Goal: Task Accomplishment & Management: Manage account settings

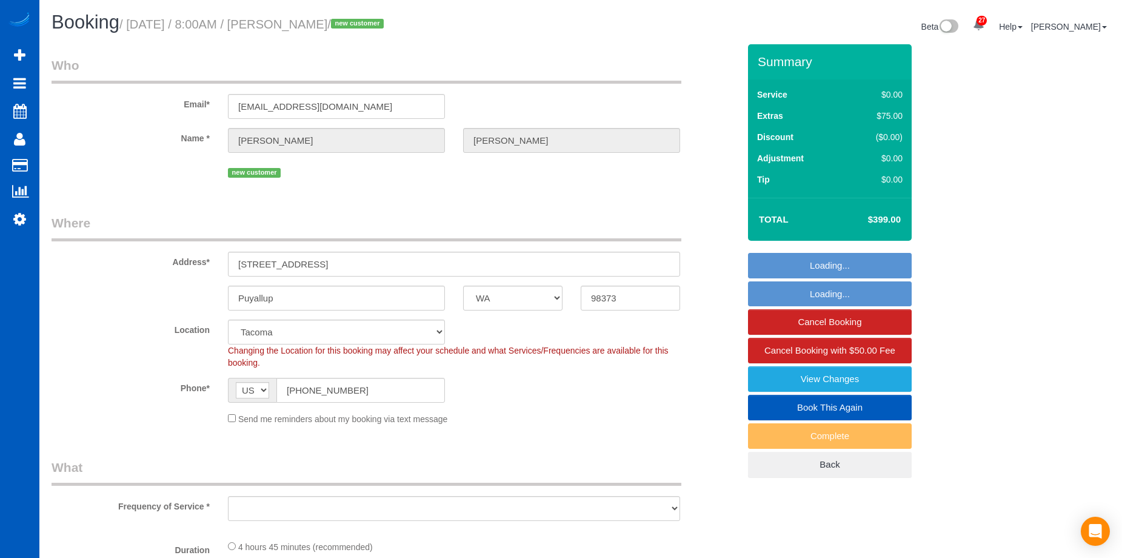
select select "WA"
select select "object:814"
select select "199"
select select "1501"
select select "3"
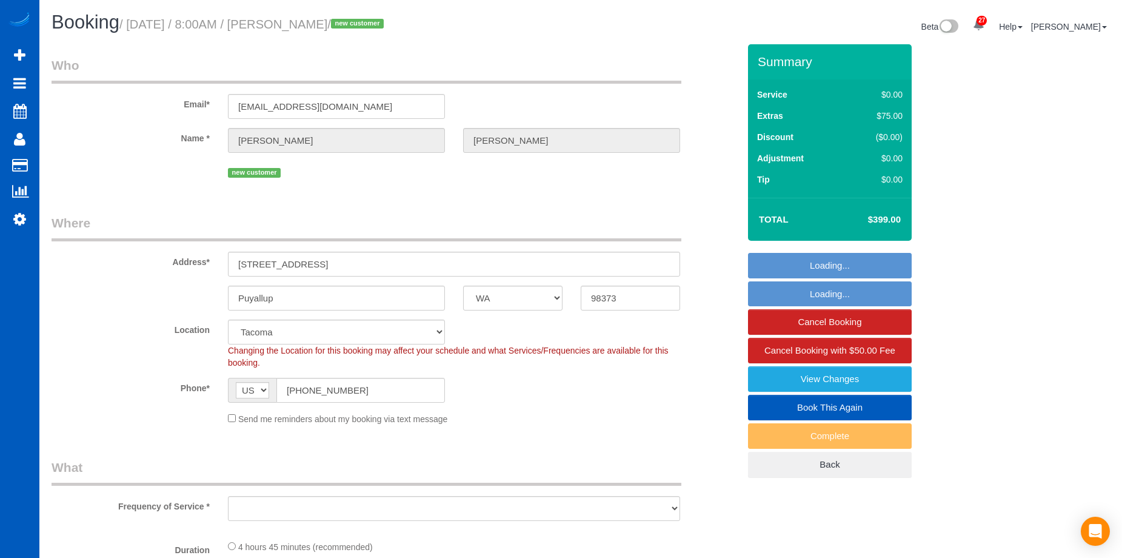
select select "3"
select select "number:8"
select select "spot1"
select select "1501"
select select "3"
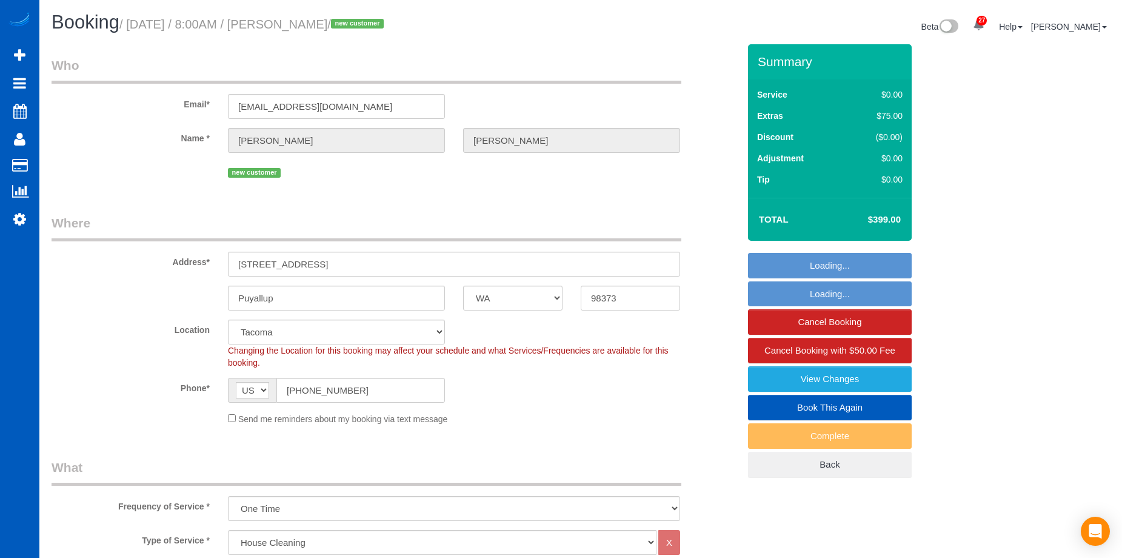
select select "3"
select select "object:1065"
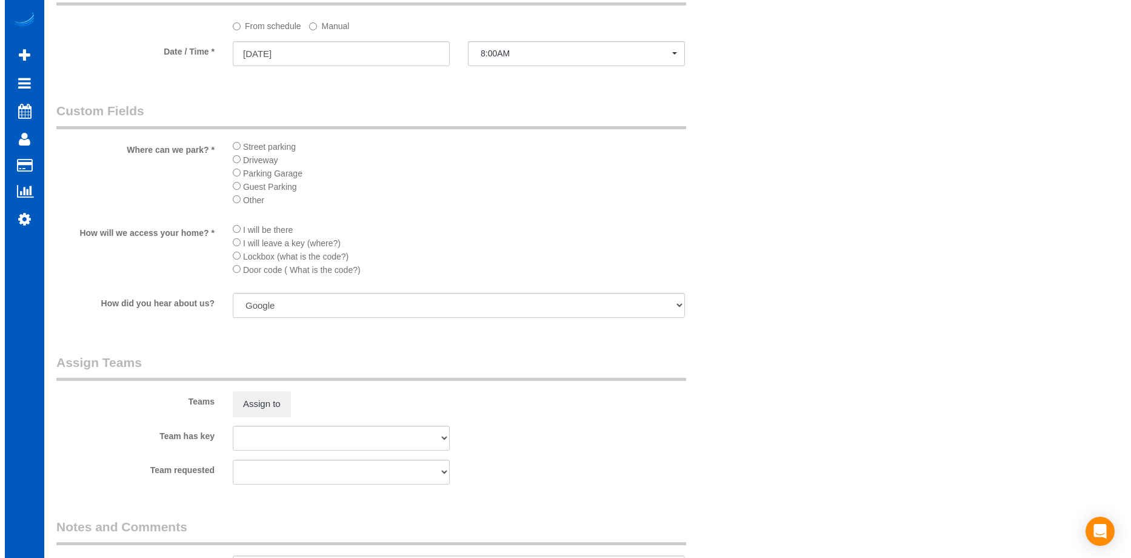
scroll to position [1334, 0]
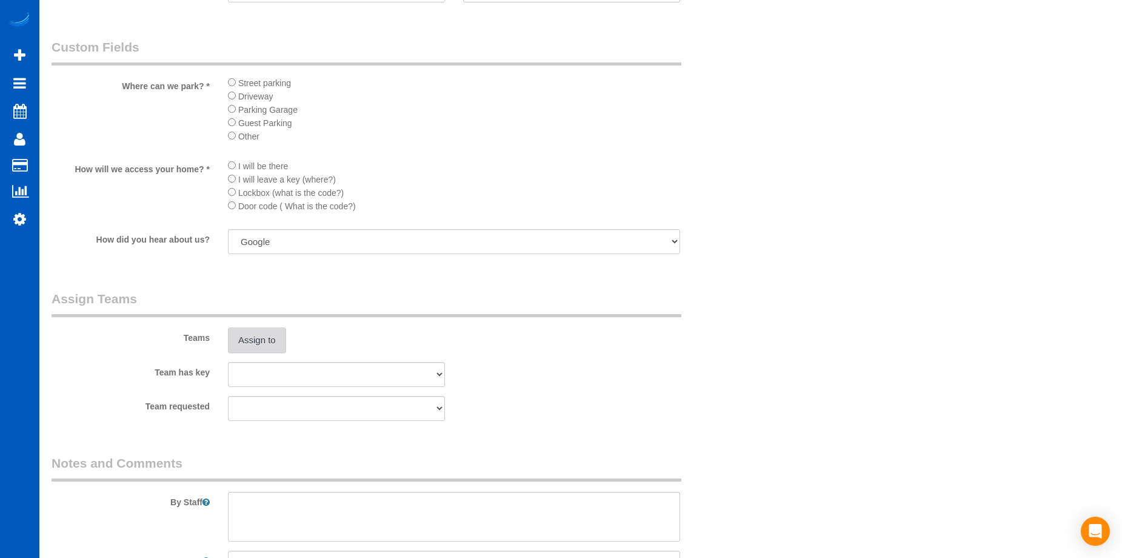
click at [264, 341] on button "Assign to" at bounding box center [257, 339] width 58 height 25
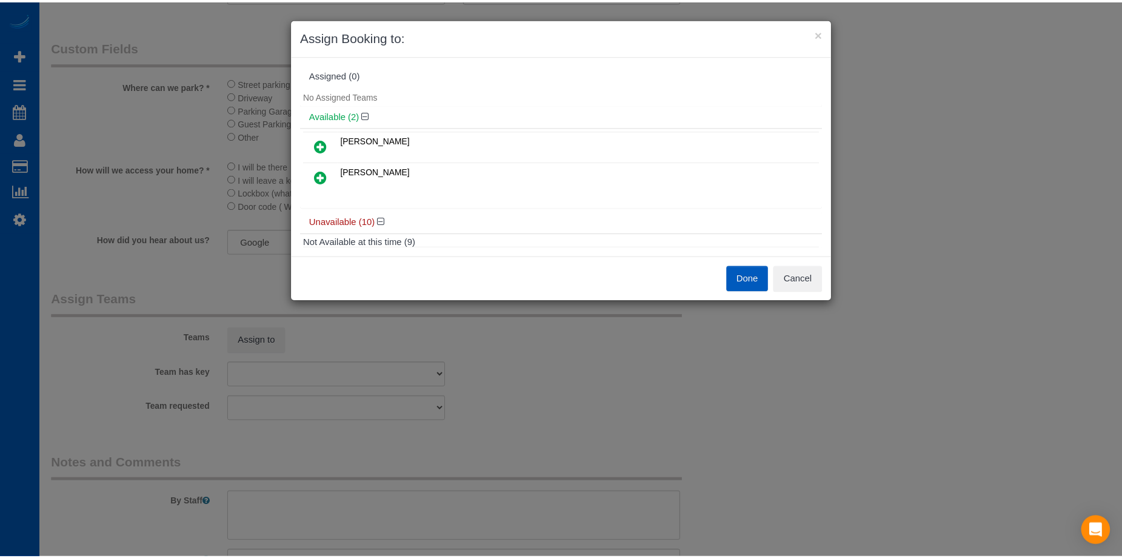
scroll to position [0, 0]
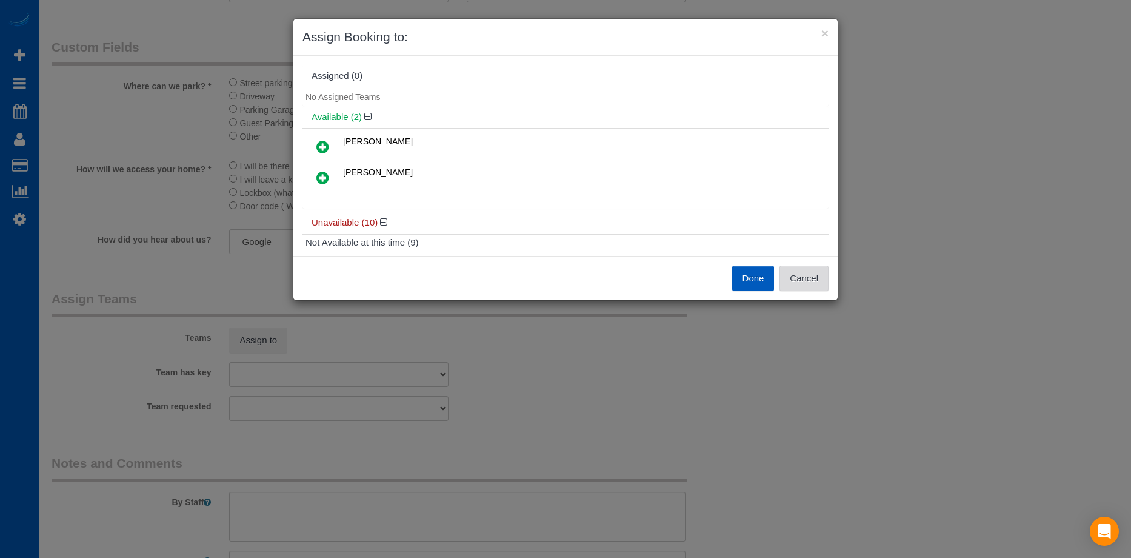
click at [820, 279] on button "Cancel" at bounding box center [804, 278] width 49 height 25
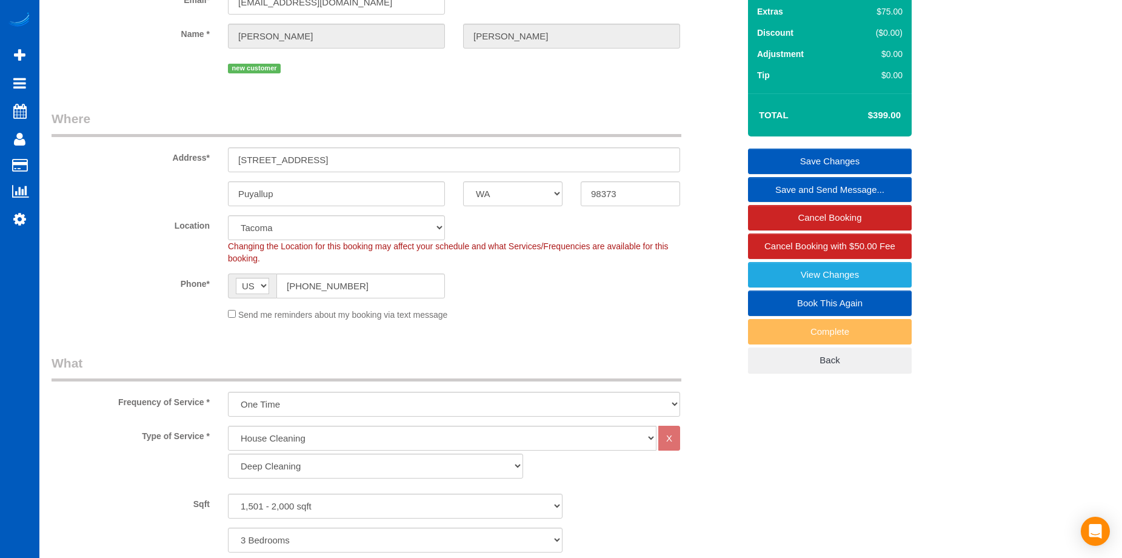
scroll to position [101, 0]
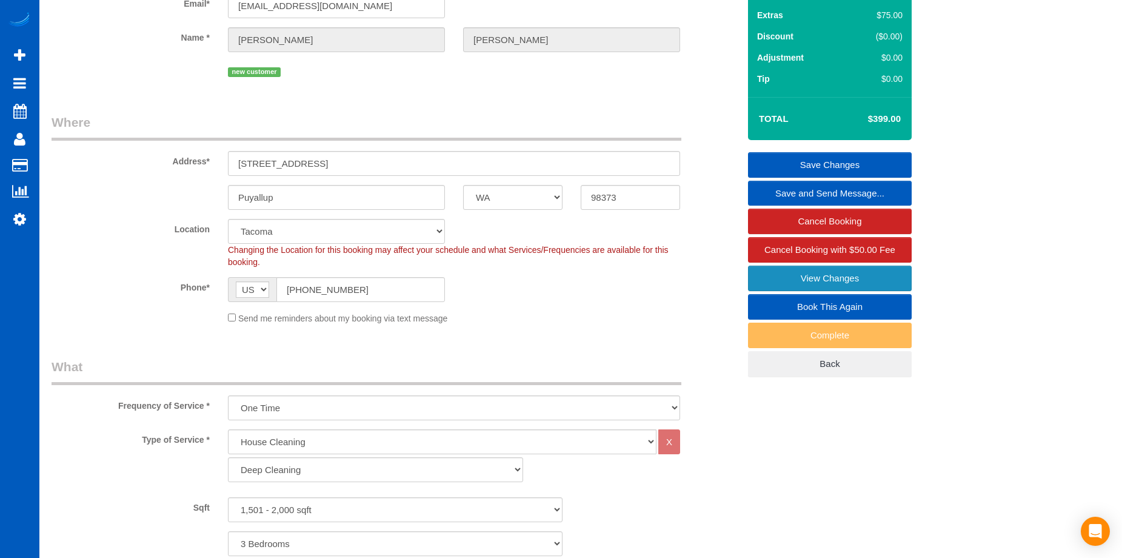
click at [777, 273] on link "View Changes" at bounding box center [830, 278] width 164 height 25
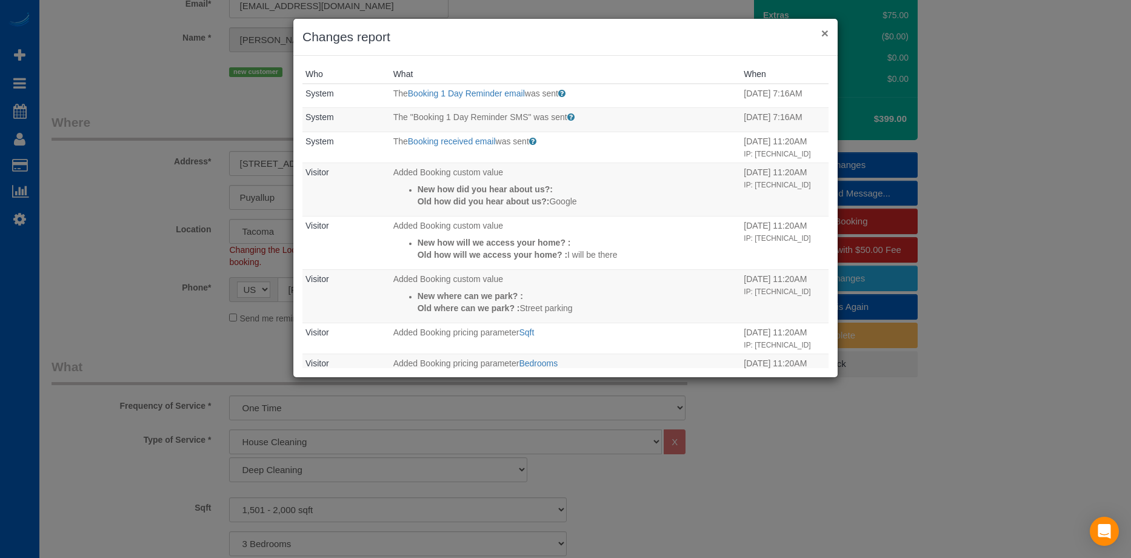
click at [824, 33] on button "×" at bounding box center [825, 33] width 7 height 13
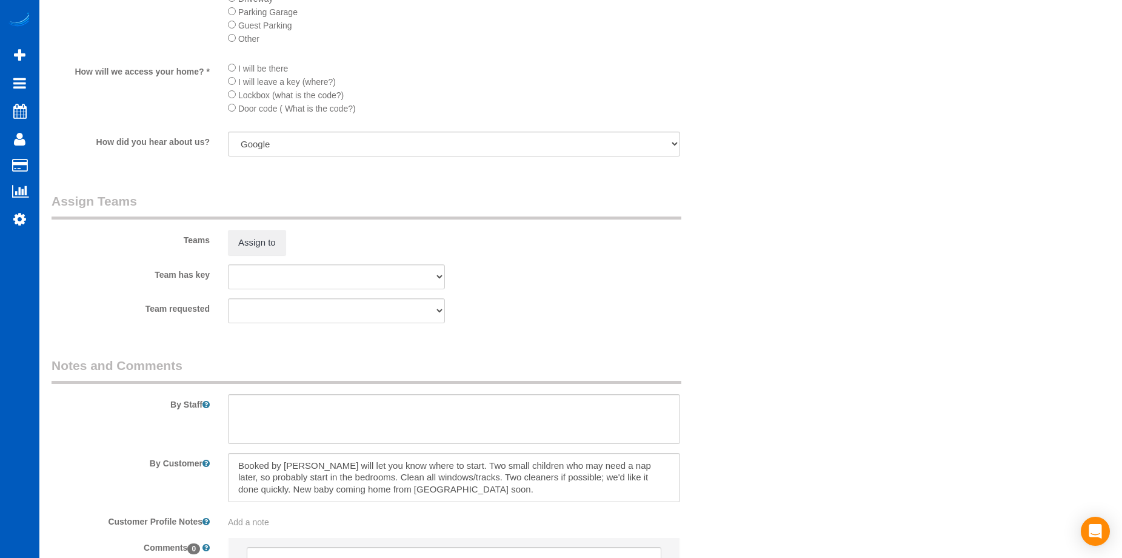
scroll to position [1435, 0]
click at [271, 230] on button "Assign to" at bounding box center [257, 239] width 58 height 25
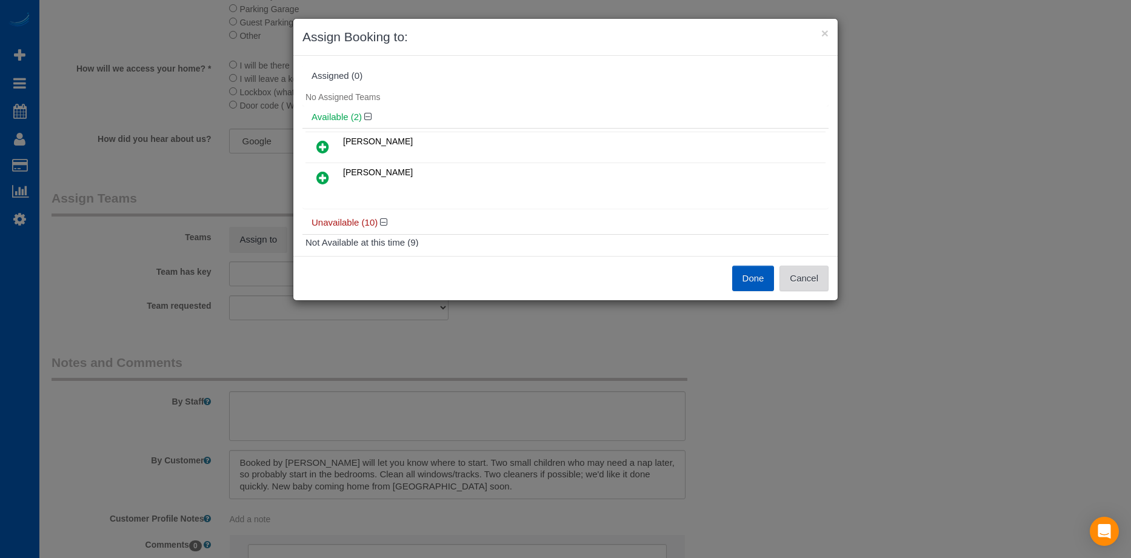
click at [811, 283] on button "Cancel" at bounding box center [804, 278] width 49 height 25
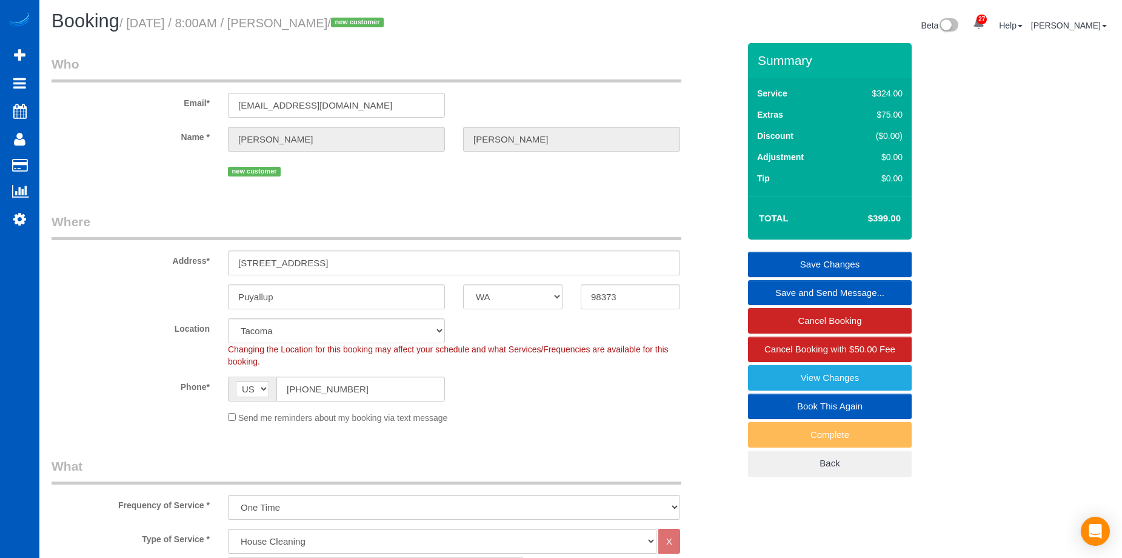
scroll to position [0, 0]
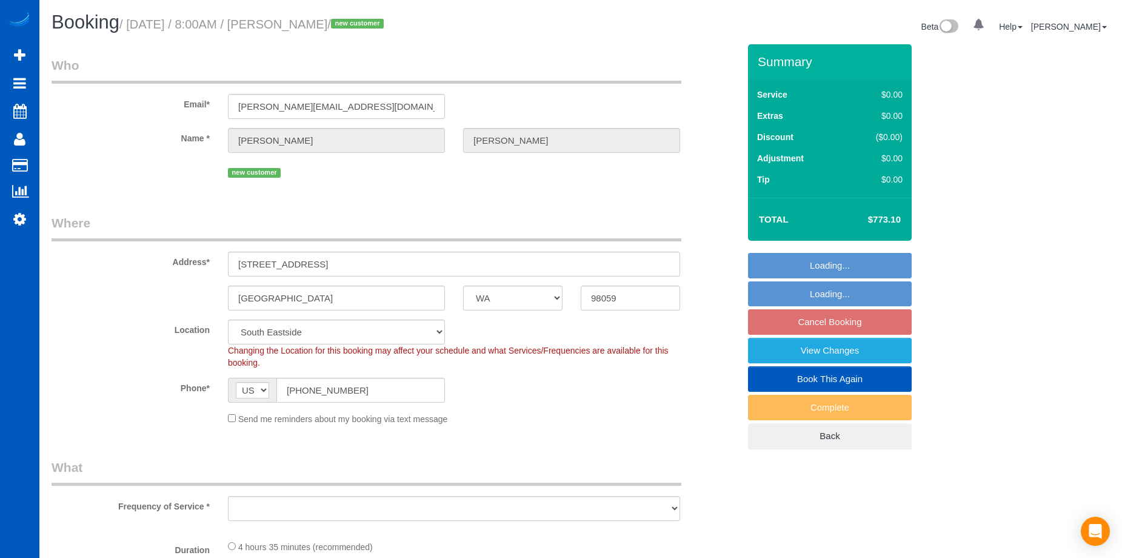
select select "WA"
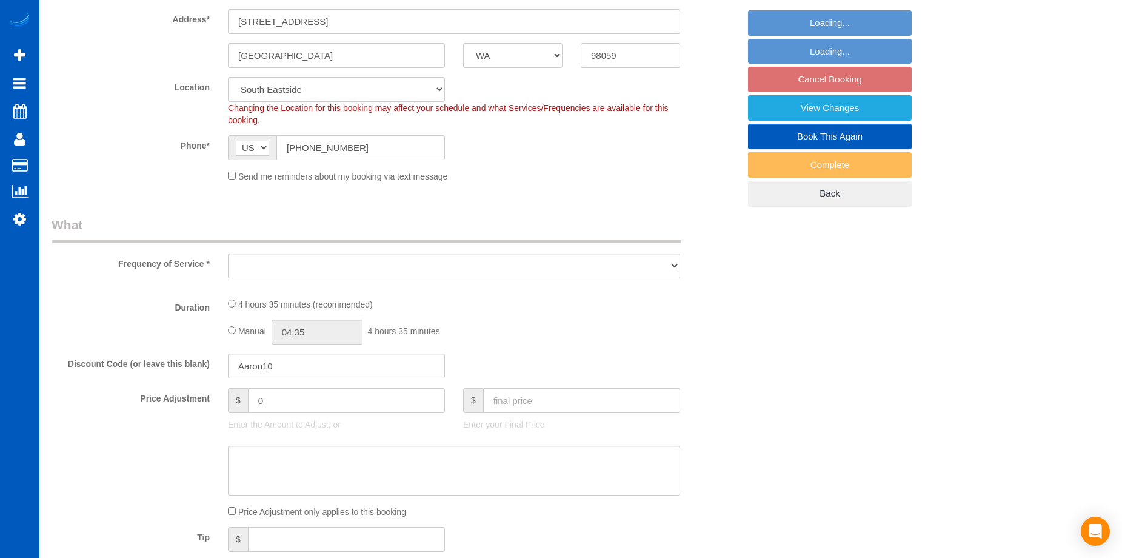
select select "object:912"
select select "spot1"
select select "object:988"
select select "199"
select select "5501"
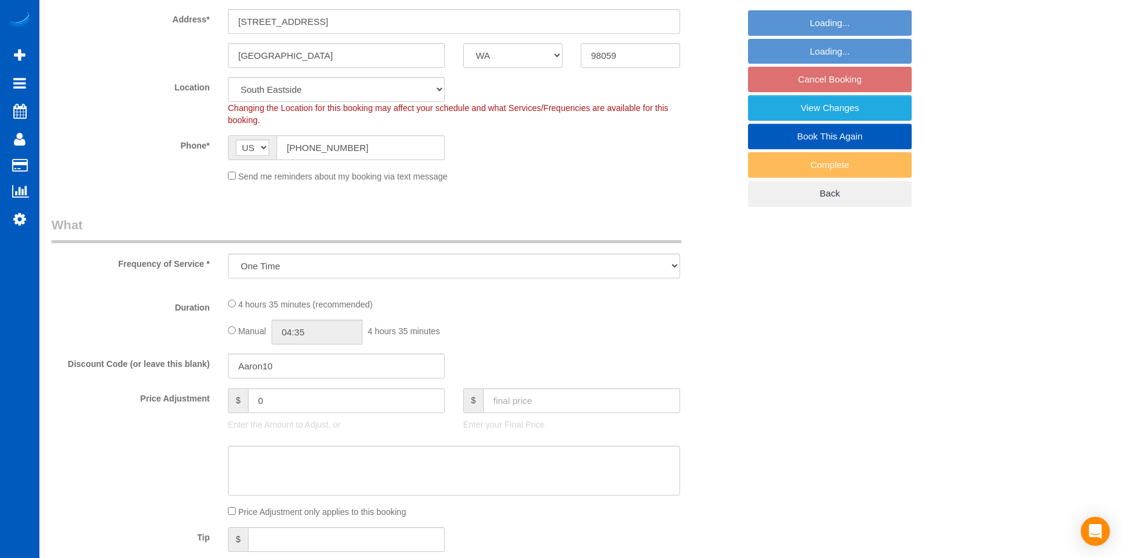
select select "5"
select select "7"
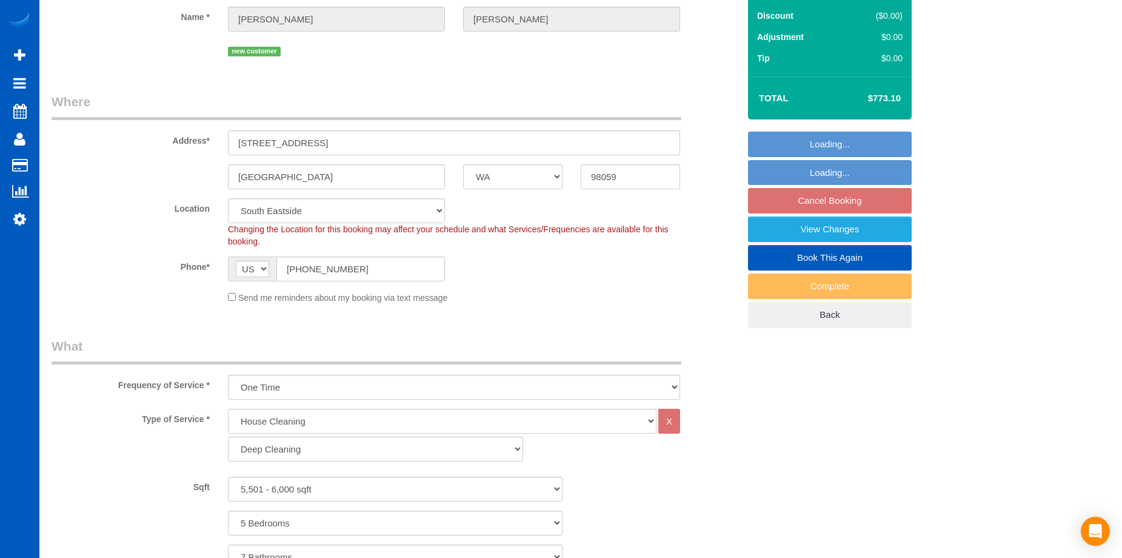
select select "5501"
select select "5"
select select "7"
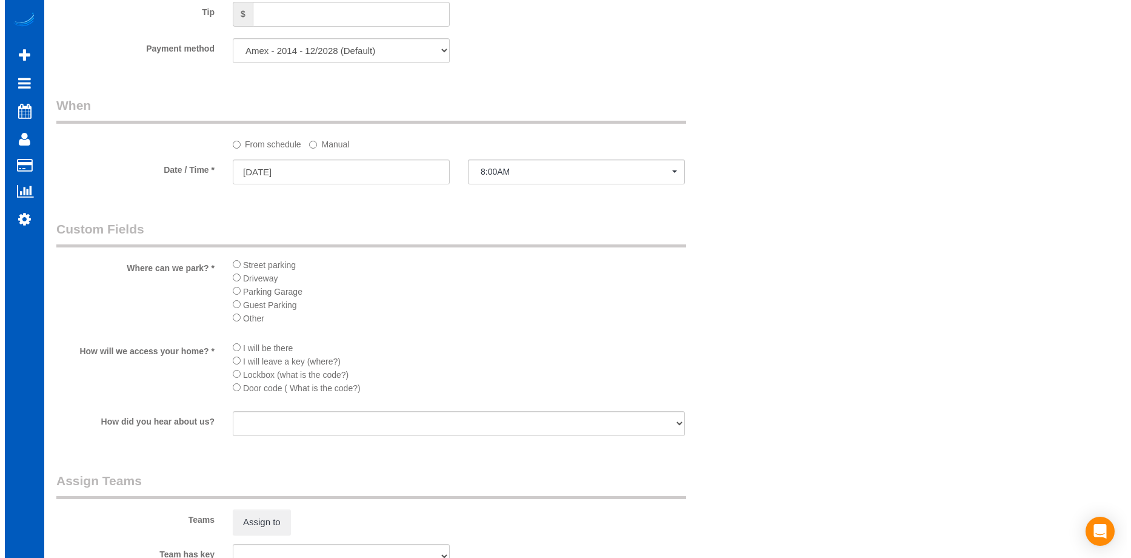
scroll to position [1395, 0]
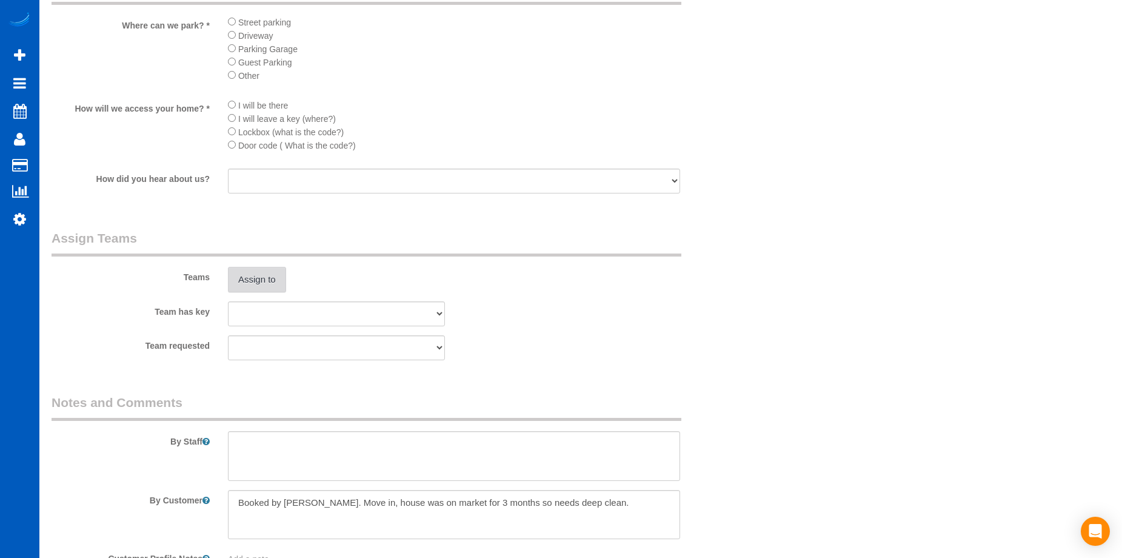
click at [278, 275] on button "Assign to" at bounding box center [257, 279] width 58 height 25
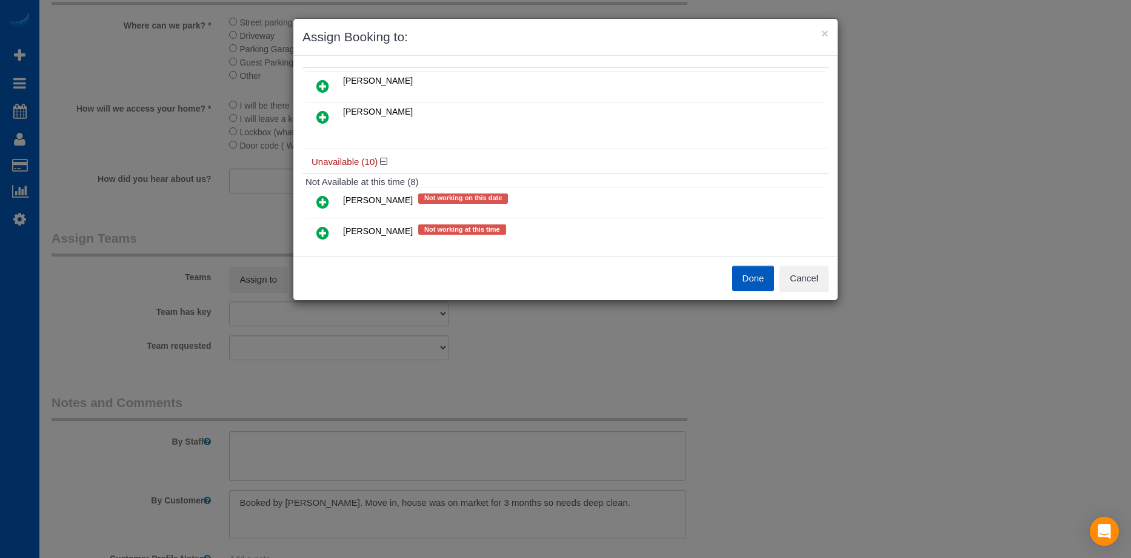
scroll to position [0, 0]
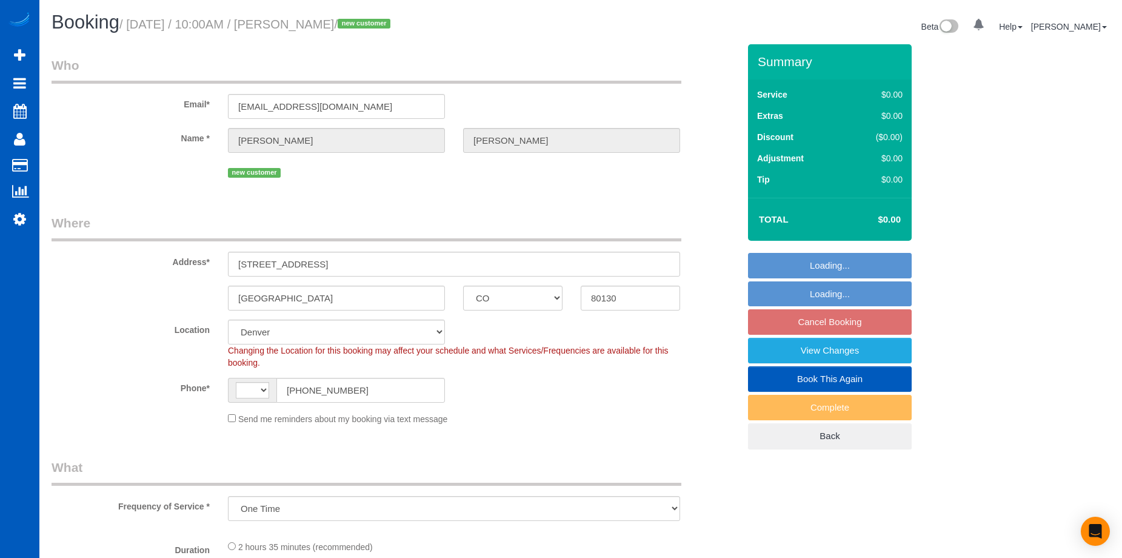
select select "CO"
select select "string:US"
select select "199"
select select "2501"
select select "4"
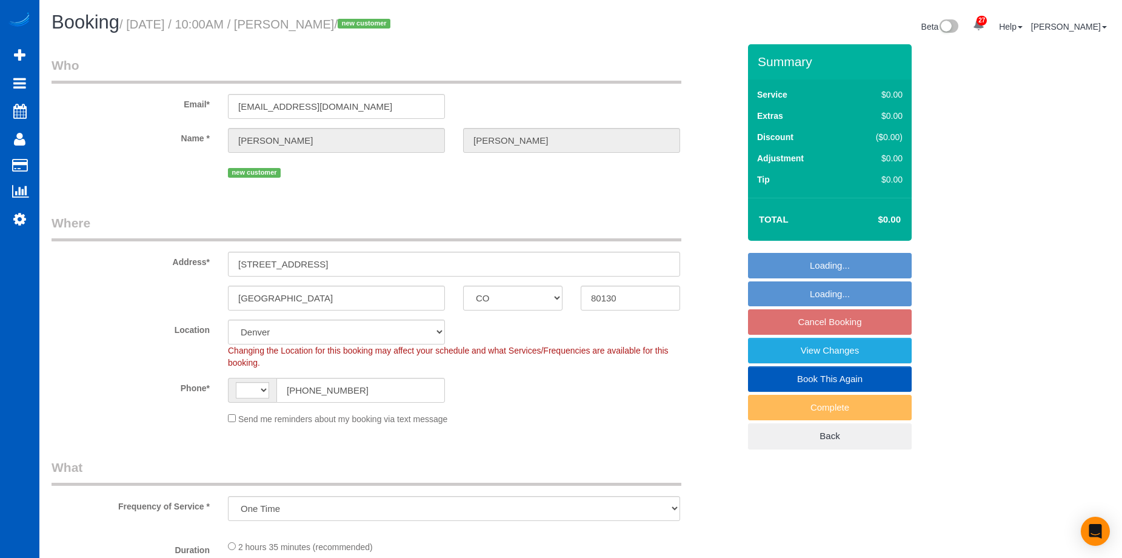
select select "3"
select select "spot1"
select select "object:1097"
select select "2501"
select select "4"
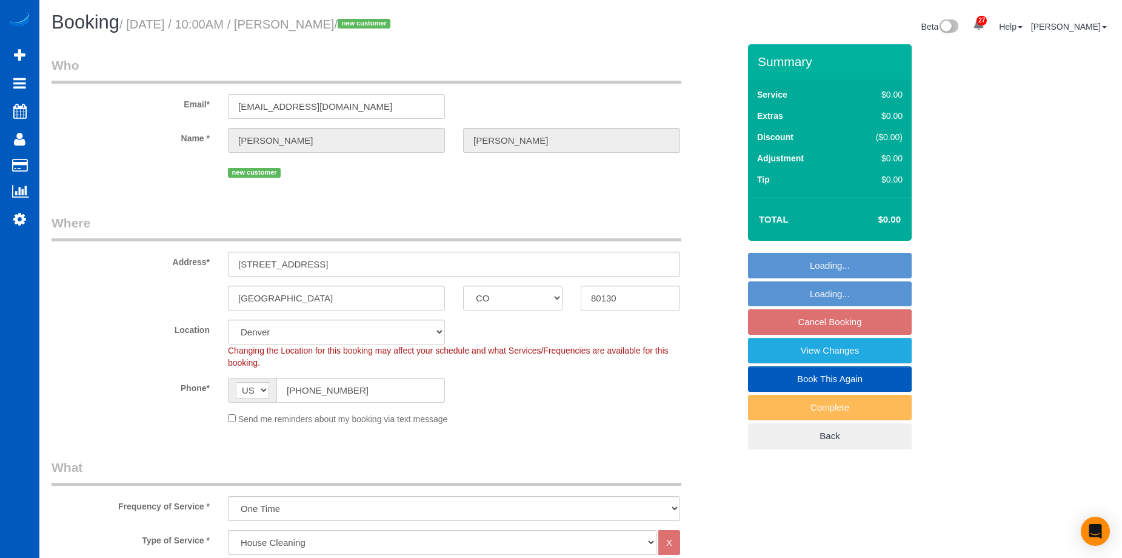
select select "3"
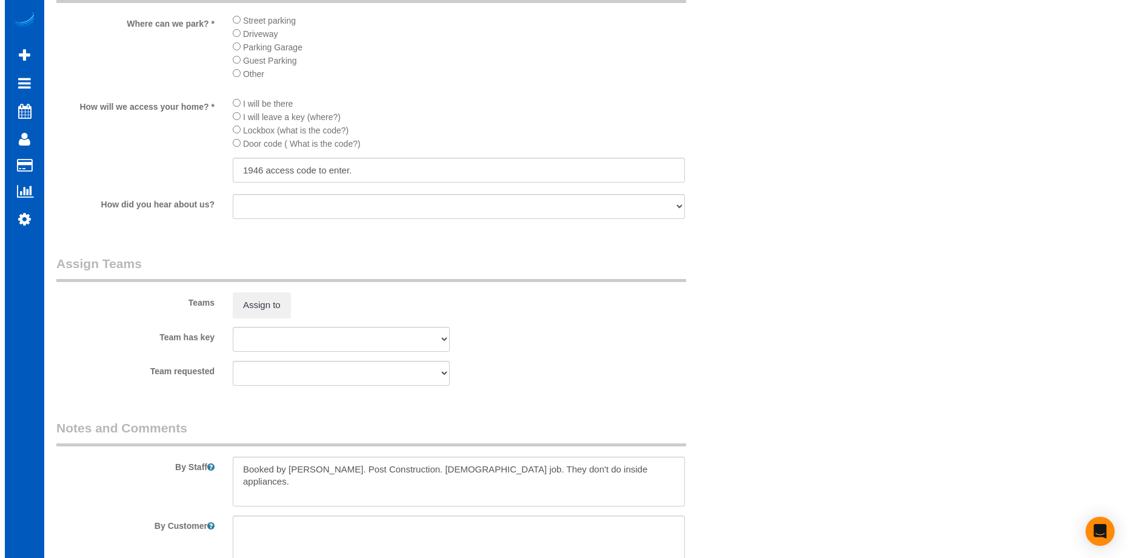
scroll to position [1455, 0]
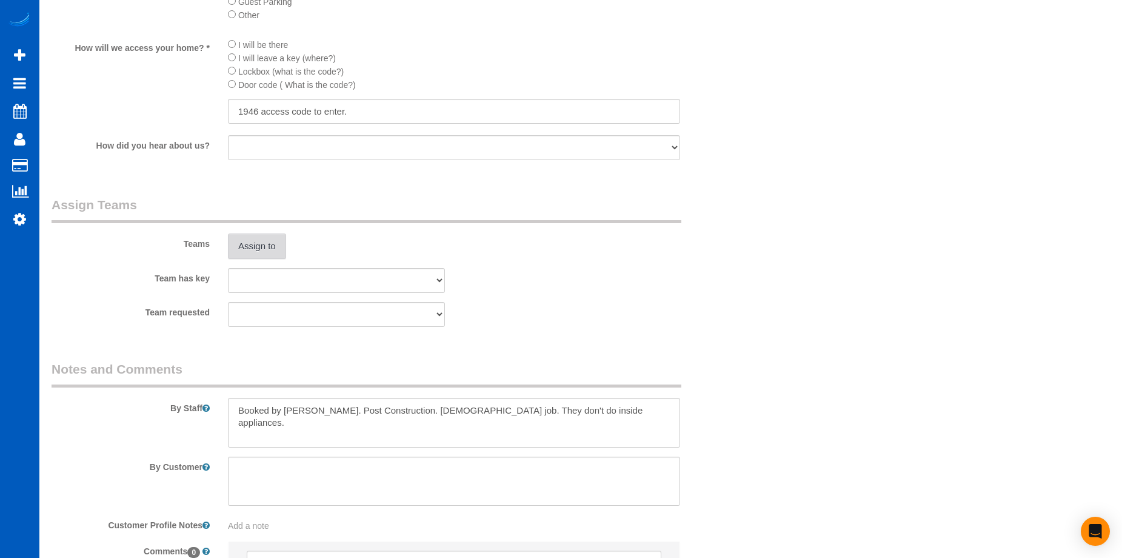
click at [277, 251] on button "Assign to" at bounding box center [257, 245] width 58 height 25
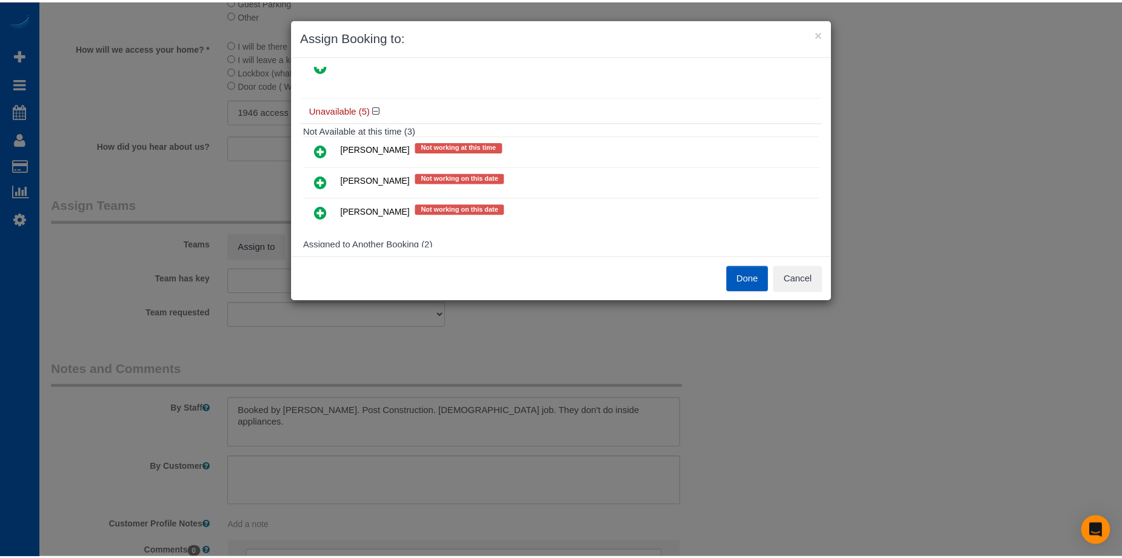
scroll to position [170, 0]
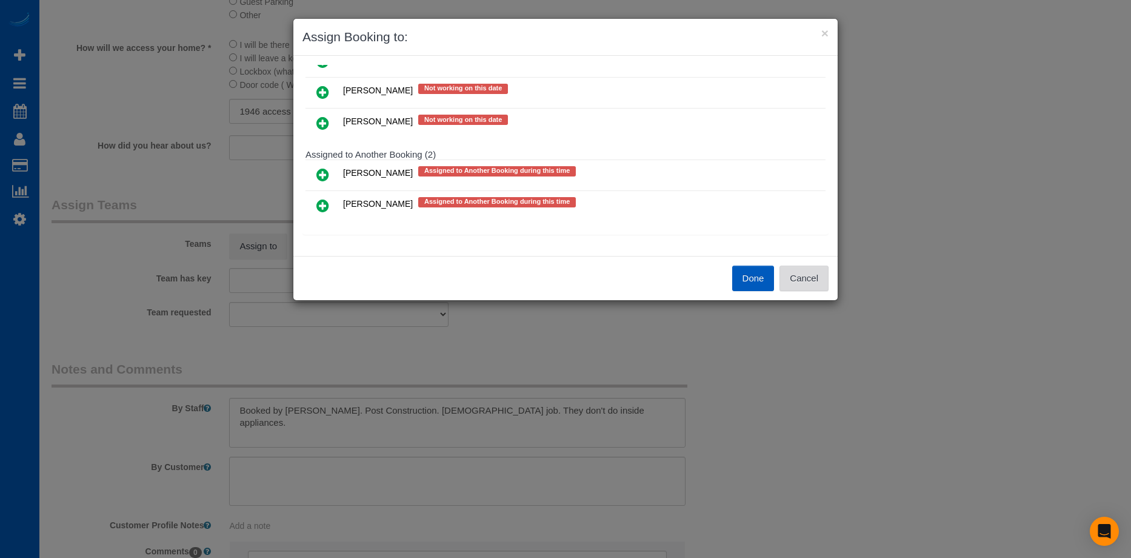
click at [806, 278] on button "Cancel" at bounding box center [804, 278] width 49 height 25
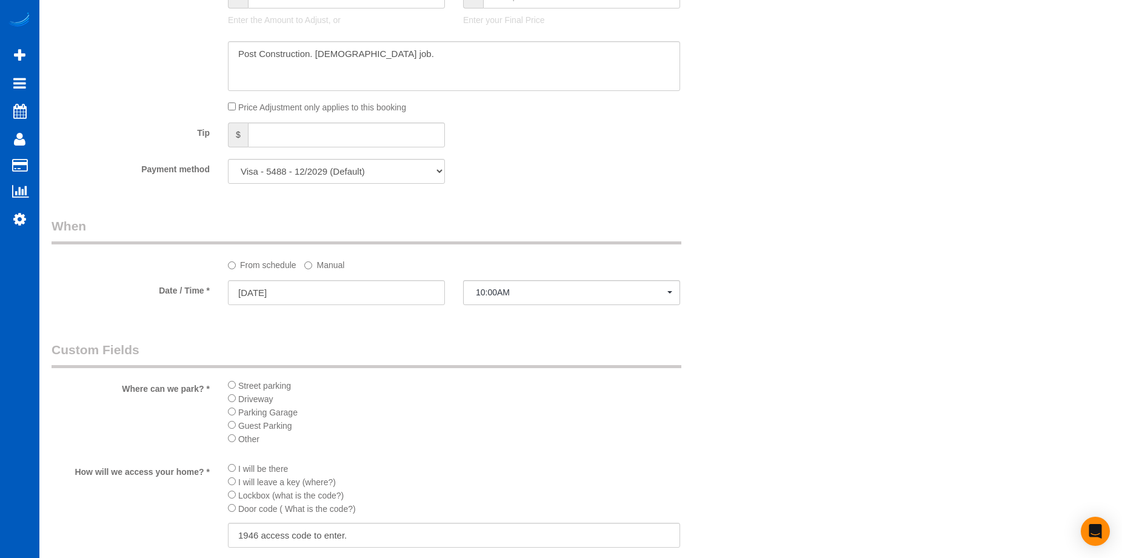
scroll to position [1031, 0]
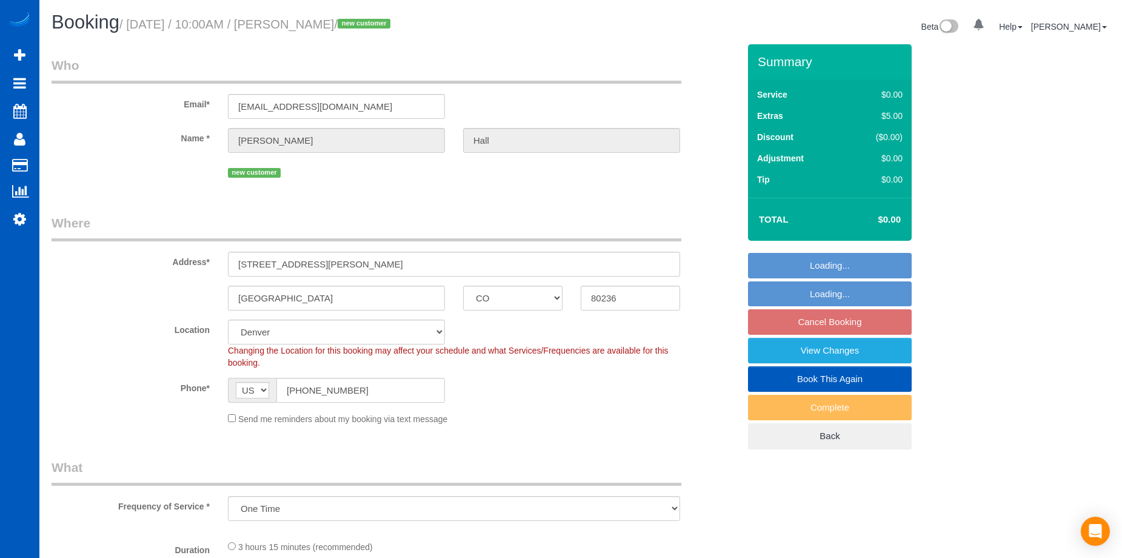
select select "CO"
select select "199"
select select "1501"
select select "3"
select select "2"
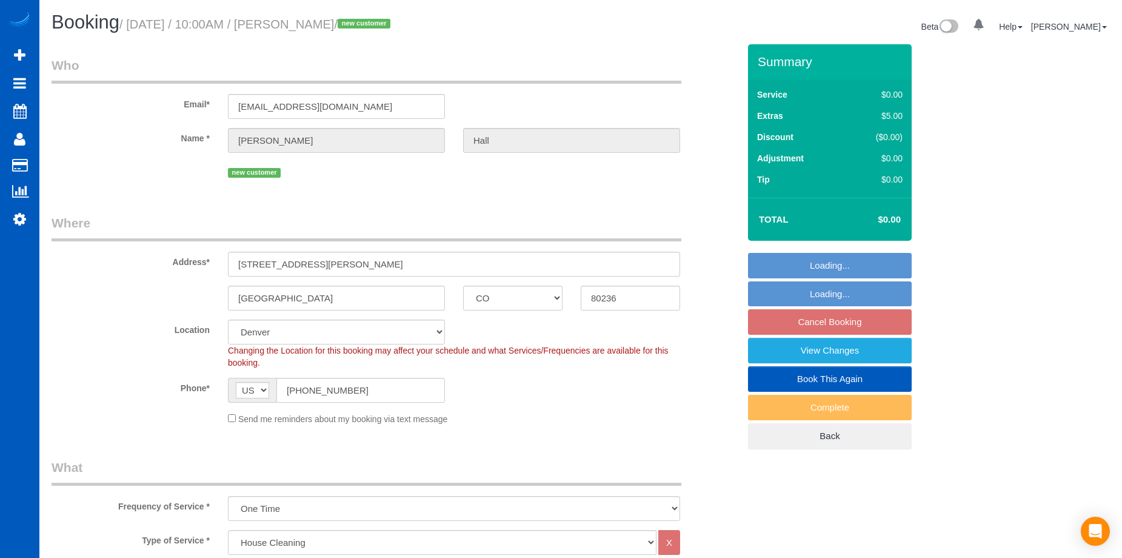
select select "spot1"
select select "1501"
select select "3"
select select "2"
select select "object:1187"
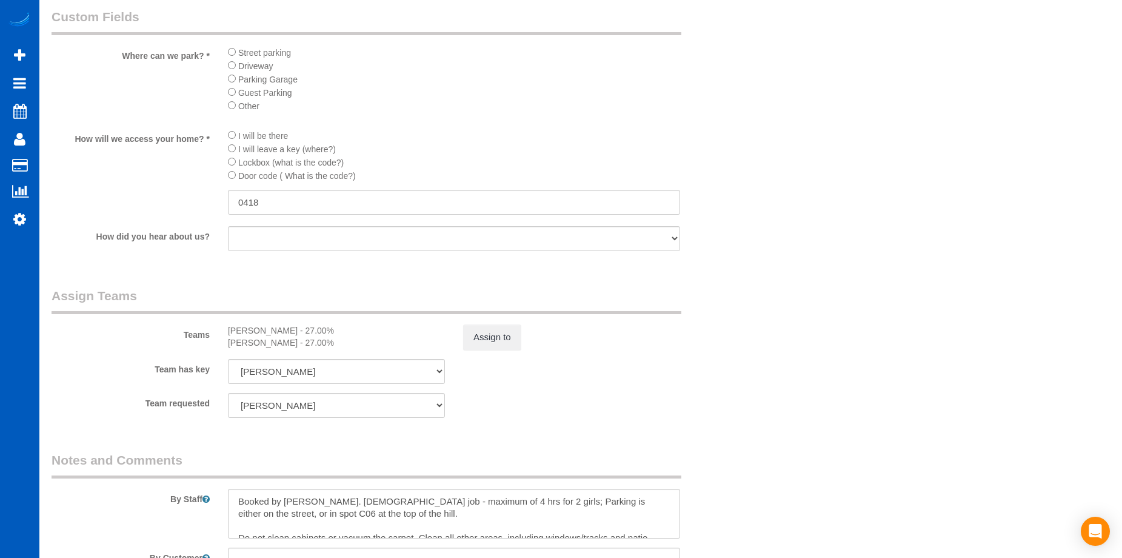
scroll to position [1334, 0]
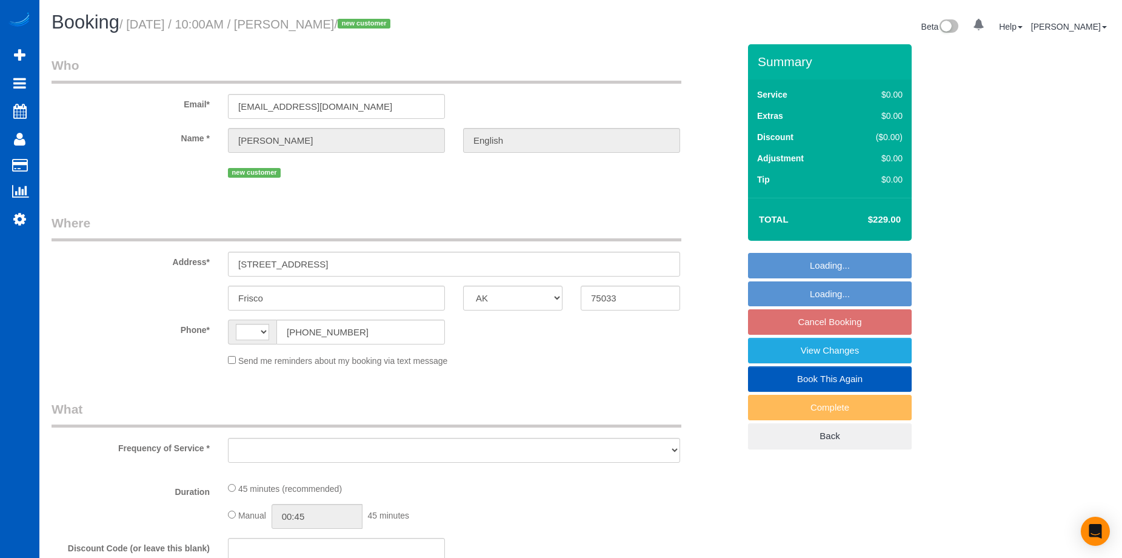
select select "[GEOGRAPHIC_DATA]"
select select "199"
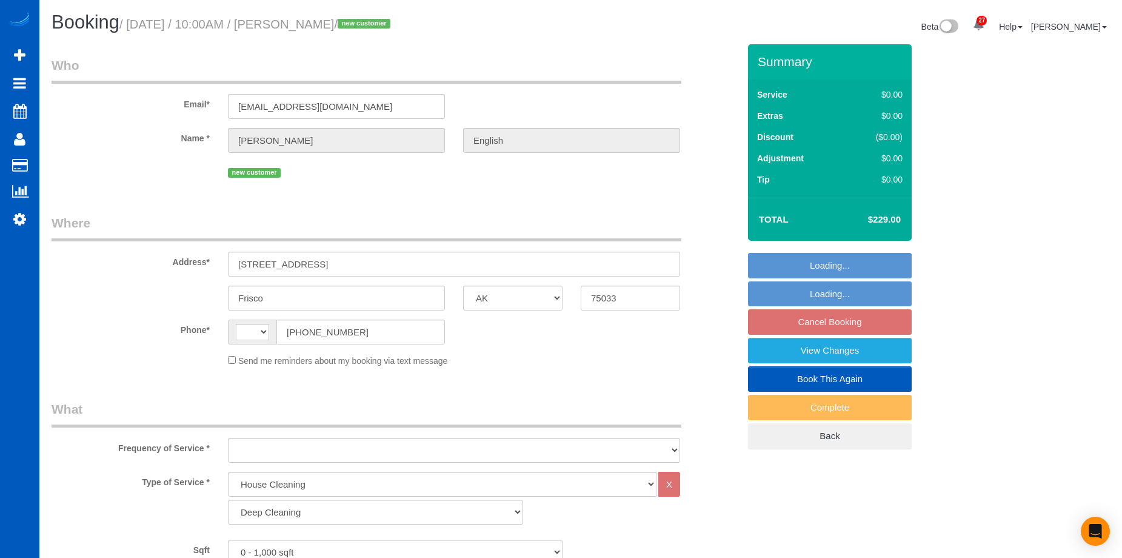
select select "string:US"
select select "object:1051"
select select "spot1"
select select "number:8"
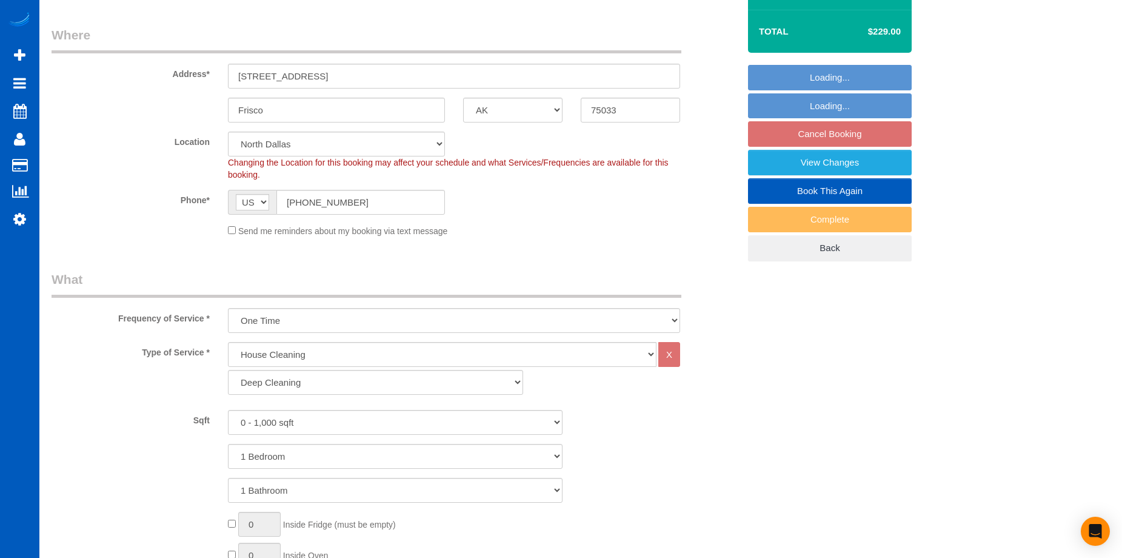
select select "object:1161"
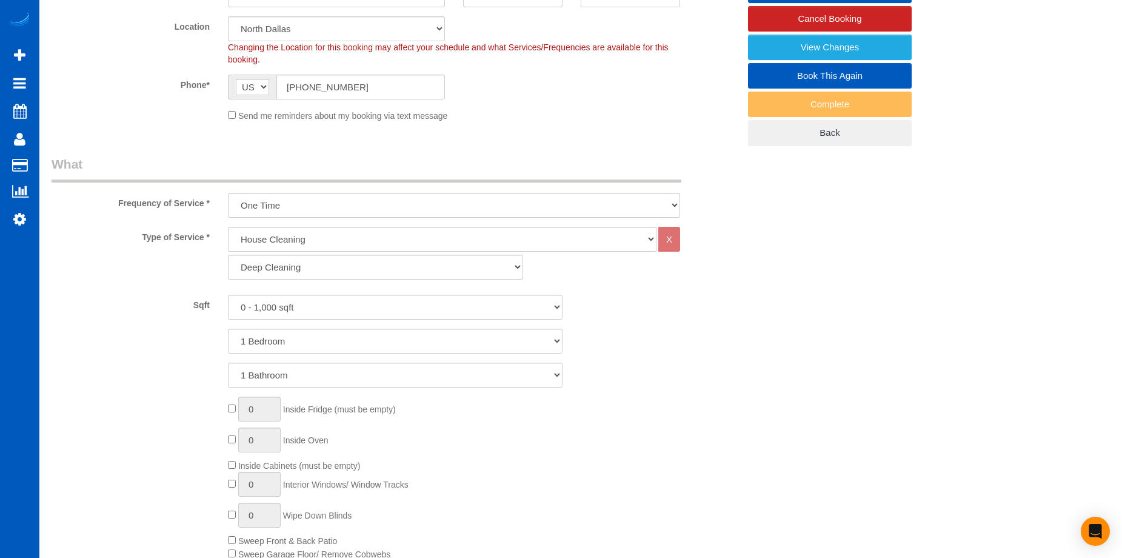
scroll to position [182, 0]
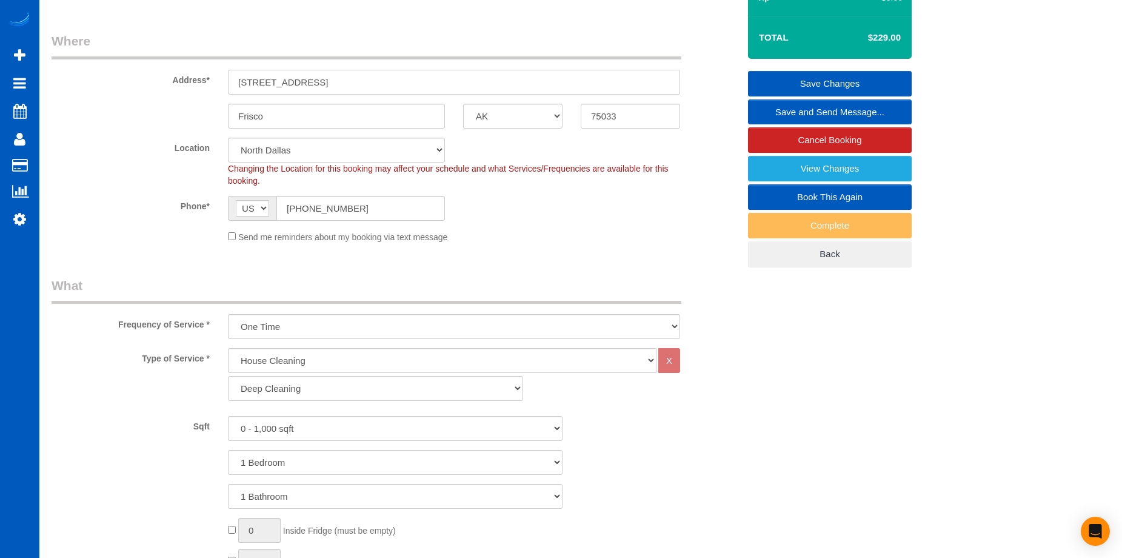
drag, startPoint x: 408, startPoint y: 78, endPoint x: 62, endPoint y: 53, distance: 347.1
click at [61, 53] on fieldset "Where Address* 4225 Cotton Gin Road, 207 Frisco AK AL AR AZ CA CO CT DC DE FL G…" at bounding box center [396, 142] width 688 height 220
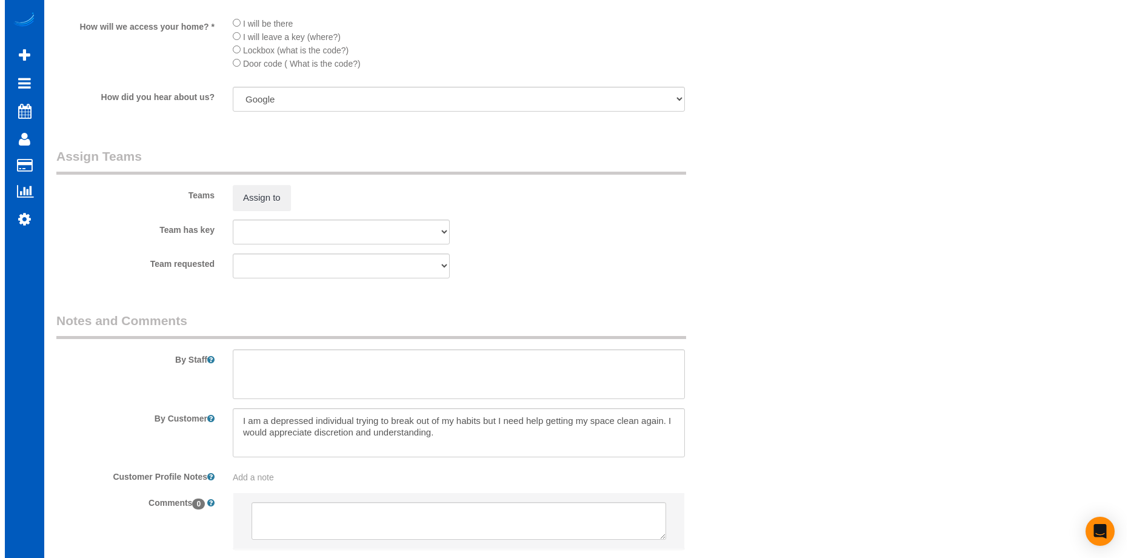
scroll to position [1455, 0]
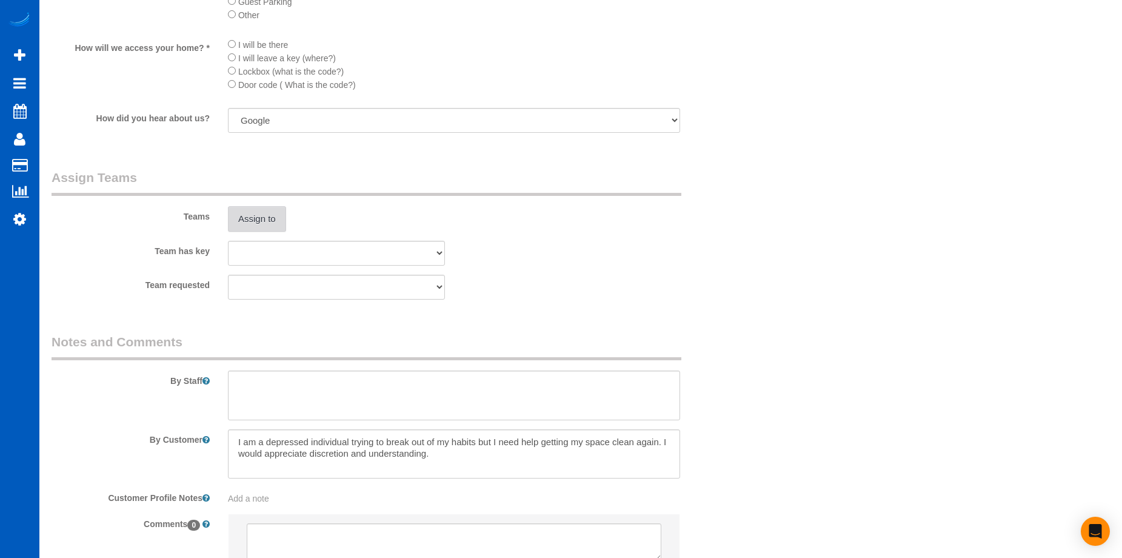
click at [266, 207] on button "Assign to" at bounding box center [257, 218] width 58 height 25
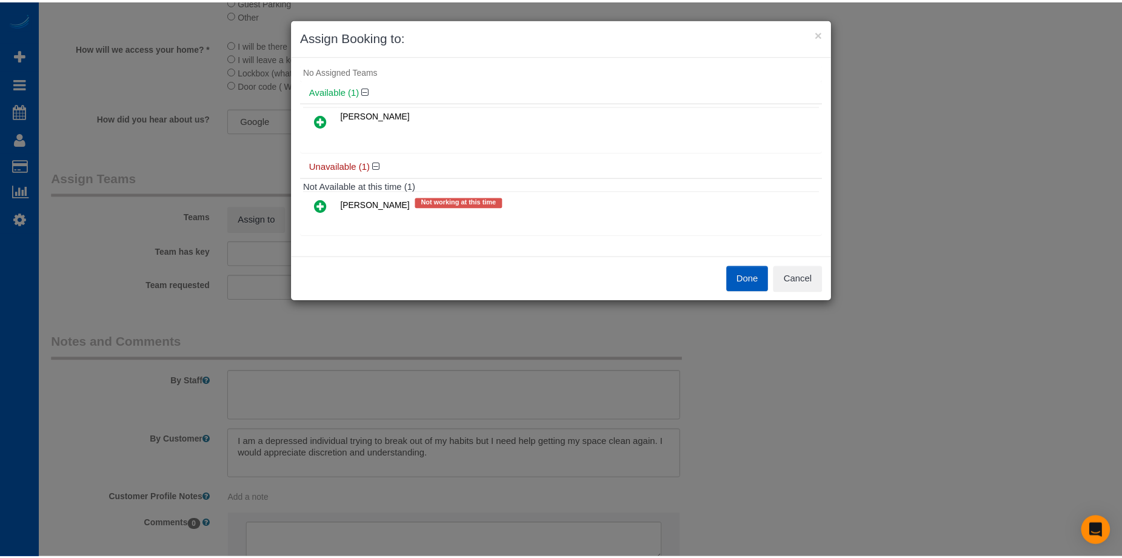
scroll to position [0, 0]
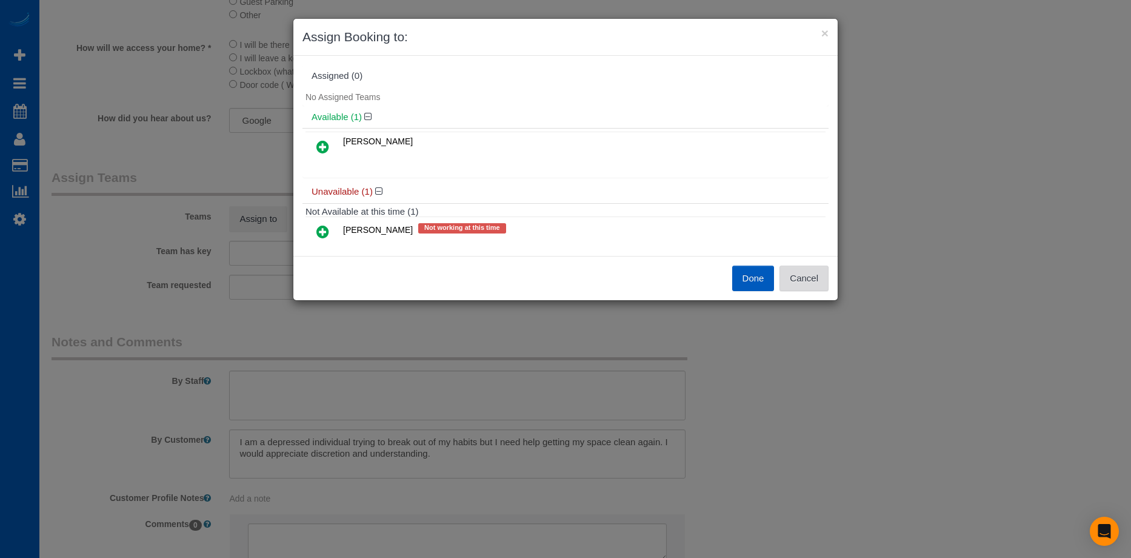
click at [798, 276] on button "Cancel" at bounding box center [804, 278] width 49 height 25
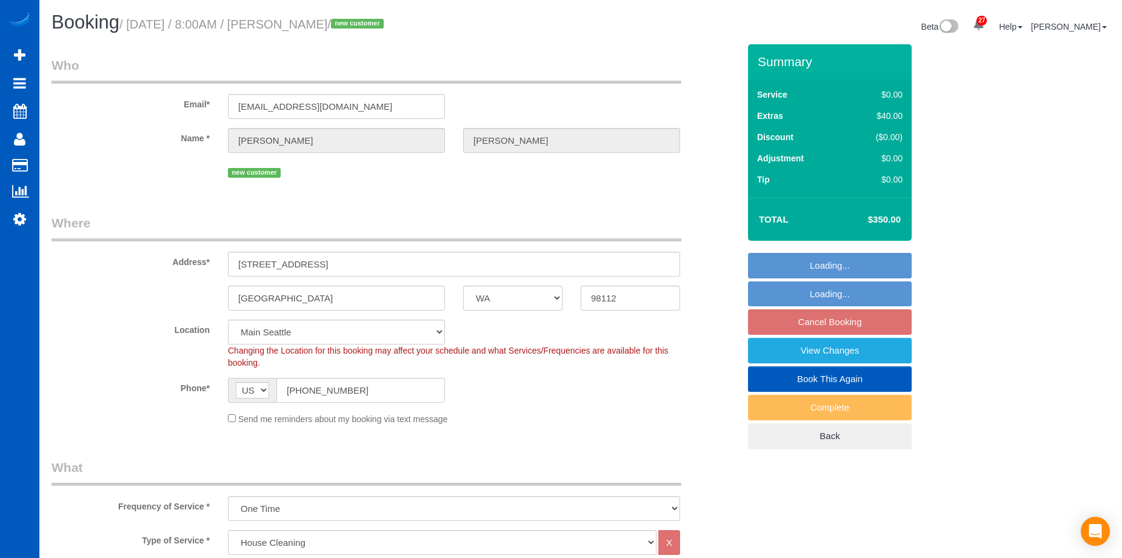
select select "WA"
select select "199"
select select "spot1"
select select "3501"
select select "4"
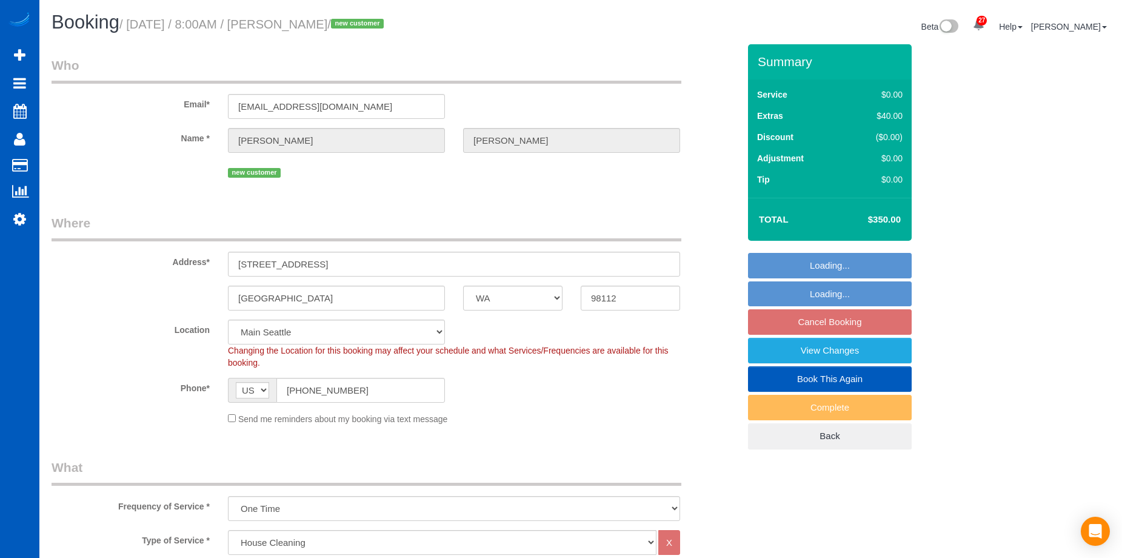
select select "4"
select select "object:1241"
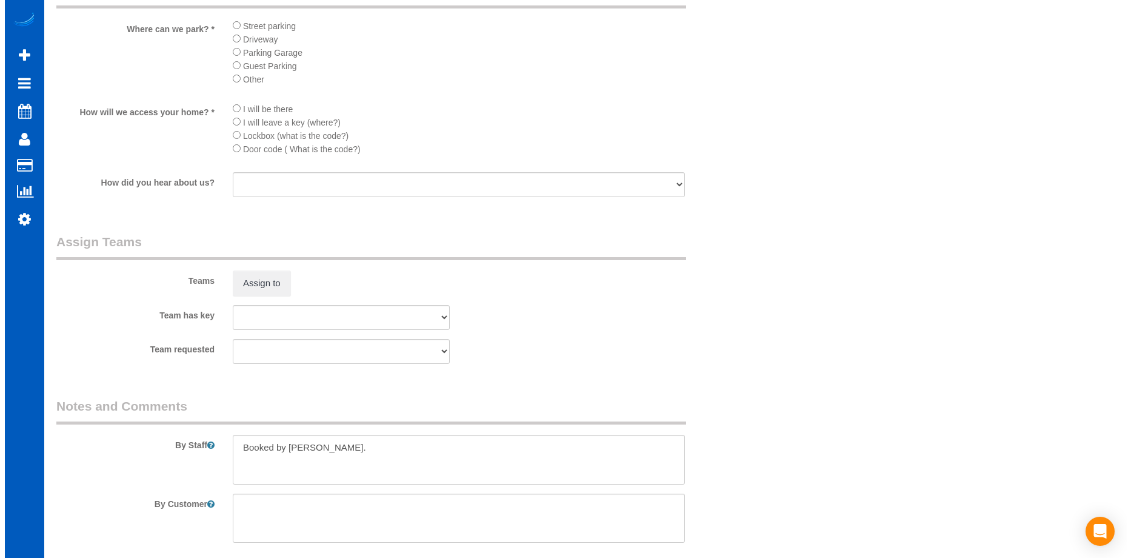
scroll to position [1395, 0]
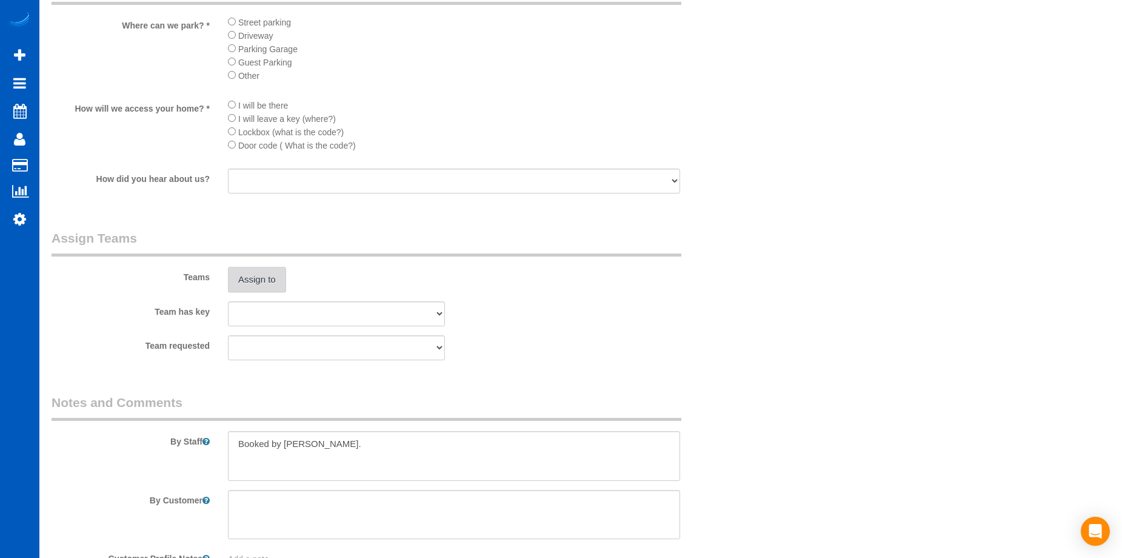
click at [265, 274] on button "Assign to" at bounding box center [257, 279] width 58 height 25
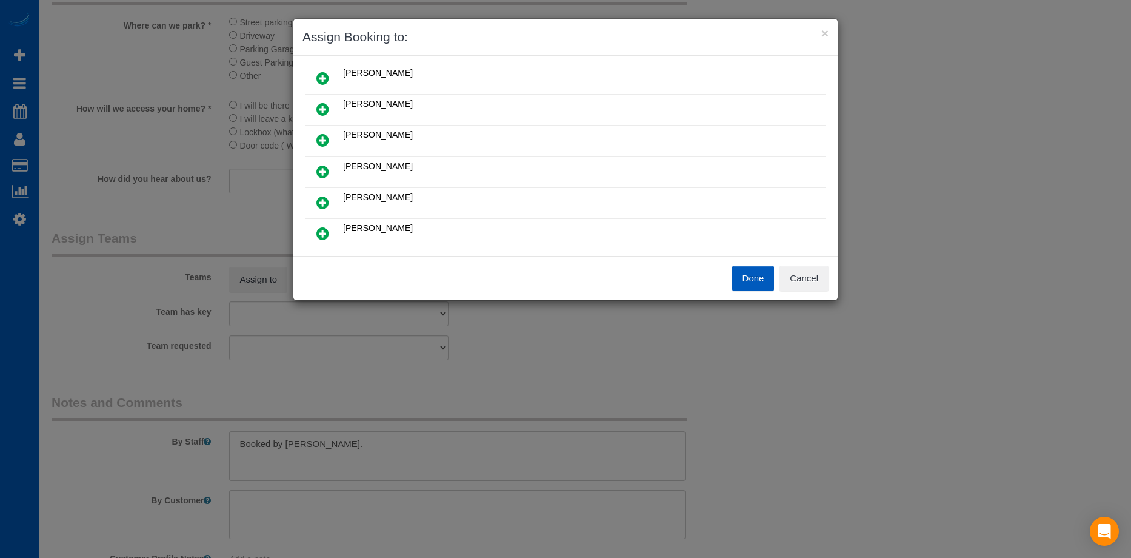
scroll to position [121, 0]
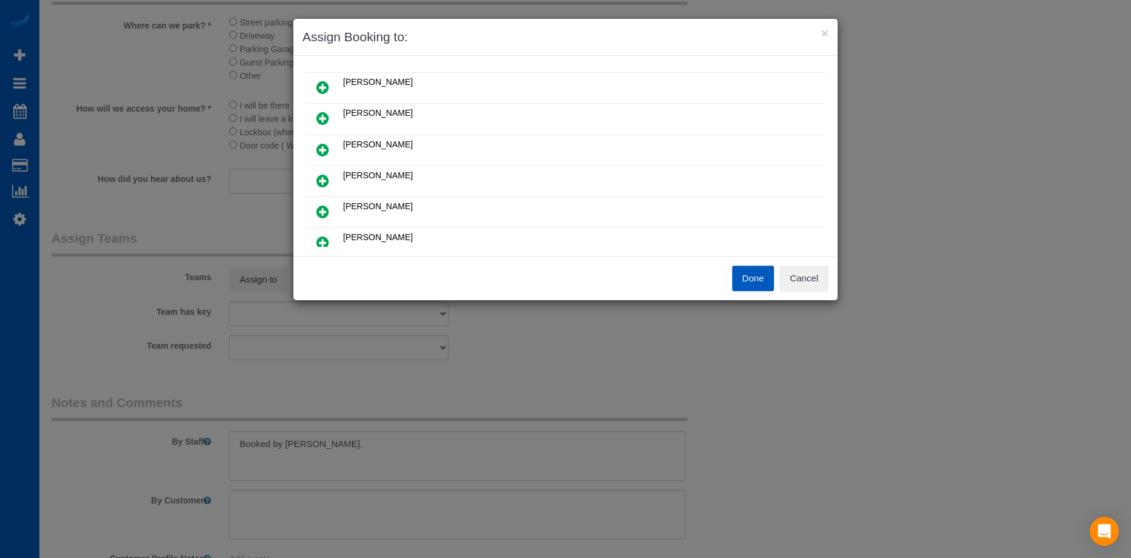
click at [927, 99] on div "× Assign Booking to: Assigned (0) No Assigned Teams Available (8) [PERSON_NAME]…" at bounding box center [565, 279] width 1131 height 558
click at [820, 275] on button "Cancel" at bounding box center [804, 278] width 49 height 25
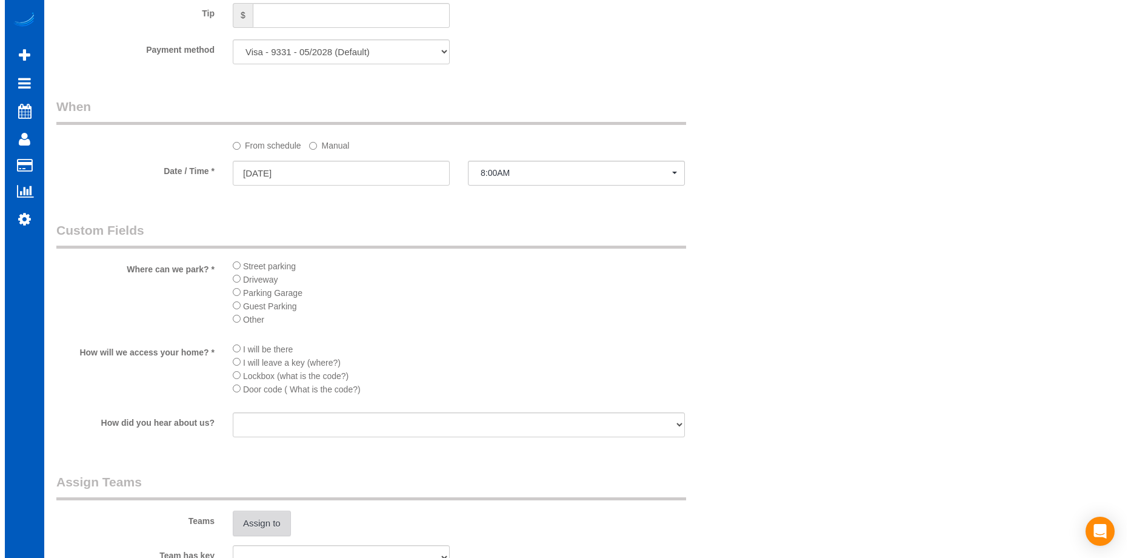
scroll to position [1273, 0]
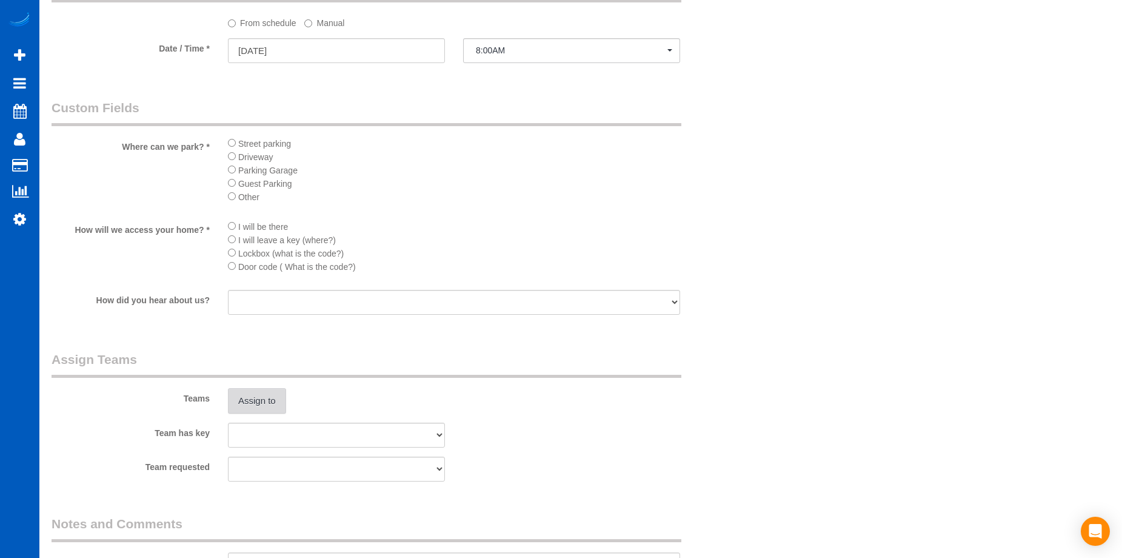
click at [238, 389] on button "Assign to" at bounding box center [257, 400] width 58 height 25
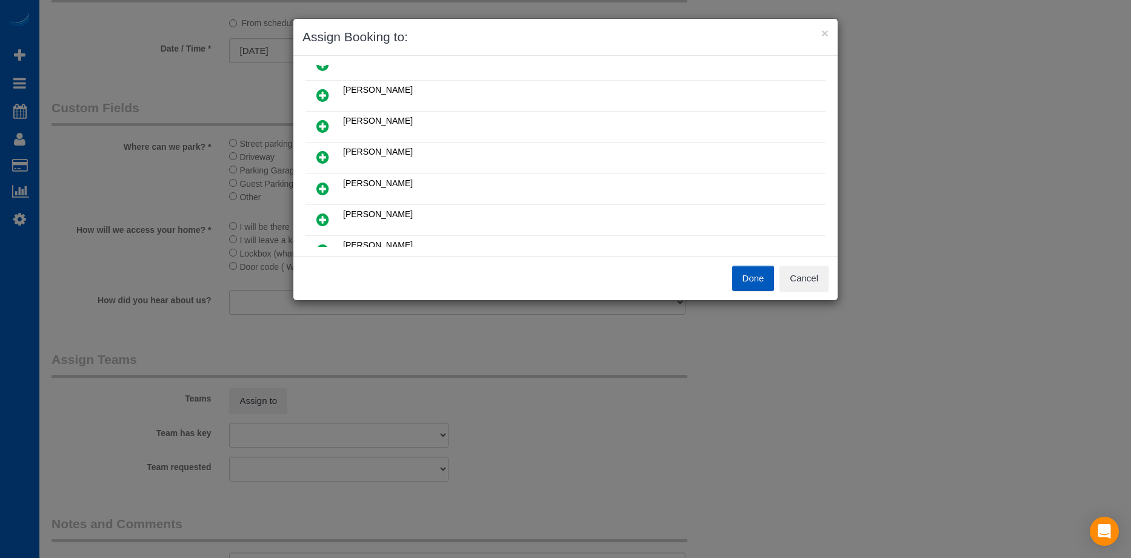
scroll to position [61, 0]
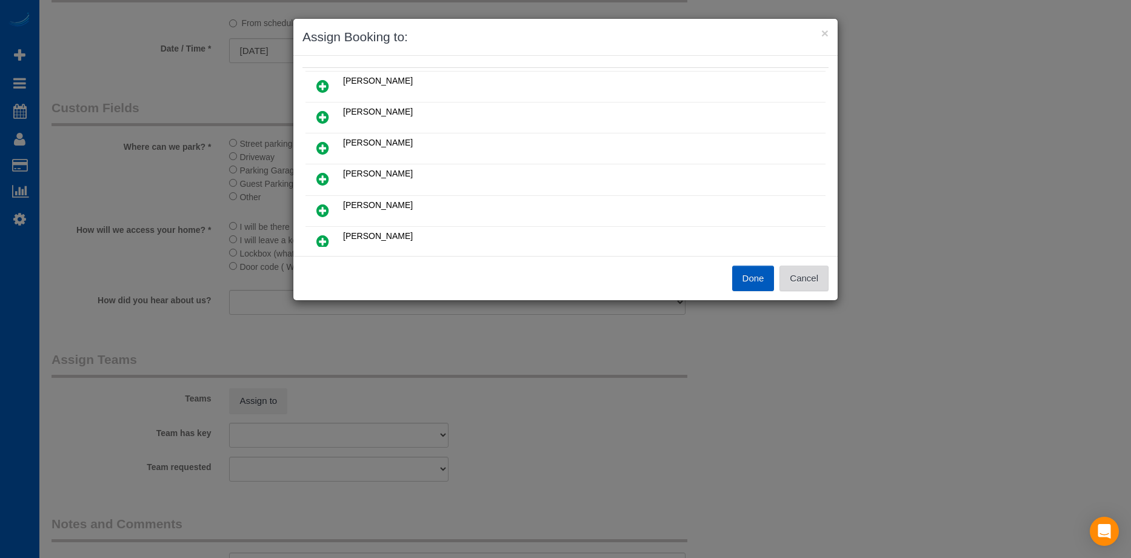
click at [825, 277] on button "Cancel" at bounding box center [804, 278] width 49 height 25
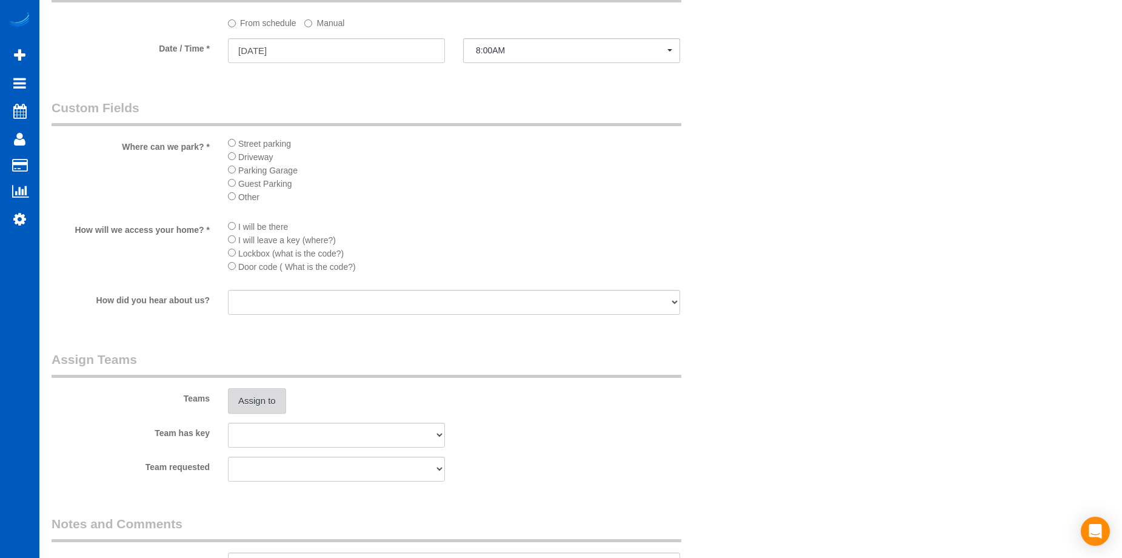
click at [256, 401] on button "Assign to" at bounding box center [257, 400] width 58 height 25
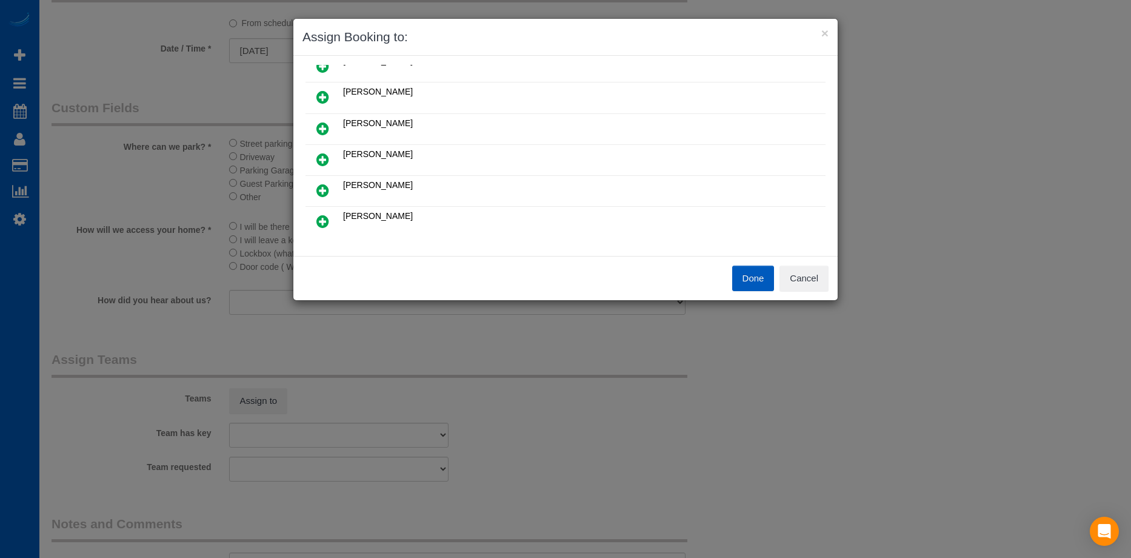
scroll to position [121, 0]
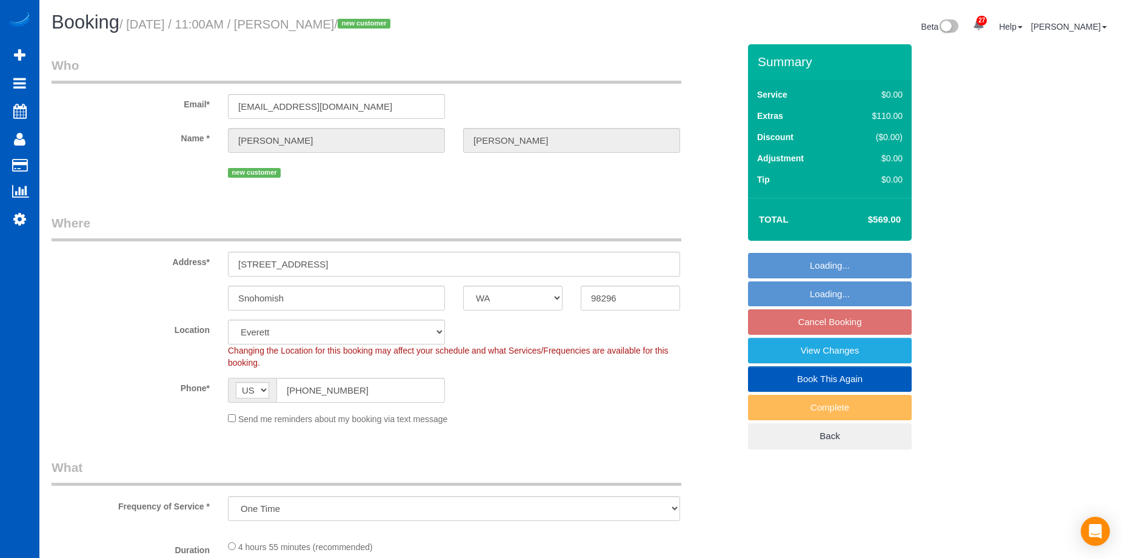
select select "WA"
select select "object:1167"
select select "spot2"
select select "199"
select select "3001"
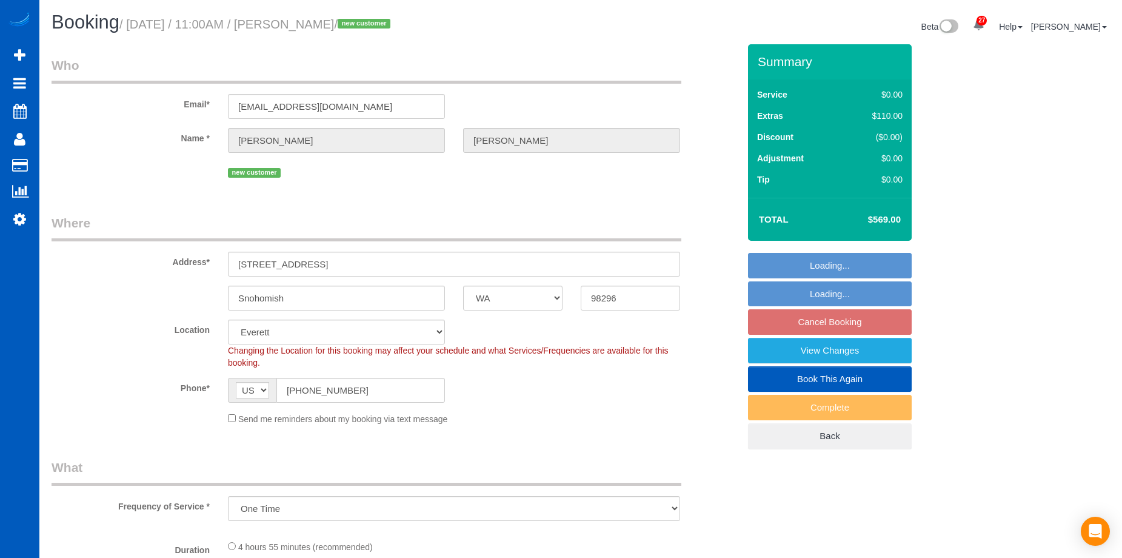
select select "5"
select select "3"
select select "WA"
select select "string:fspay-cc66f0fc-464d-4450-9b7f-2eafa87a196b"
select select "object:574"
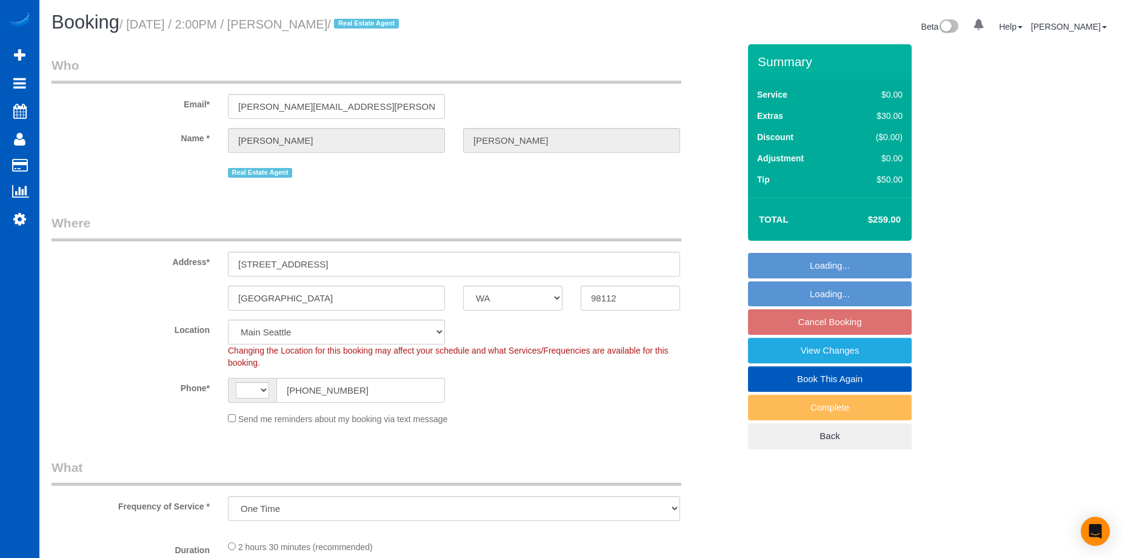
select select "string:[GEOGRAPHIC_DATA]"
select select "spot1"
select select "199"
select select "1001"
select select "2"
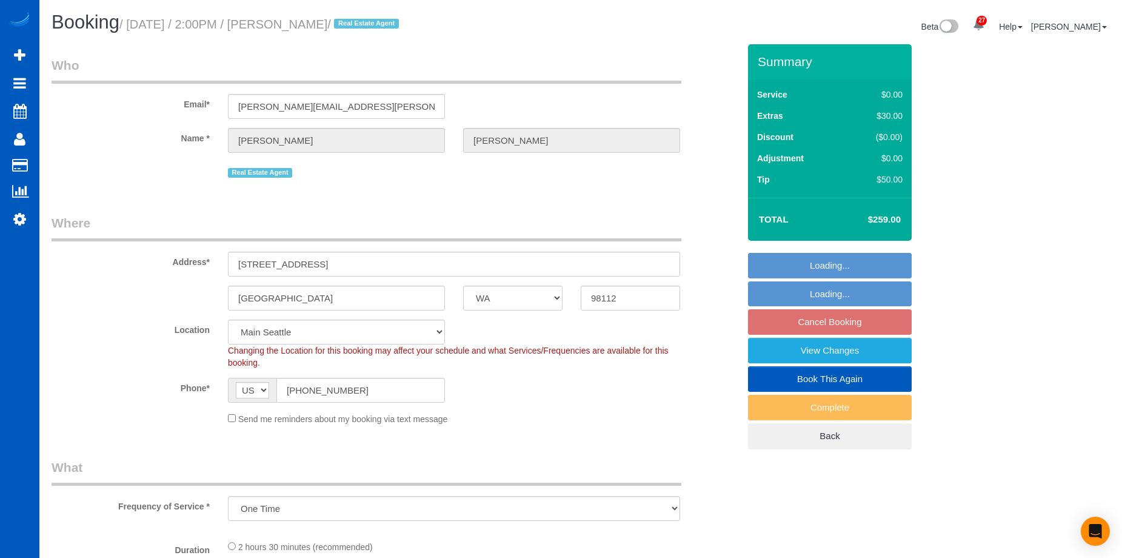
select select "2"
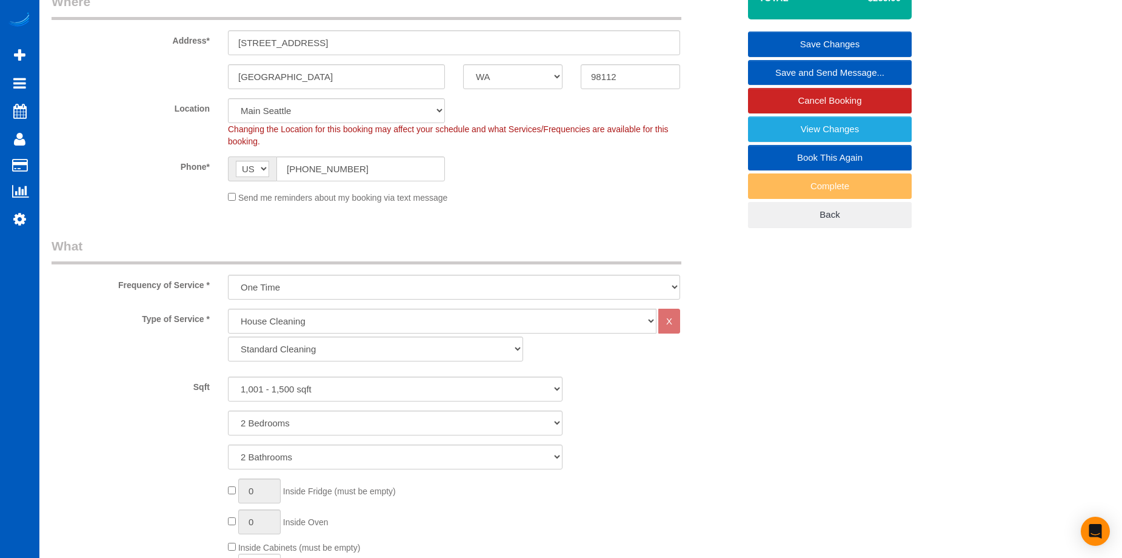
scroll to position [121, 0]
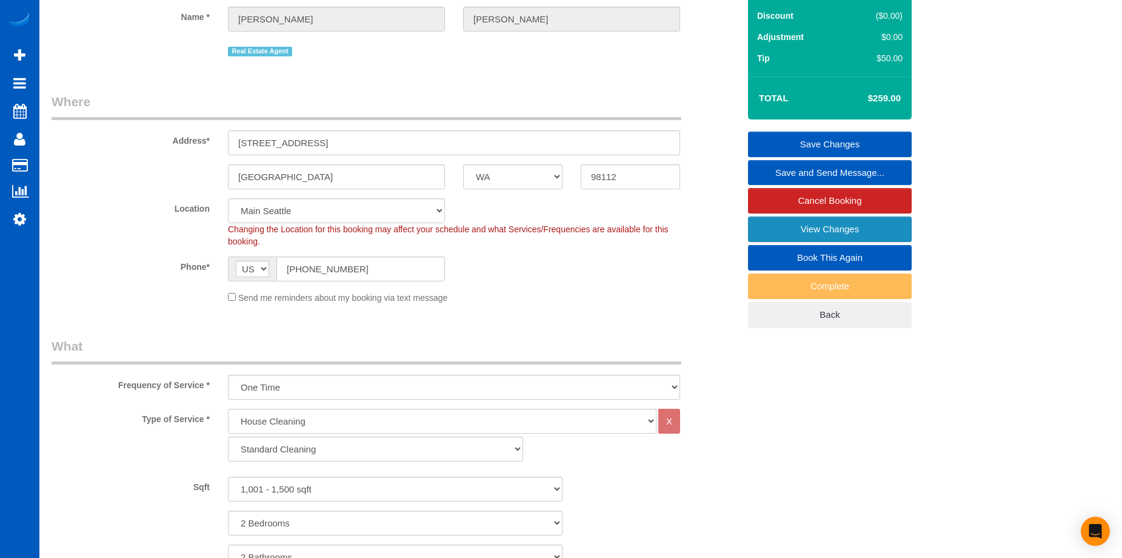
click at [760, 224] on link "View Changes" at bounding box center [830, 228] width 164 height 25
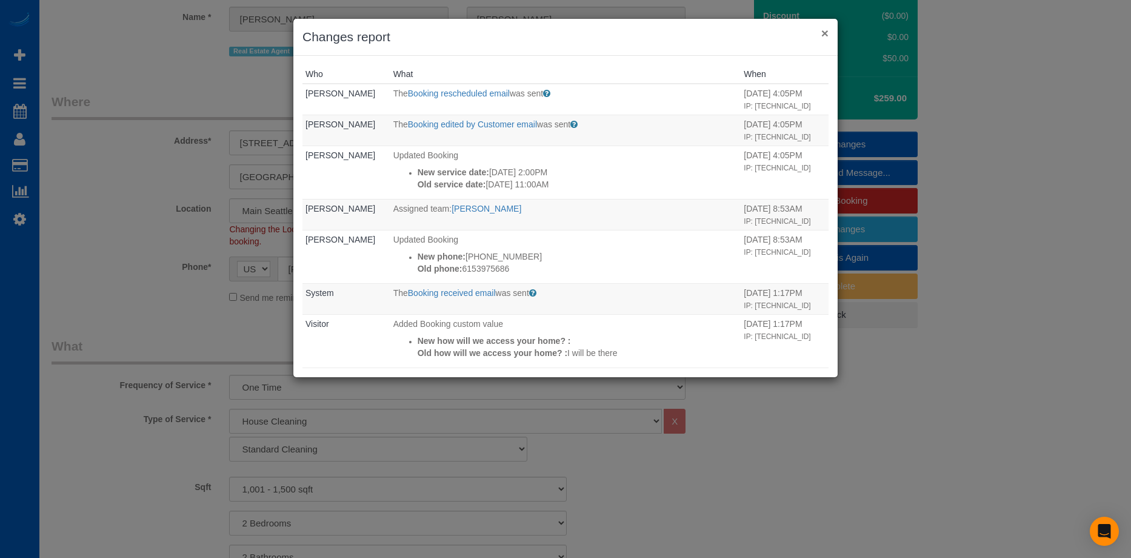
click at [823, 34] on button "×" at bounding box center [825, 33] width 7 height 13
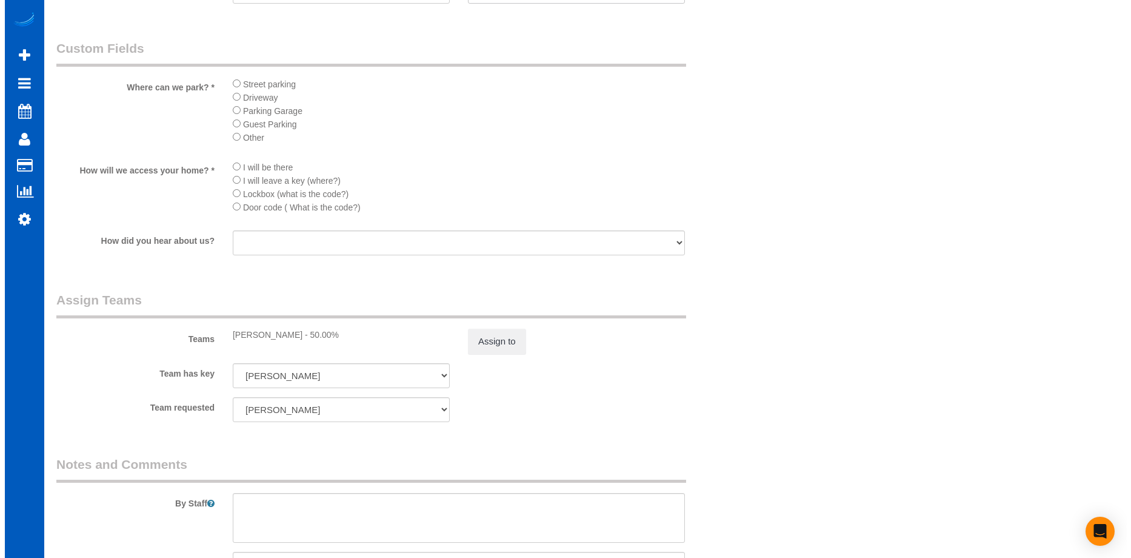
scroll to position [1334, 0]
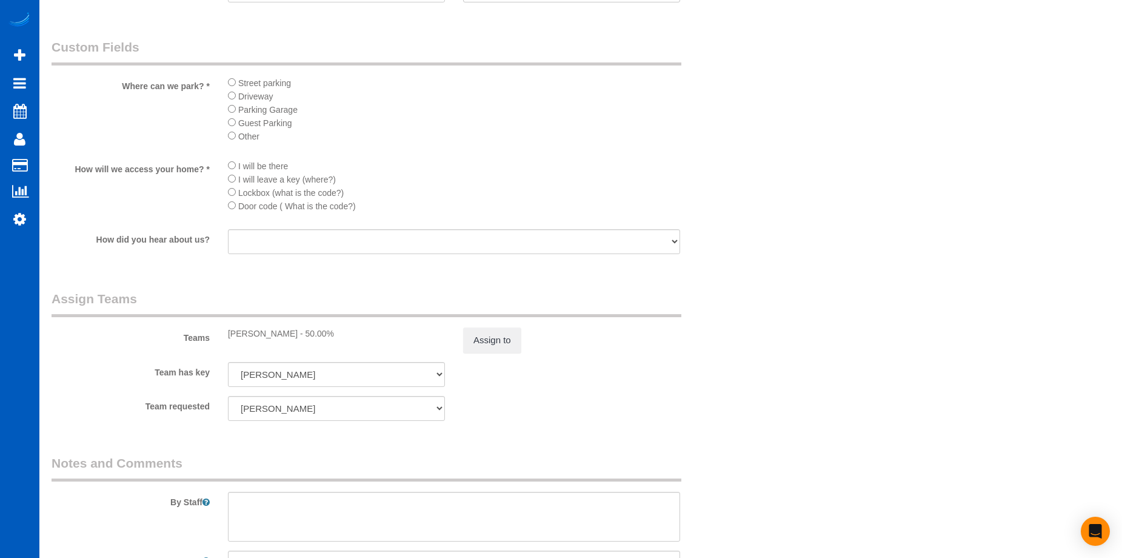
click at [449, 342] on div "Teams Kateryna Polishchuk - 50.00% Assign to" at bounding box center [395, 321] width 706 height 63
click at [494, 337] on button "Assign to" at bounding box center [492, 339] width 58 height 25
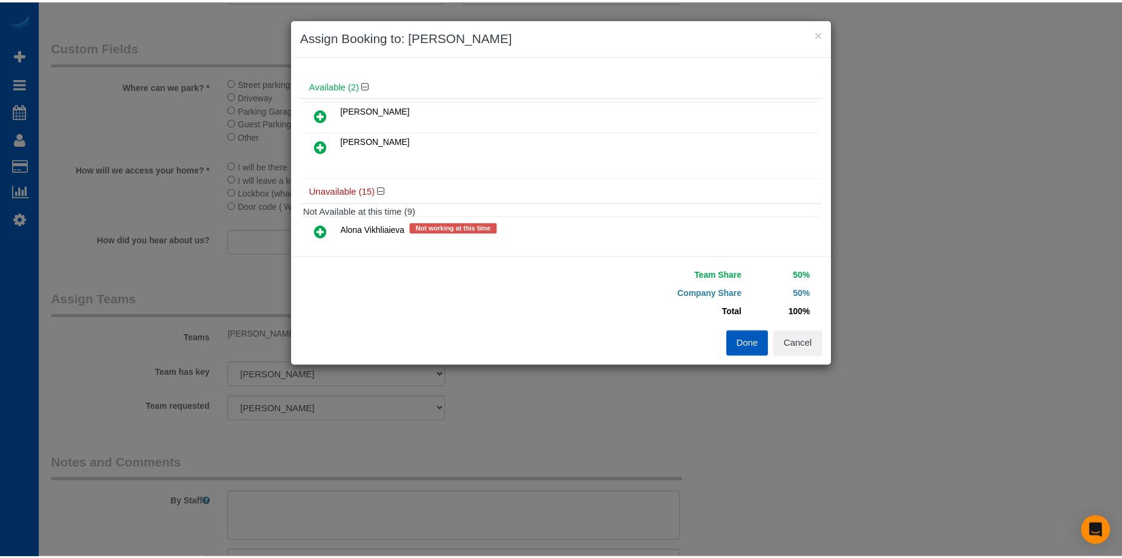
scroll to position [0, 0]
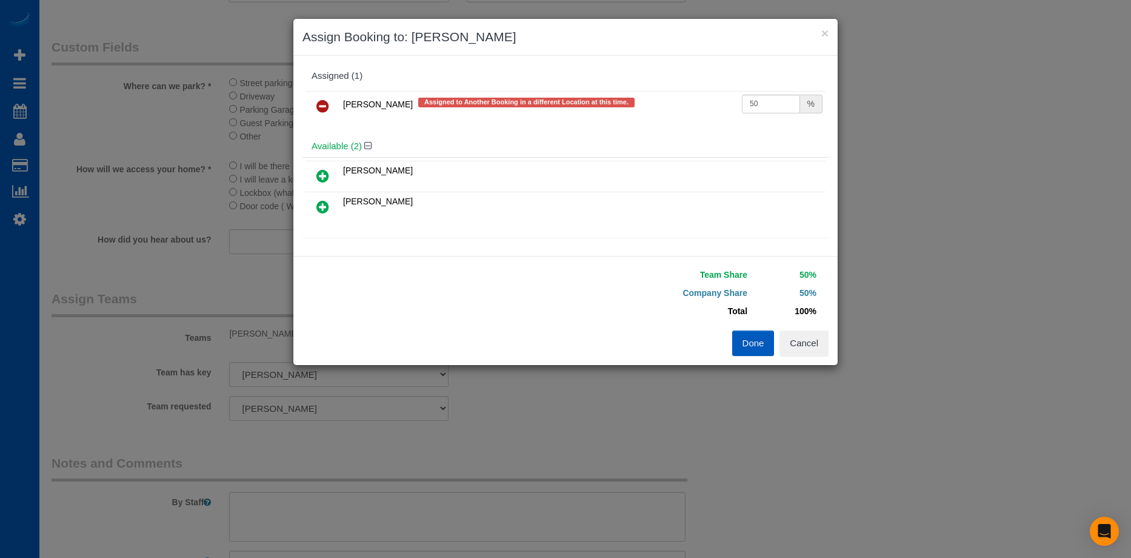
click at [324, 111] on icon at bounding box center [323, 106] width 13 height 15
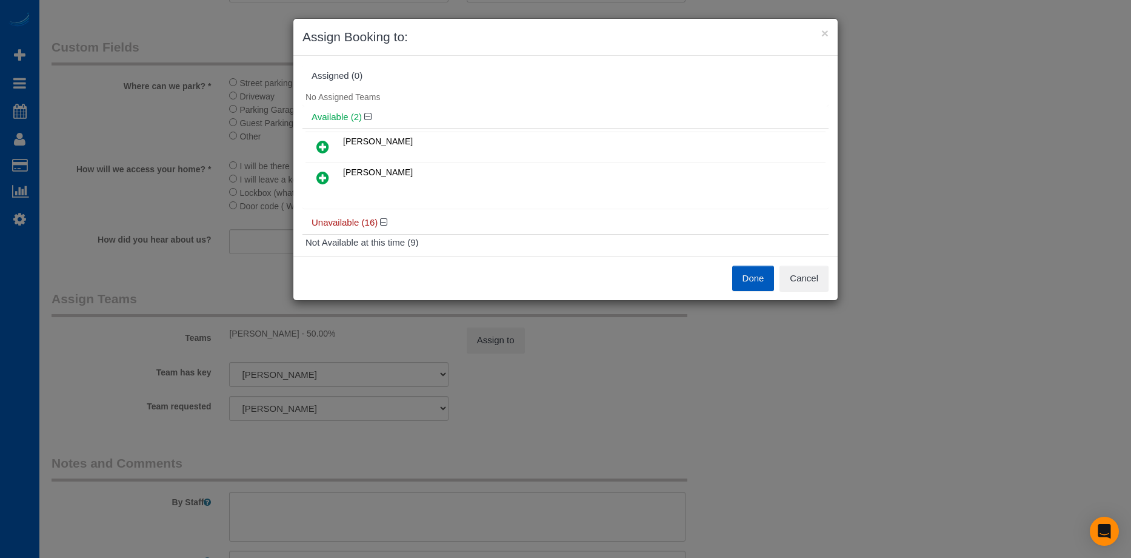
click at [323, 173] on icon at bounding box center [323, 177] width 13 height 15
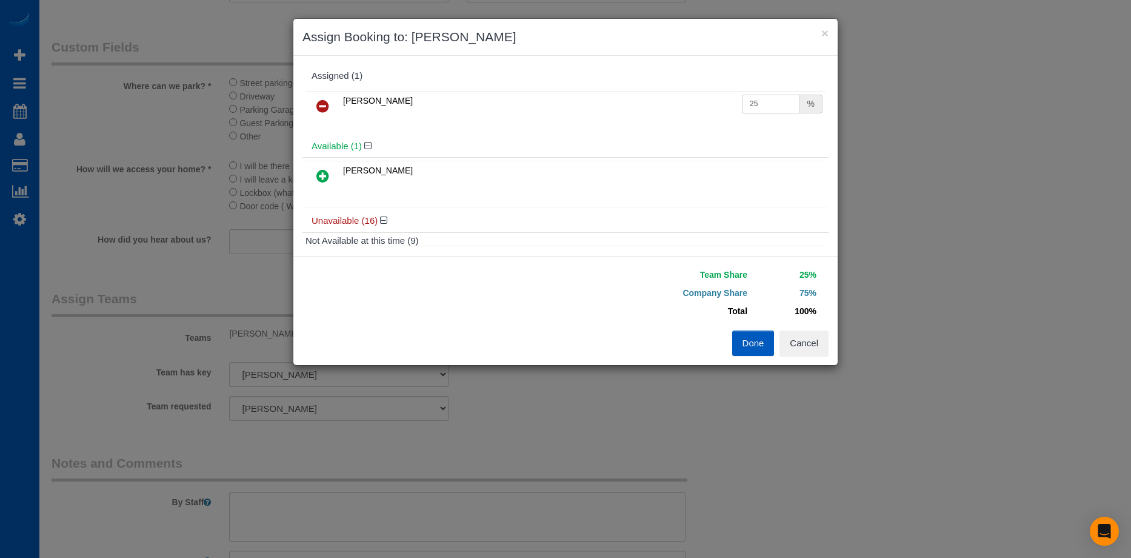
click at [760, 106] on input "25" at bounding box center [771, 104] width 58 height 19
drag, startPoint x: 701, startPoint y: 110, endPoint x: 692, endPoint y: 109, distance: 8.7
click at [692, 109] on tr "Sarah Morozov 25 %" at bounding box center [566, 106] width 520 height 31
type input "50"
click at [743, 345] on button "Done" at bounding box center [753, 342] width 42 height 25
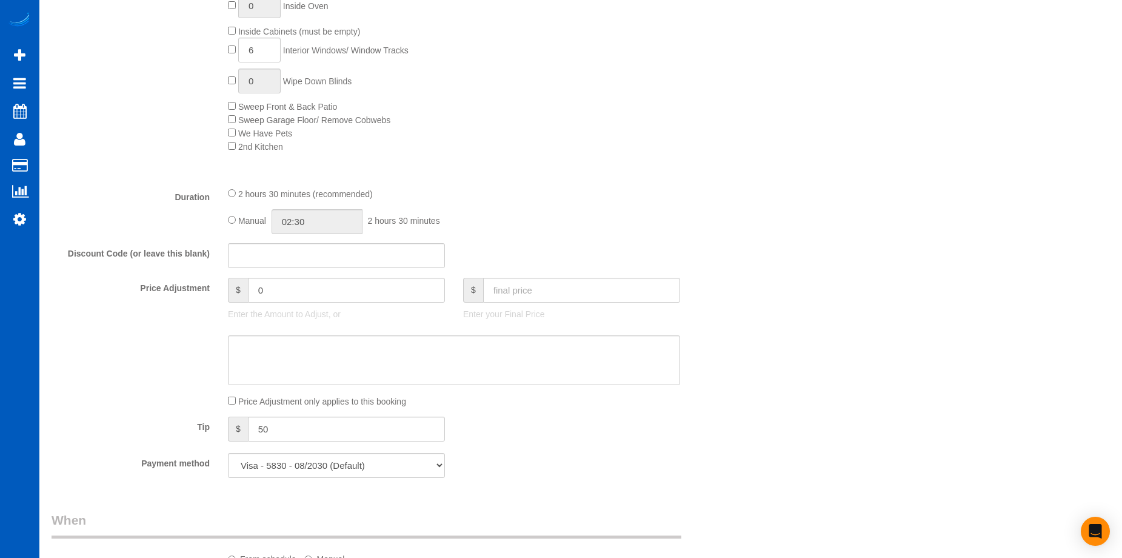
scroll to position [849, 0]
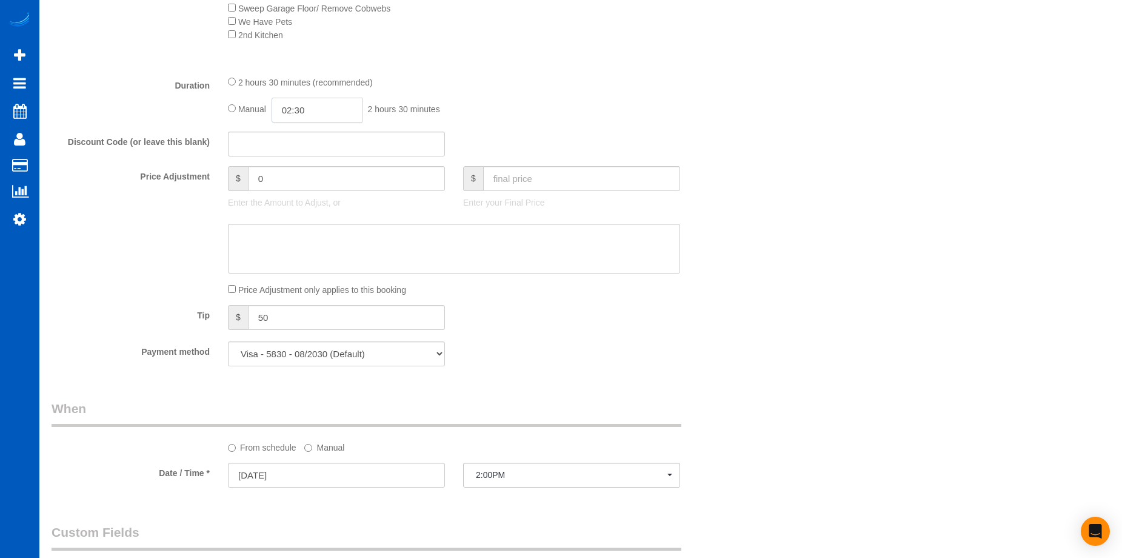
click at [298, 107] on input "02:30" at bounding box center [317, 110] width 91 height 25
type input "05:30"
click at [294, 178] on li "05:30" at bounding box center [304, 181] width 54 height 16
select select "spot12"
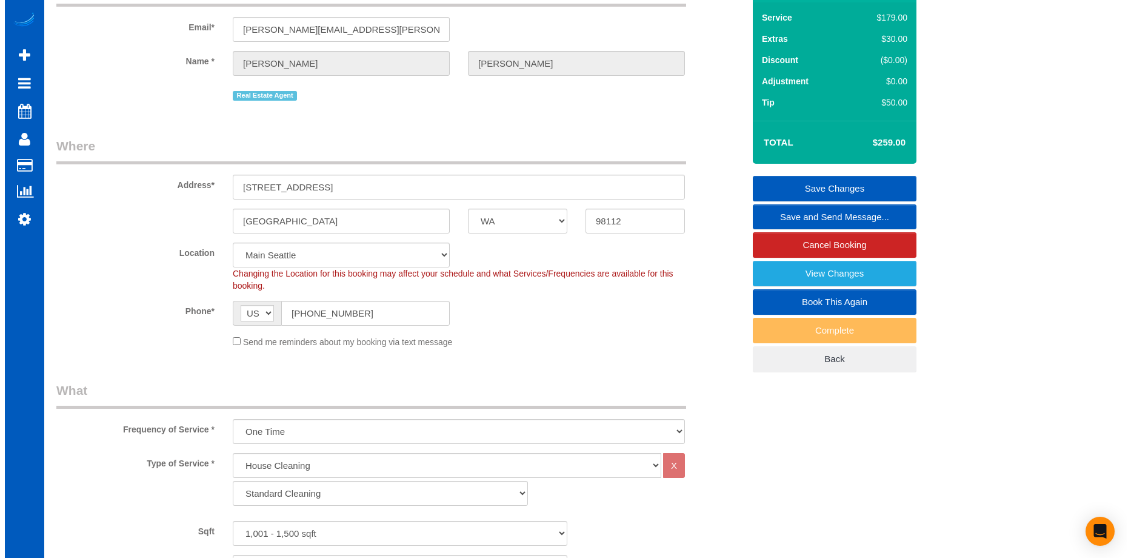
scroll to position [0, 0]
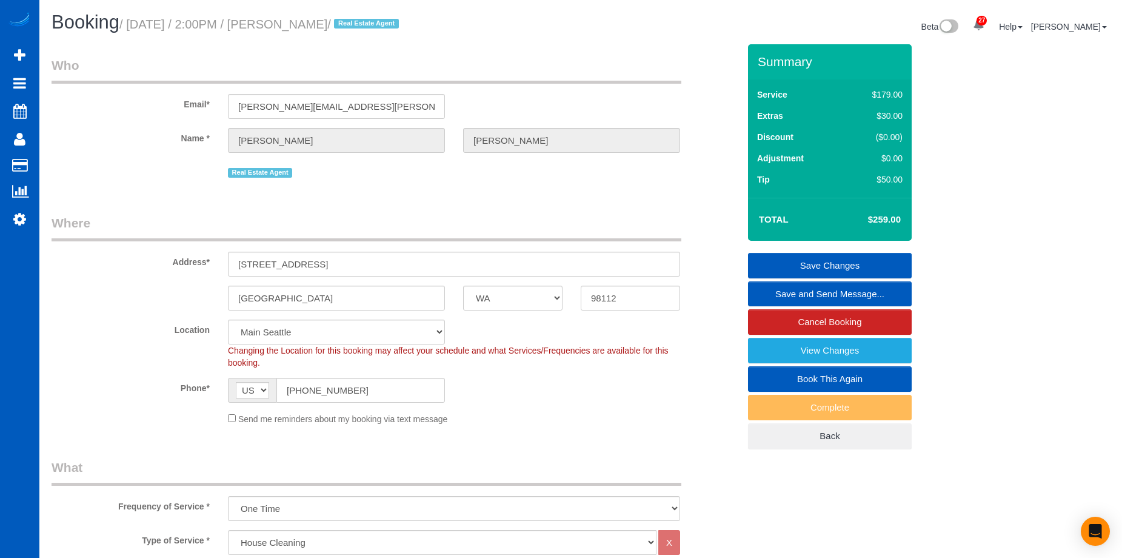
click at [855, 265] on link "Save Changes" at bounding box center [830, 265] width 164 height 25
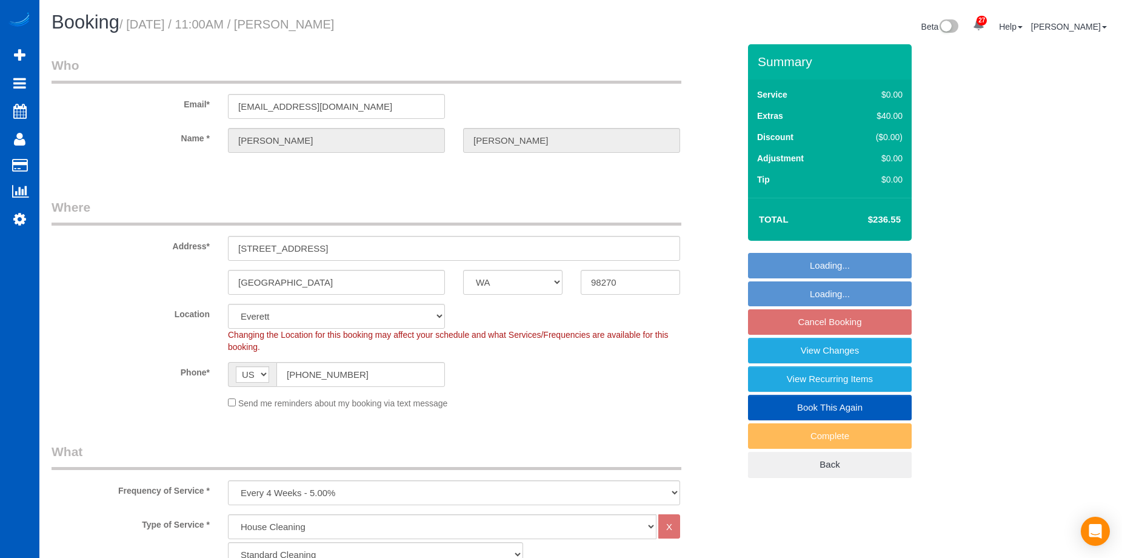
select select "WA"
select select "199"
select select "1501"
select select "3"
select select "2"
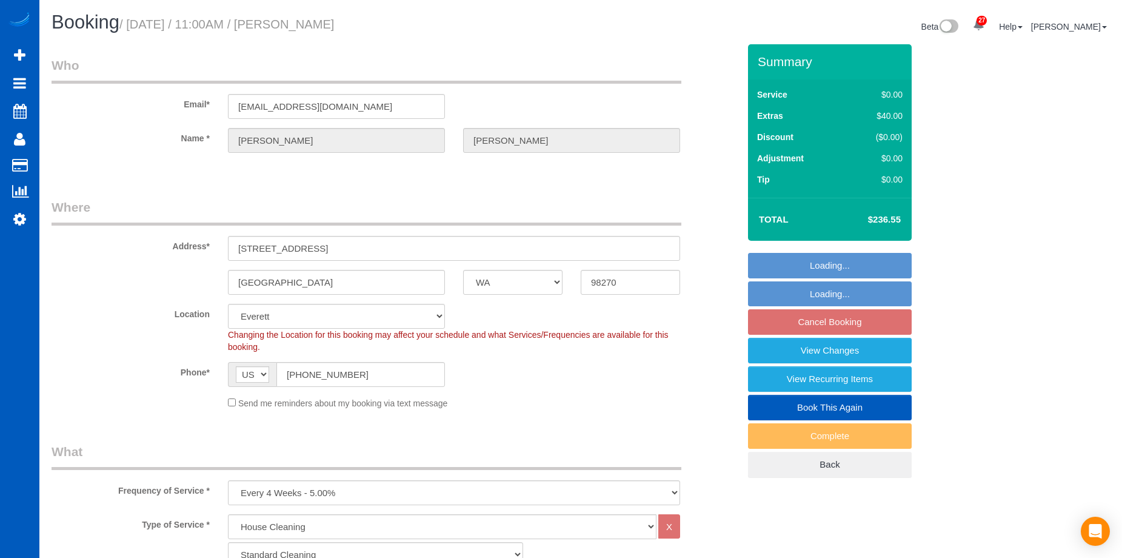
select select "spot2"
select select "number:10"
select select "1501"
select select "3"
select select "2"
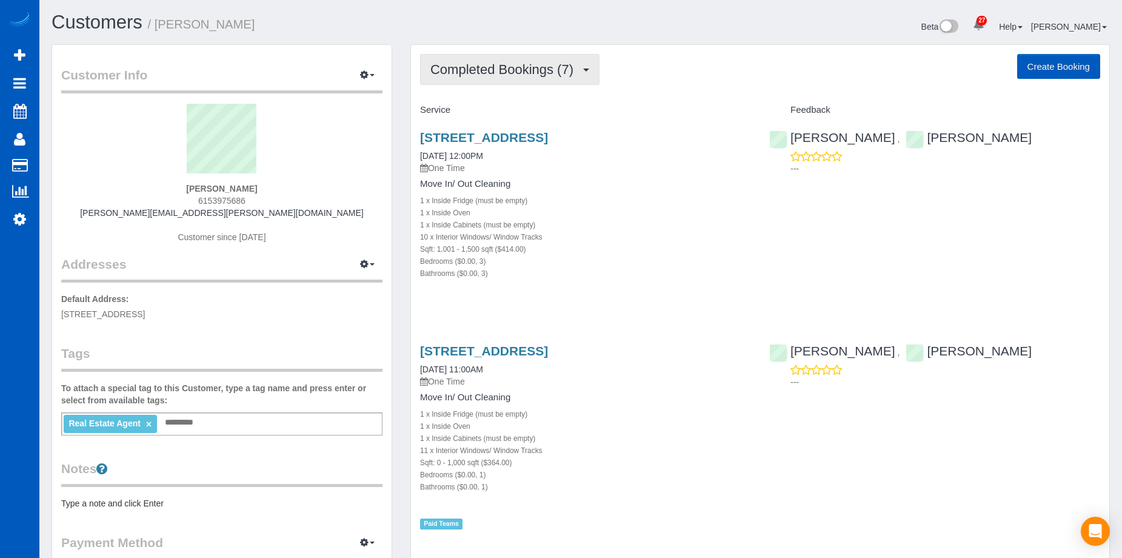
click at [532, 67] on span "Completed Bookings (7)" at bounding box center [505, 69] width 149 height 15
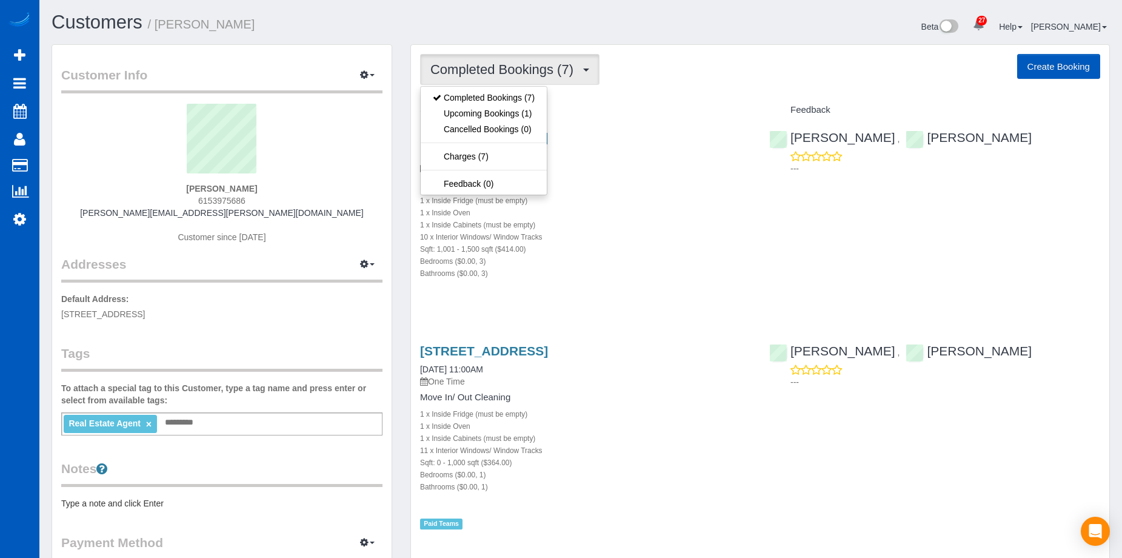
click at [532, 67] on span "Completed Bookings (7)" at bounding box center [505, 69] width 149 height 15
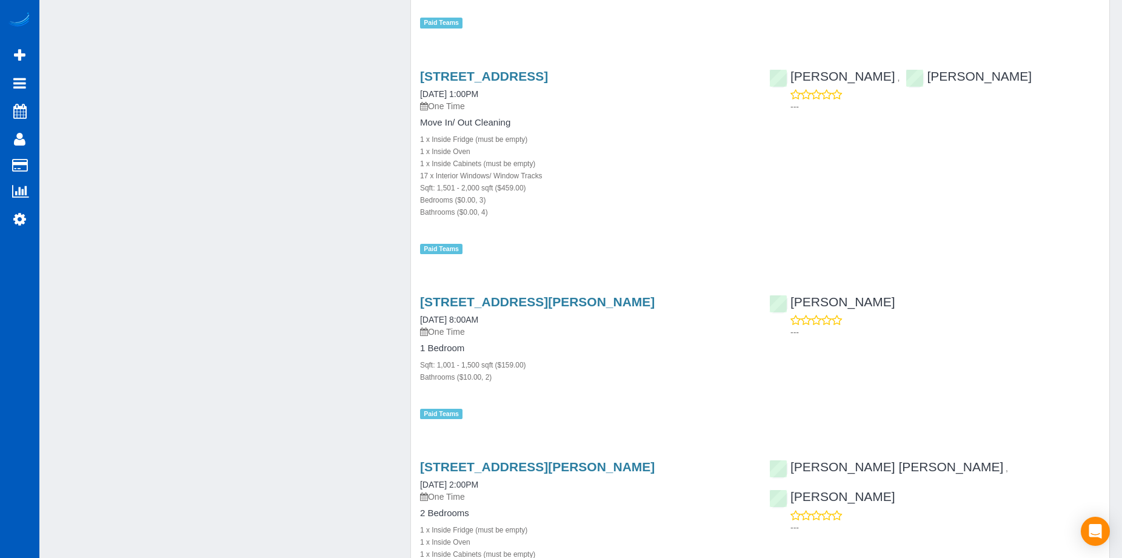
scroll to position [728, 0]
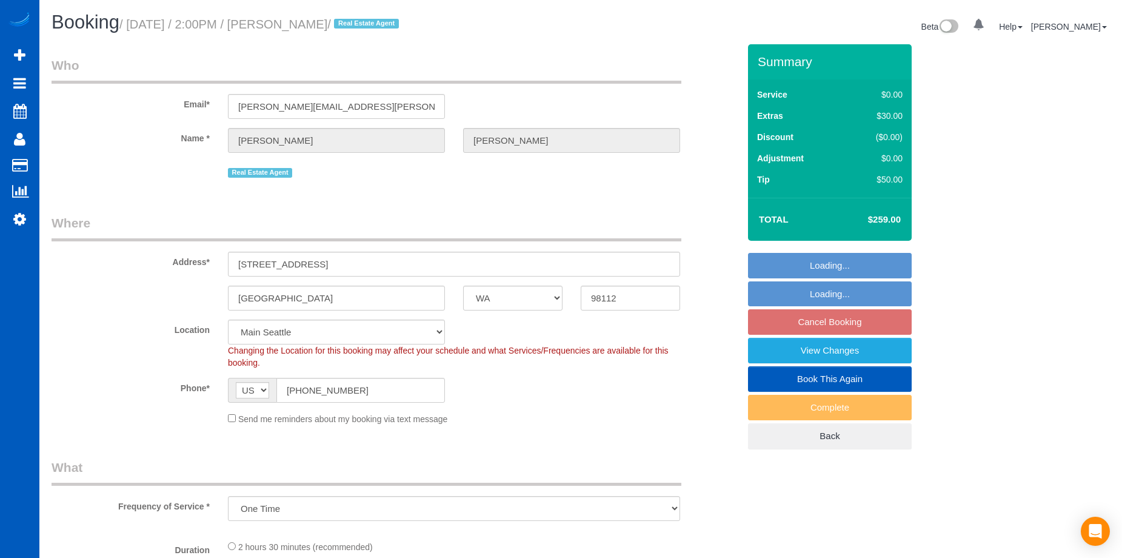
select select "WA"
select select "string:fspay-cc66f0fc-464d-4450-9b7f-2eafa87a196b"
select select "object:821"
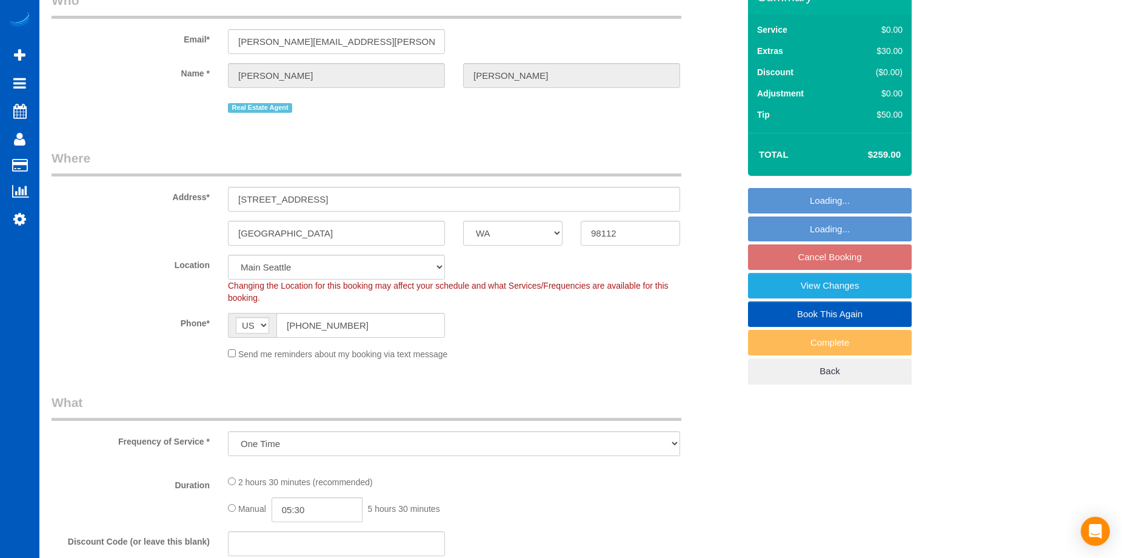
select select "spot1"
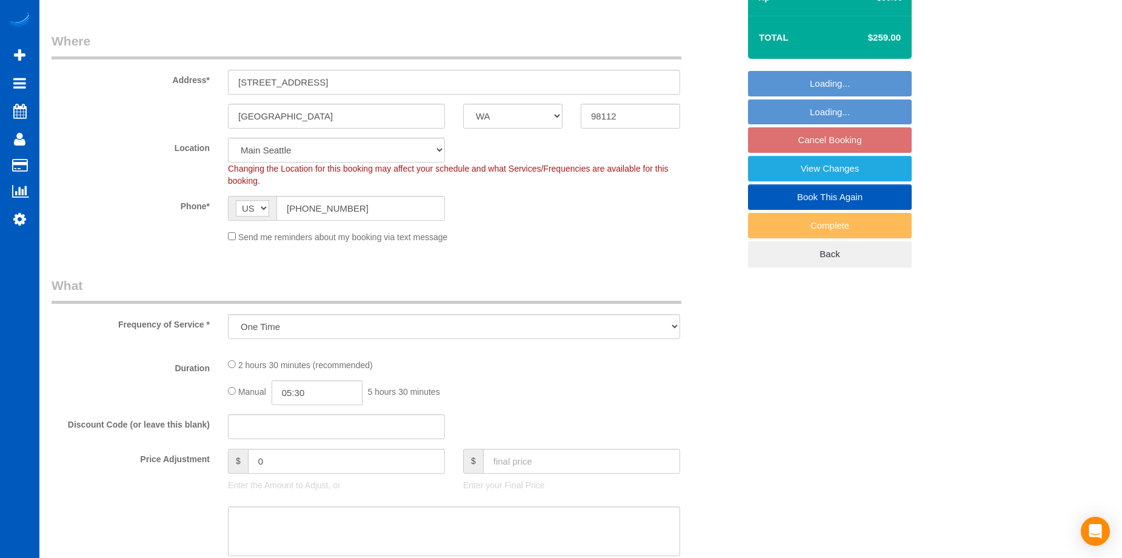
select select "199"
select select "1001"
select select "2"
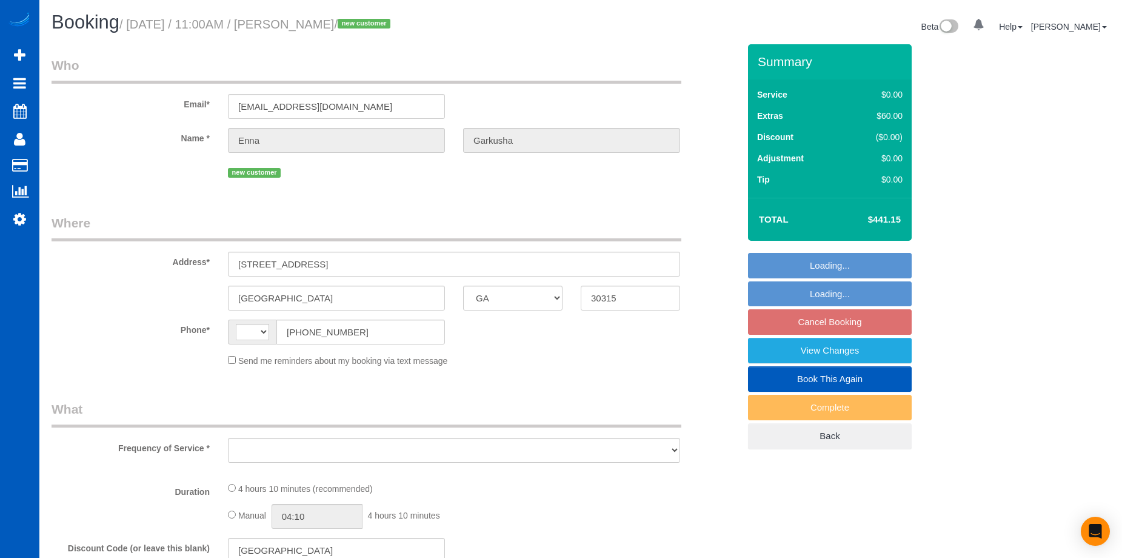
select select "GA"
select select "number:8"
select select "string:[GEOGRAPHIC_DATA]"
select select "object:912"
select select "string:fspay-b513ea97-aa00-49b6-99a8-a0ea5f0d96e5"
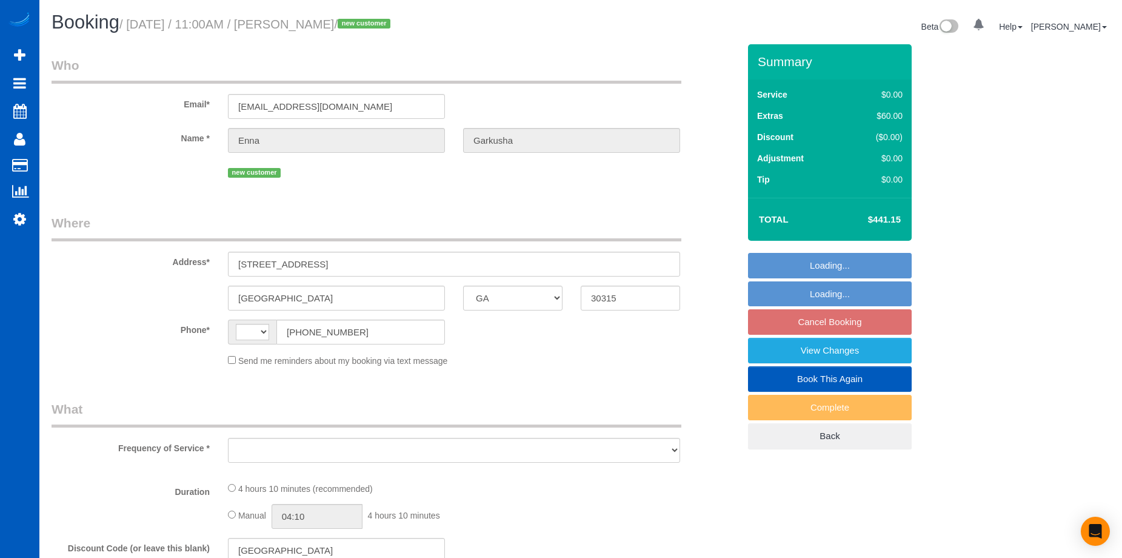
select select "spot1"
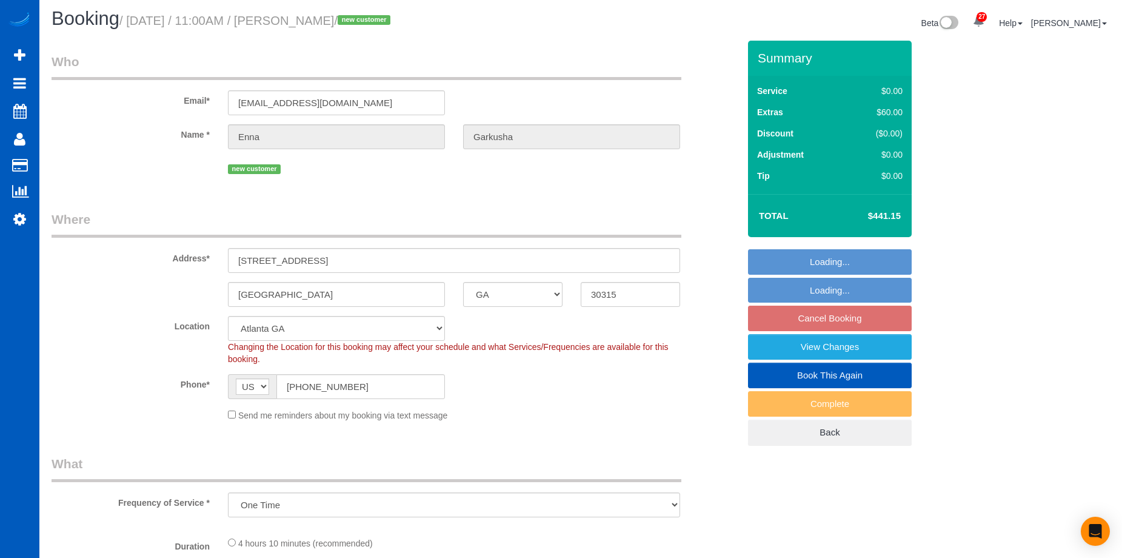
select select "object:1073"
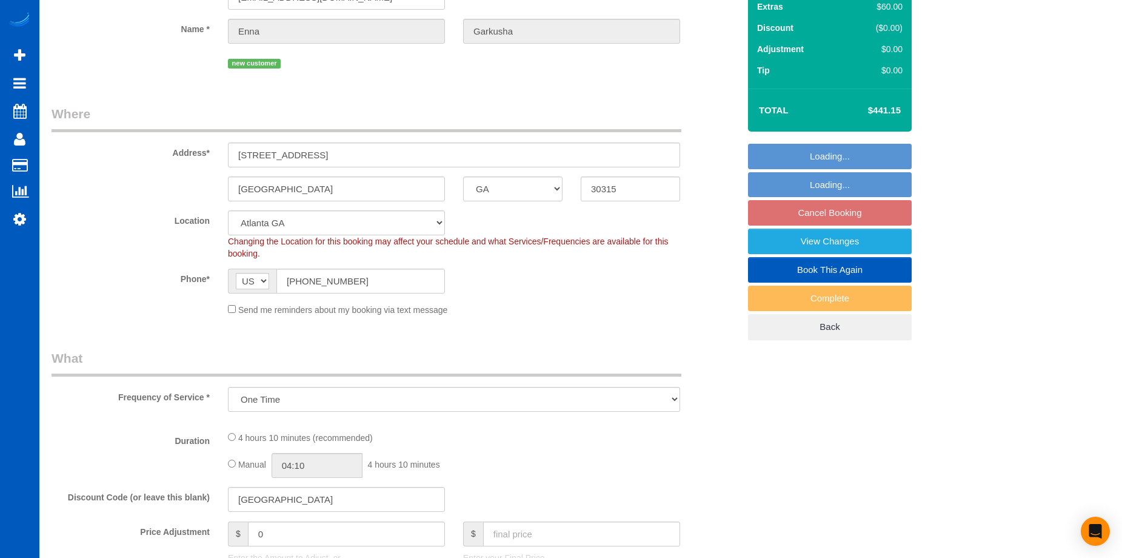
select select "199"
select select "1501"
select select "3"
select select "2"
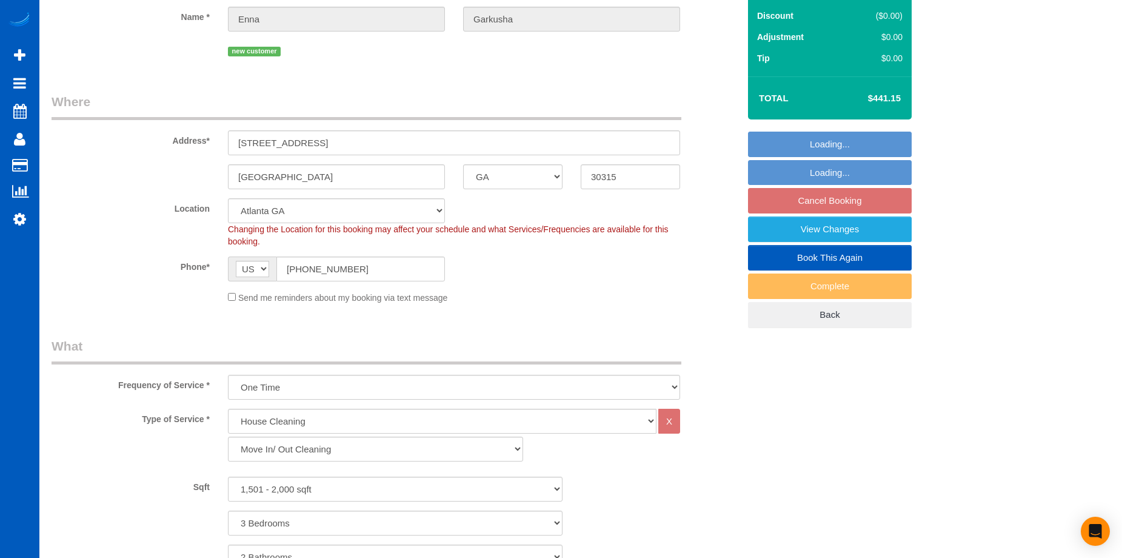
select select "1501"
select select "3"
select select "2"
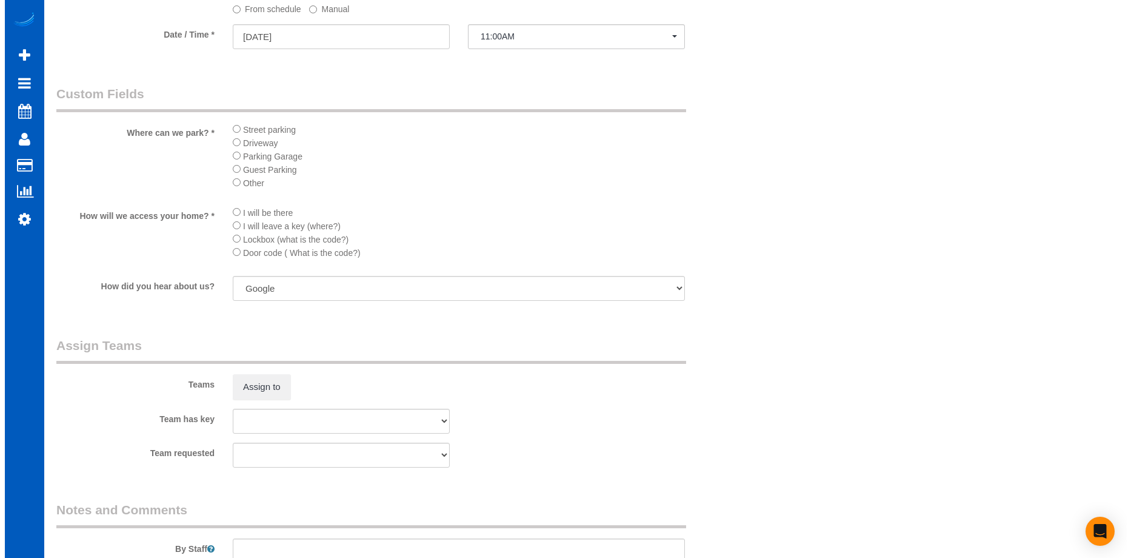
scroll to position [1273, 0]
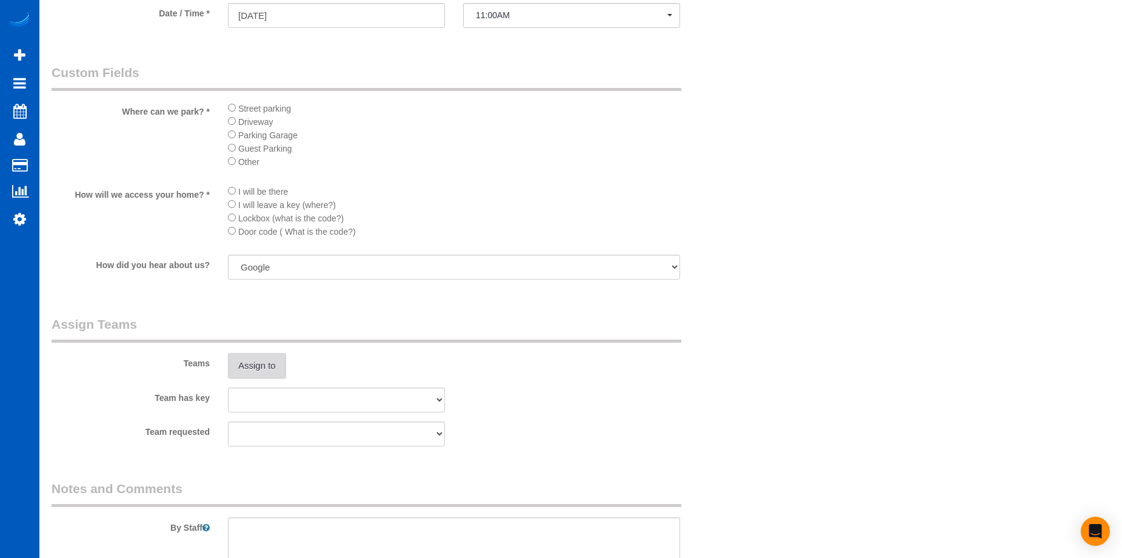
click at [279, 358] on button "Assign to" at bounding box center [257, 365] width 58 height 25
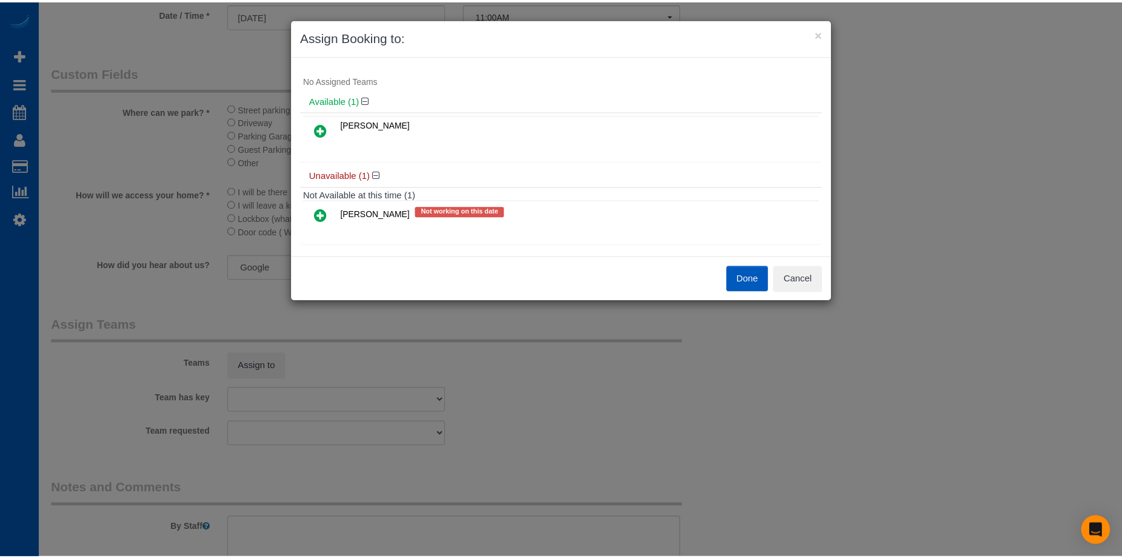
scroll to position [26, 0]
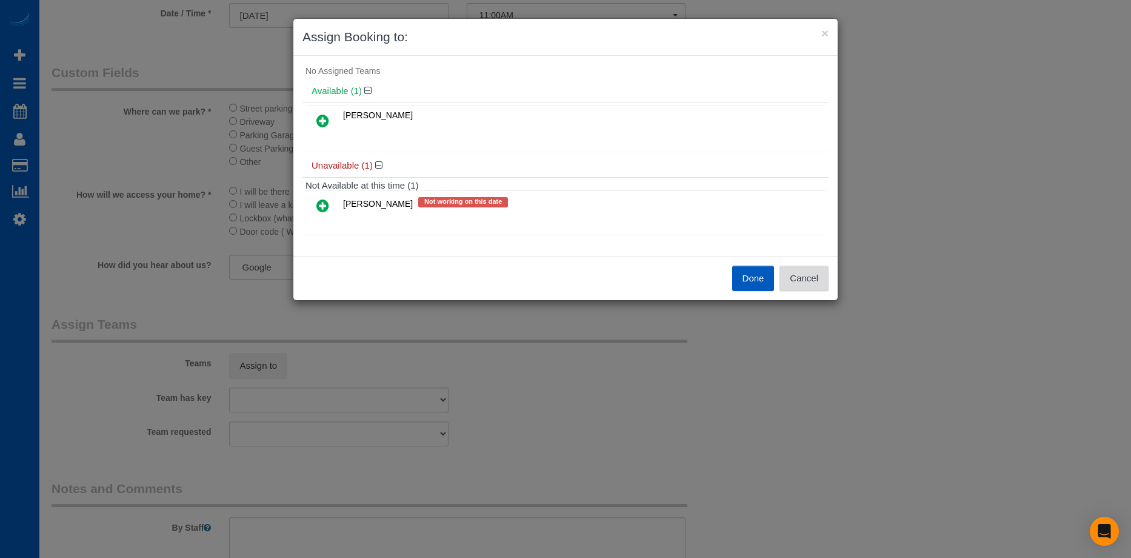
click at [823, 281] on button "Cancel" at bounding box center [804, 278] width 49 height 25
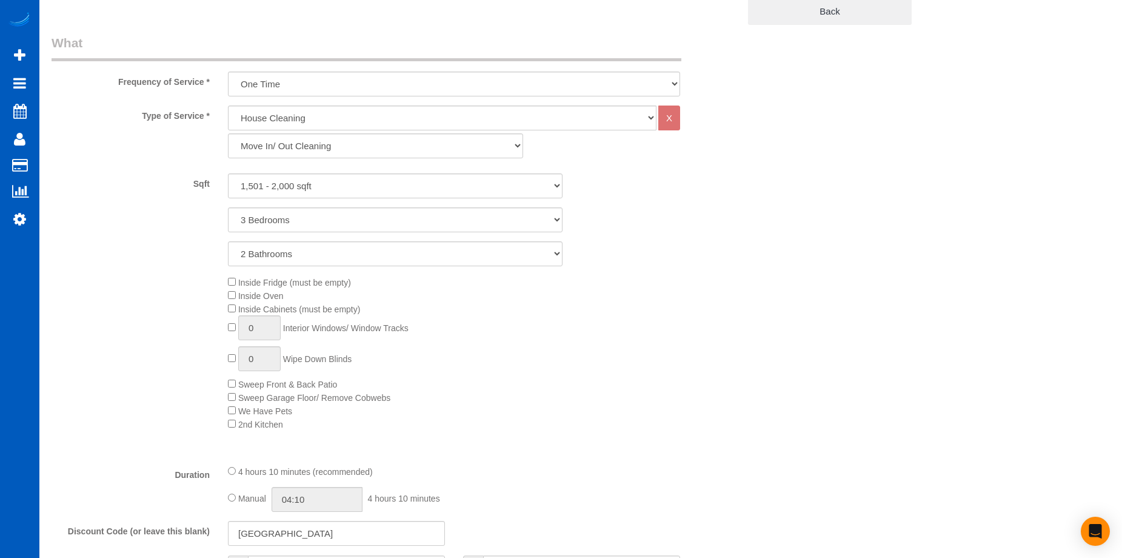
scroll to position [182, 0]
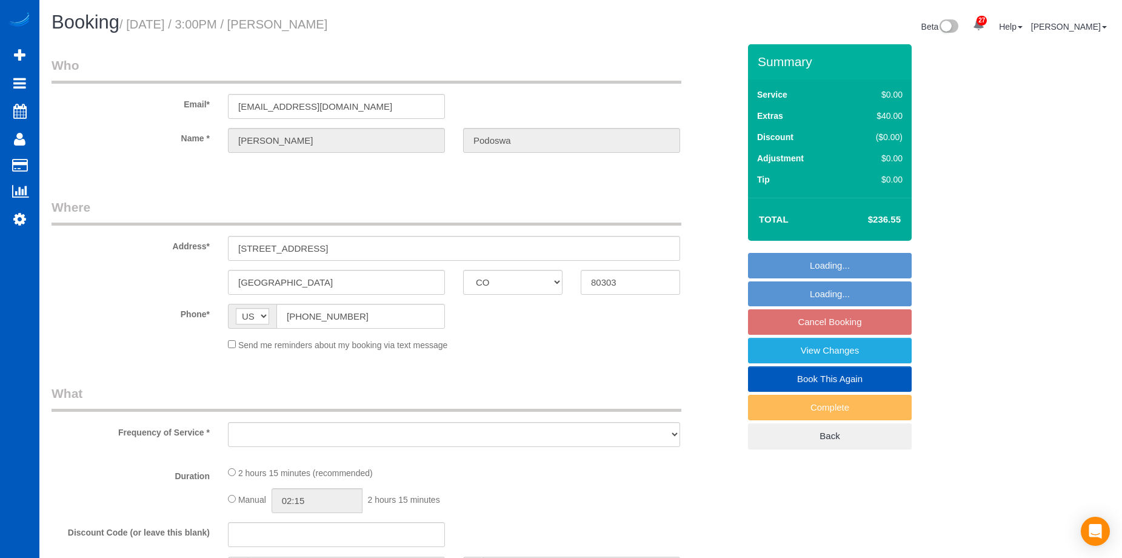
select select "CO"
select select "199"
select select "1501"
select select "3"
select select "2"
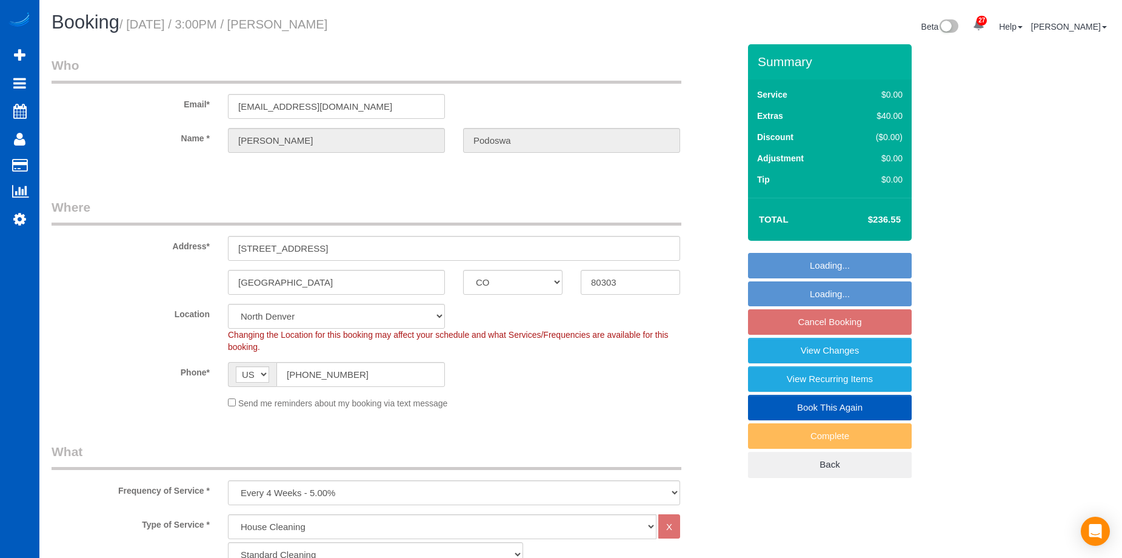
select select "object:1063"
select select "1501"
select select "3"
select select "2"
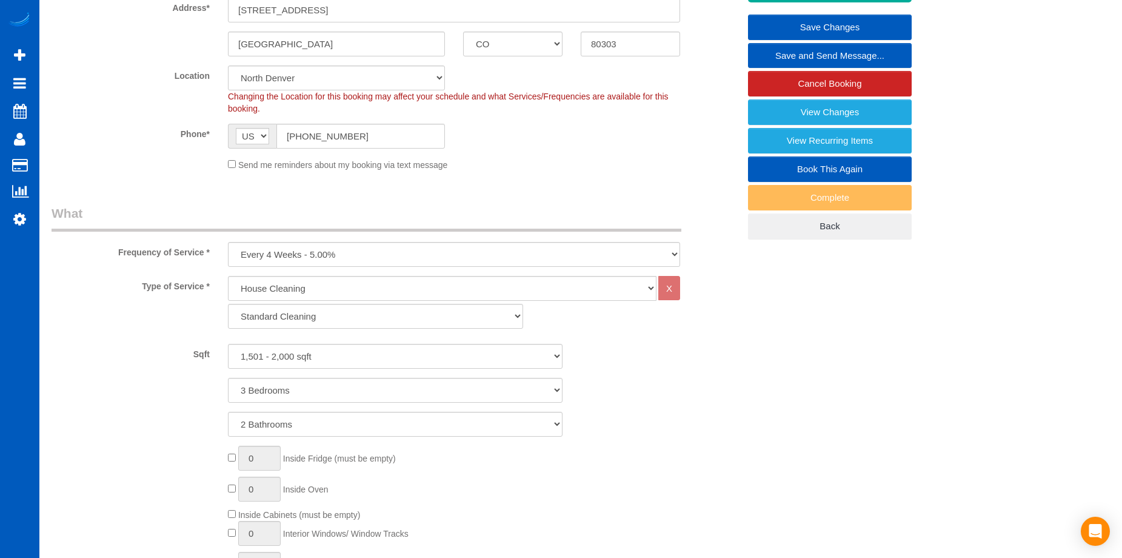
scroll to position [121, 0]
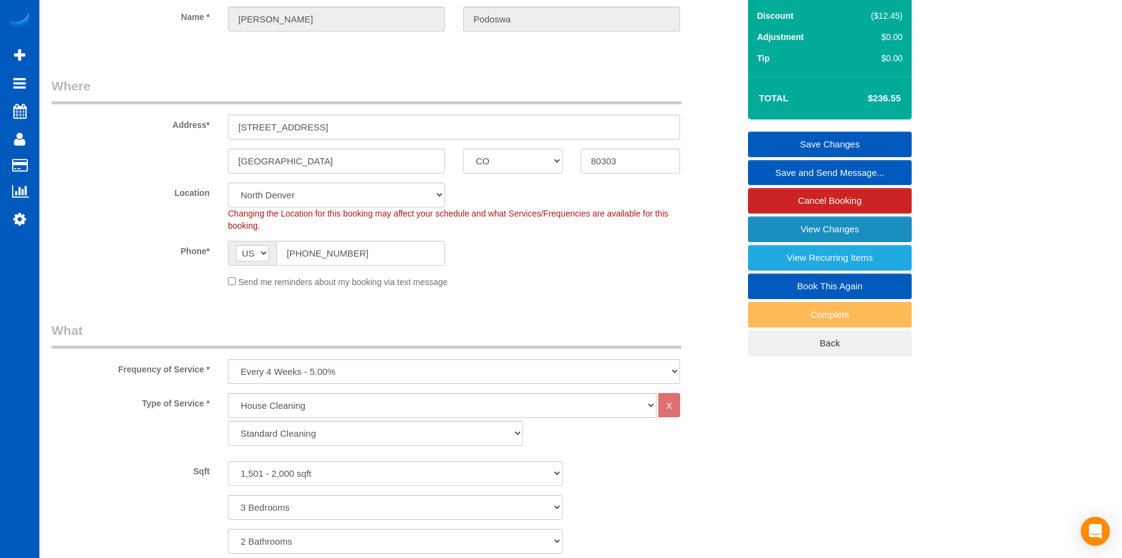
click at [779, 225] on link "View Changes" at bounding box center [830, 228] width 164 height 25
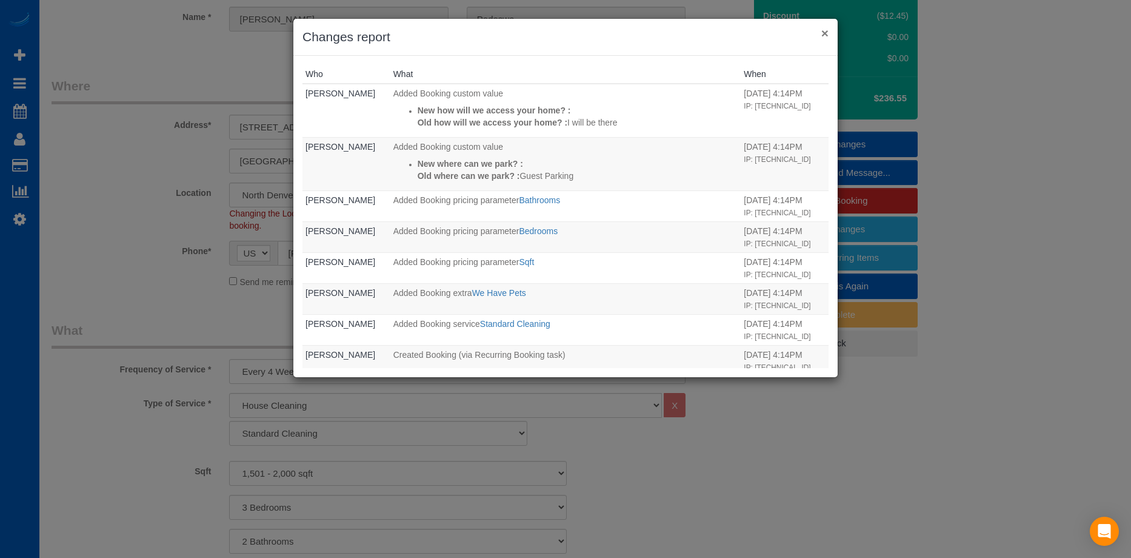
click at [826, 31] on button "×" at bounding box center [825, 33] width 7 height 13
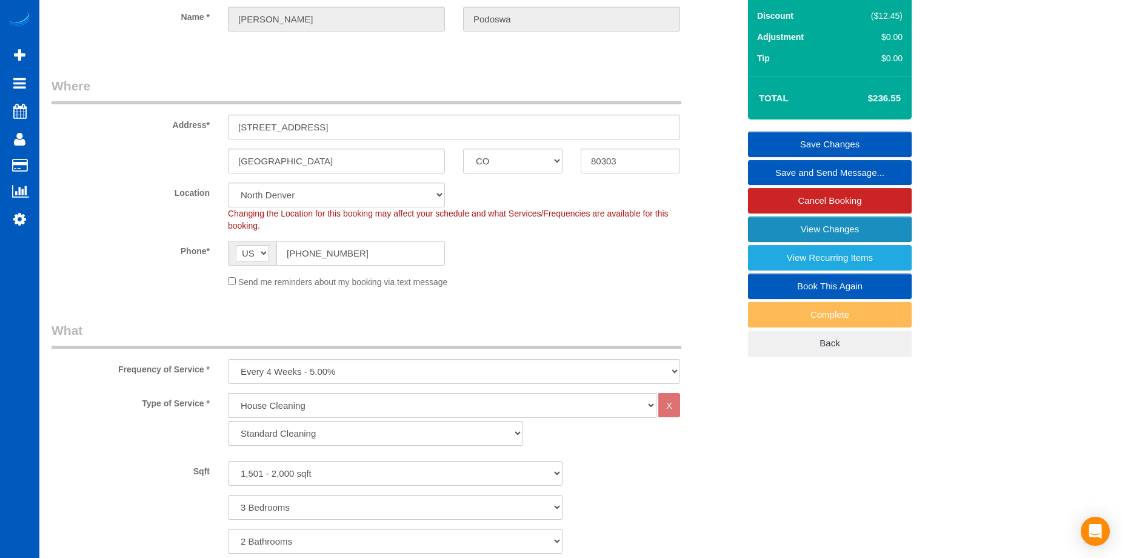
scroll to position [0, 0]
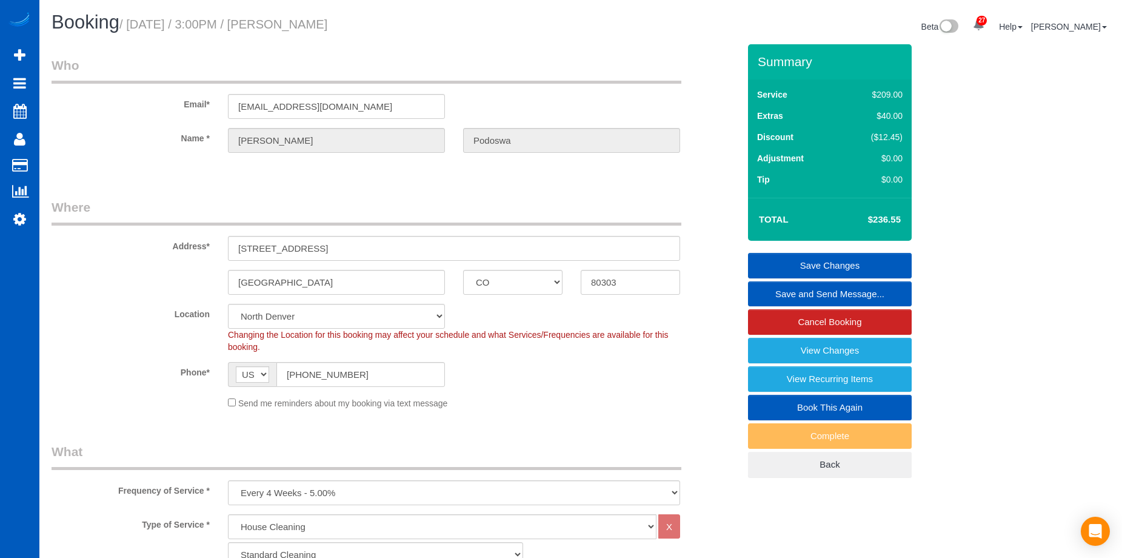
drag, startPoint x: 282, startPoint y: 18, endPoint x: 385, endPoint y: 12, distance: 103.3
click at [385, 12] on h1 "Booking / August 28, 2025 / 3:00PM / Amir Podoswa" at bounding box center [312, 22] width 520 height 21
copy small "Amir Podoswa"
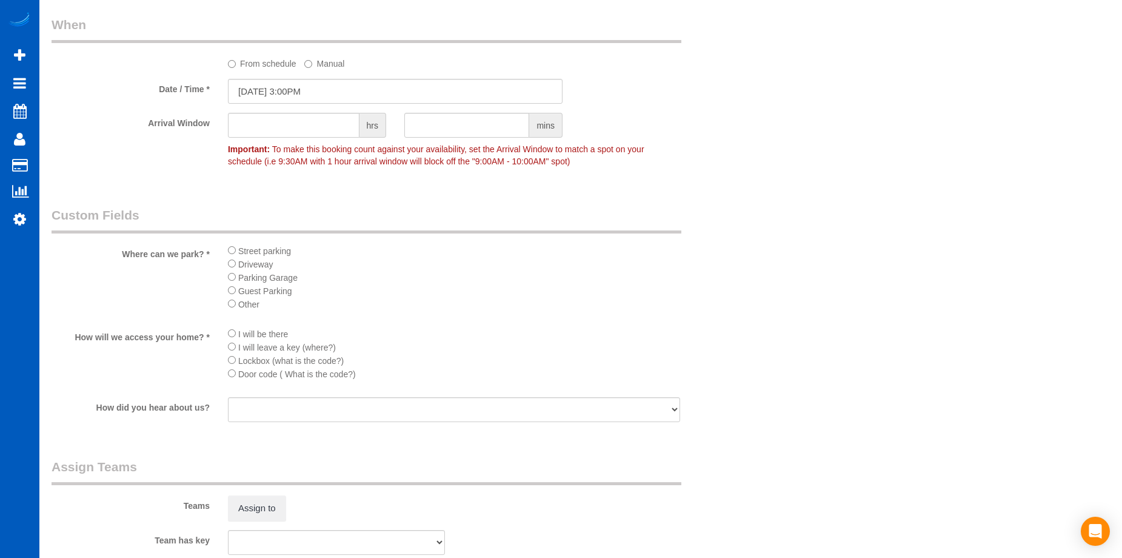
scroll to position [1395, 0]
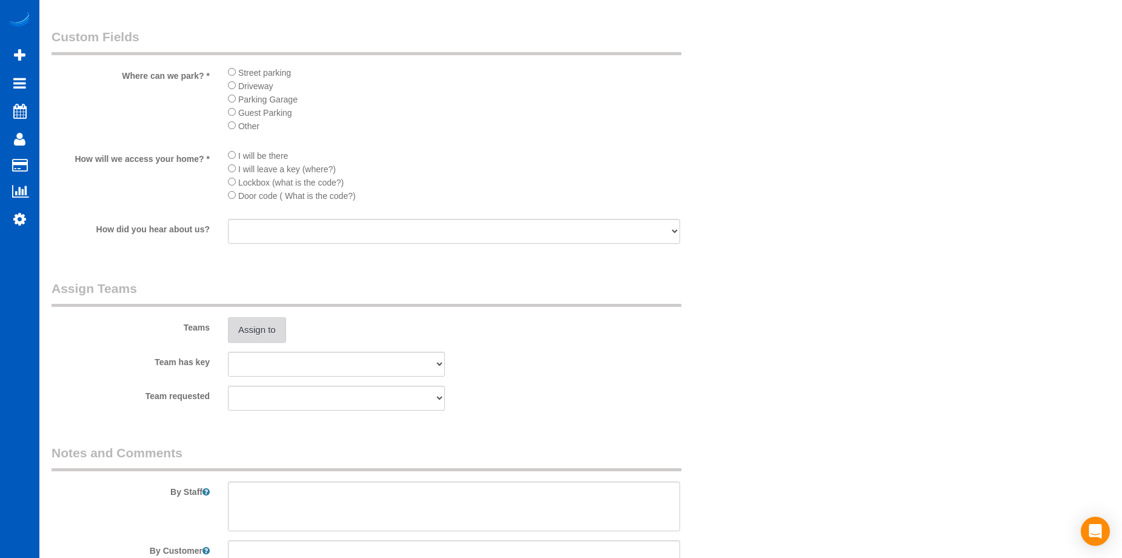
click at [259, 330] on button "Assign to" at bounding box center [257, 329] width 58 height 25
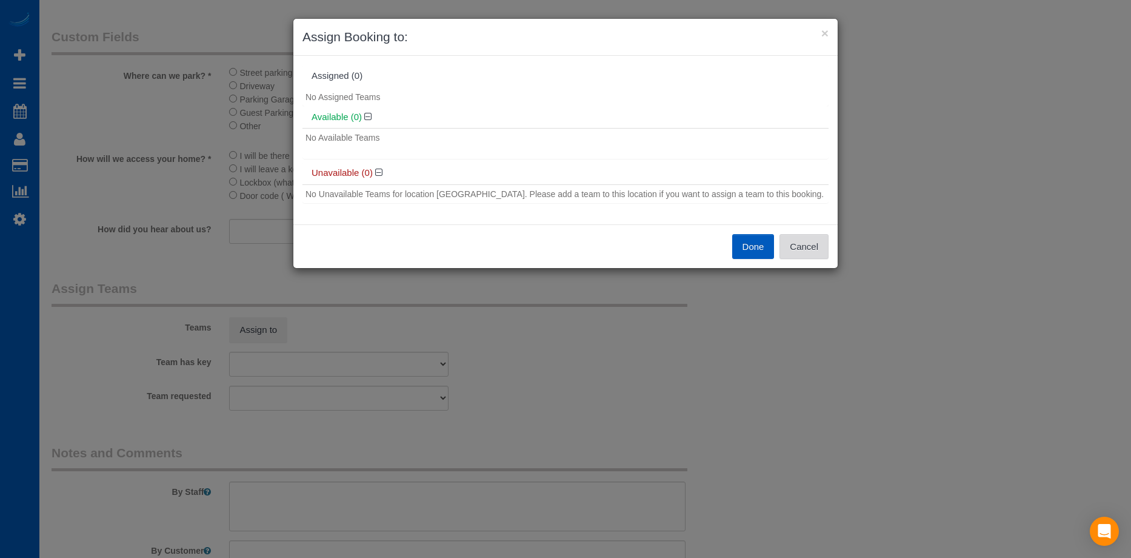
click at [825, 255] on button "Cancel" at bounding box center [804, 246] width 49 height 25
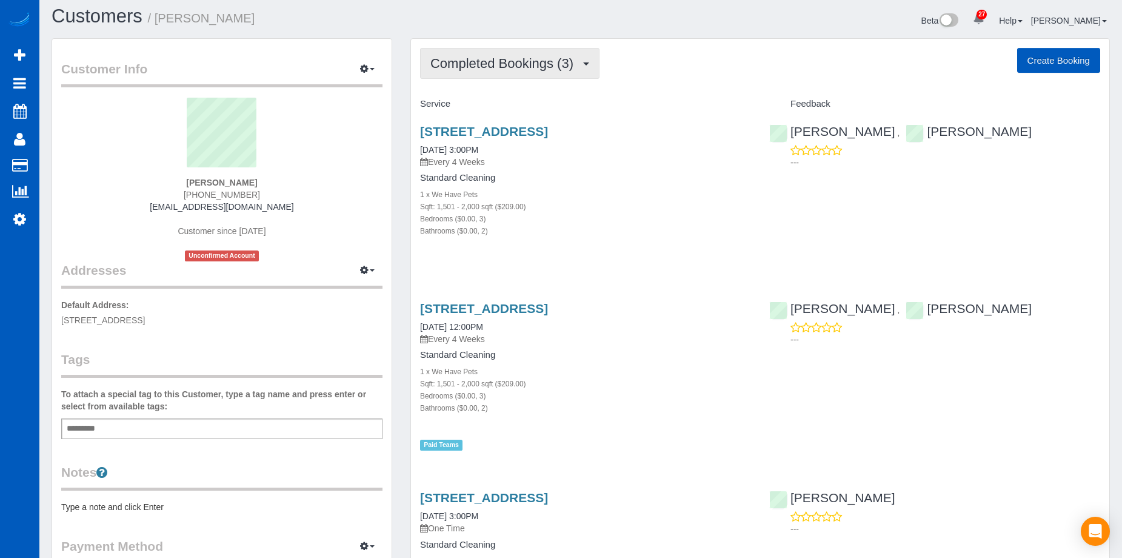
scroll to position [1, 0]
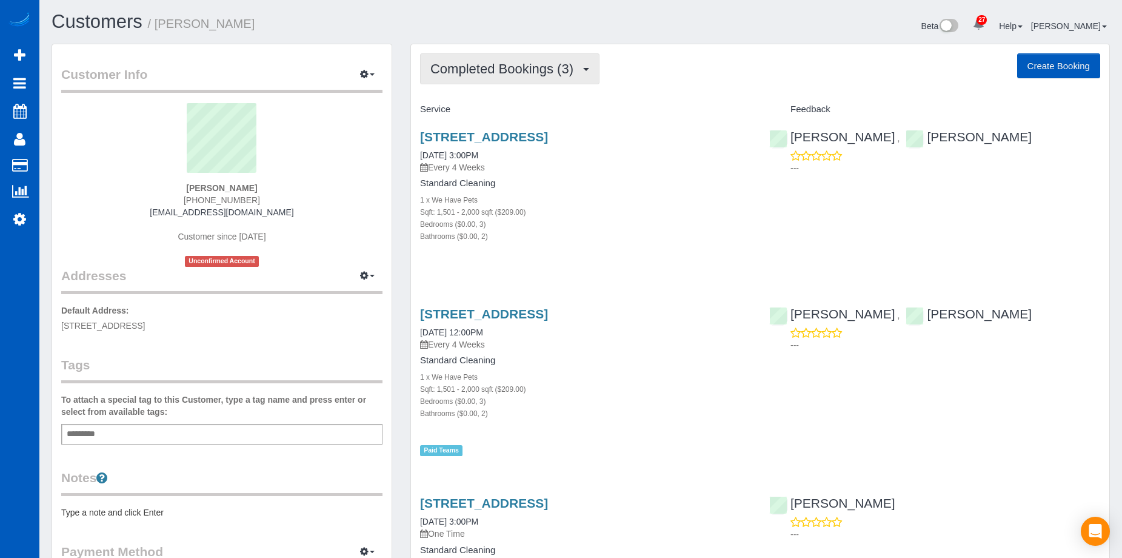
click at [576, 74] on span "Completed Bookings (3)" at bounding box center [505, 68] width 149 height 15
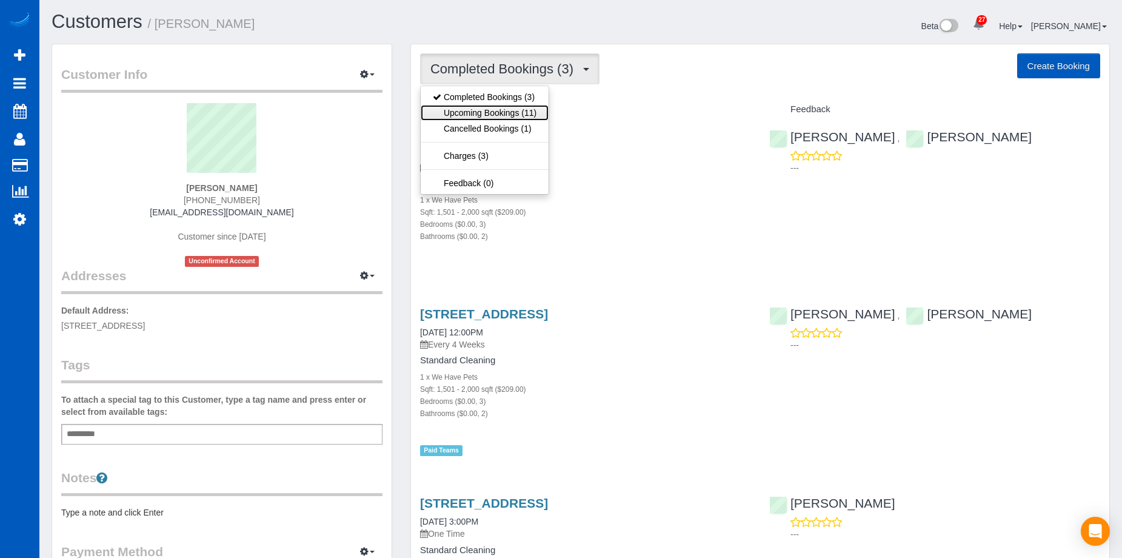
click at [540, 108] on link "Upcoming Bookings (11)" at bounding box center [485, 113] width 128 height 16
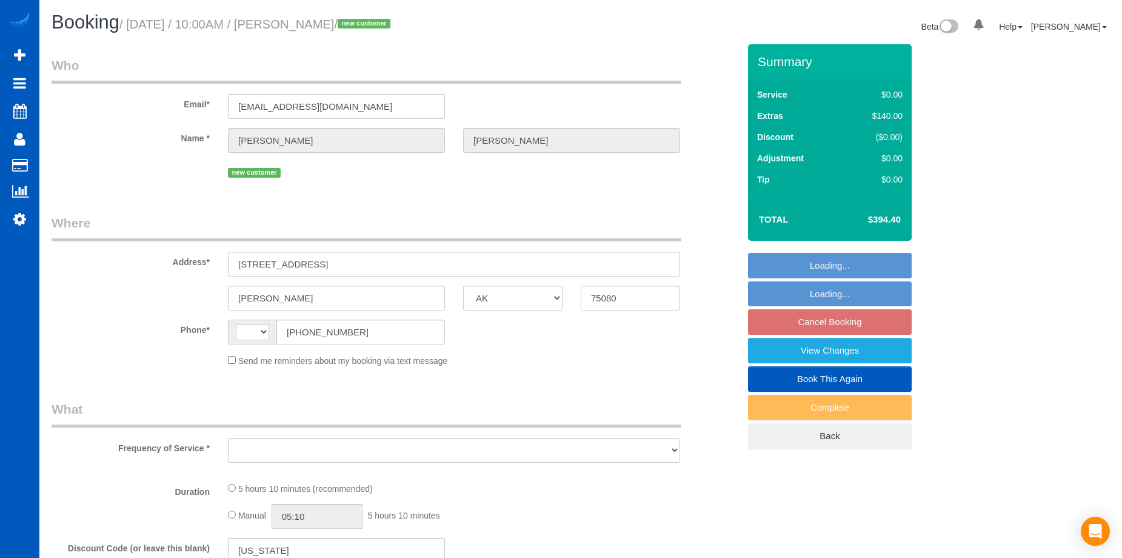
select select "[GEOGRAPHIC_DATA]"
select select "string:[GEOGRAPHIC_DATA]"
select select "object:1056"
select select "string:fspay-3a43fc15-2661-4537-b995-e336f3e4797d"
select select "199"
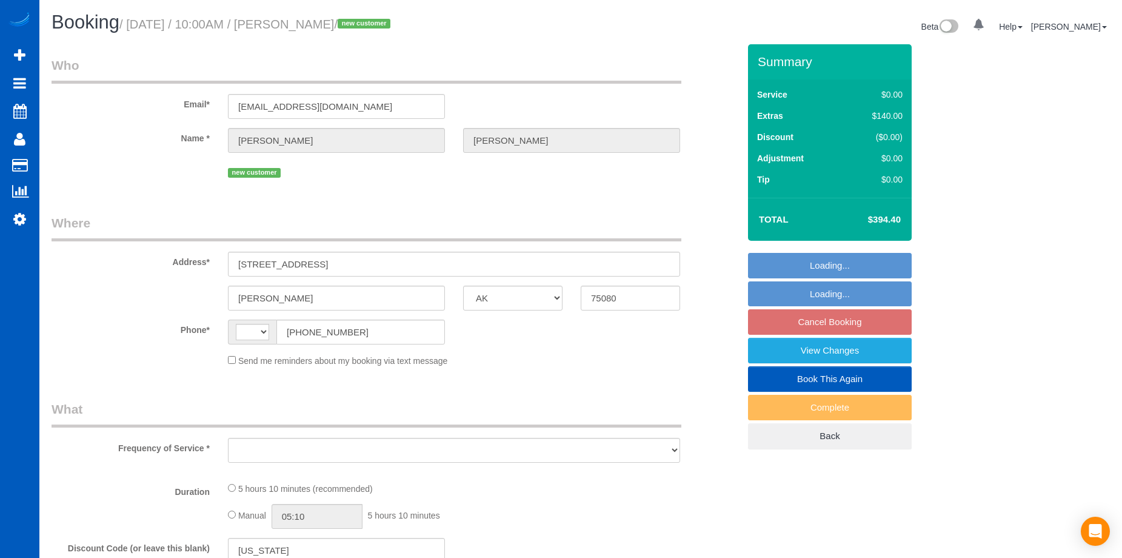
select select "1501"
select select "3"
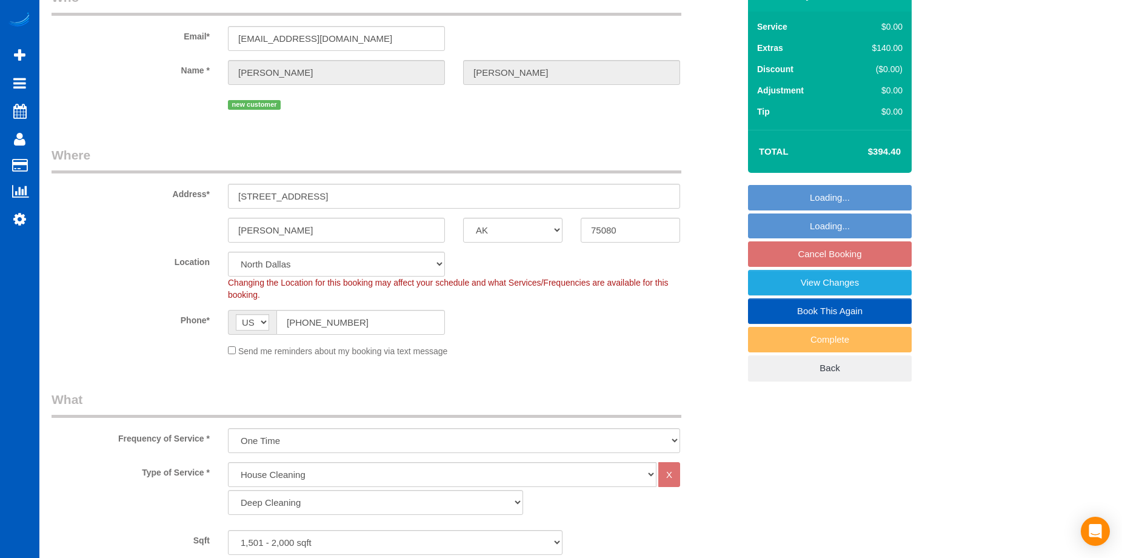
select select "spot1"
select select "1501"
select select "3"
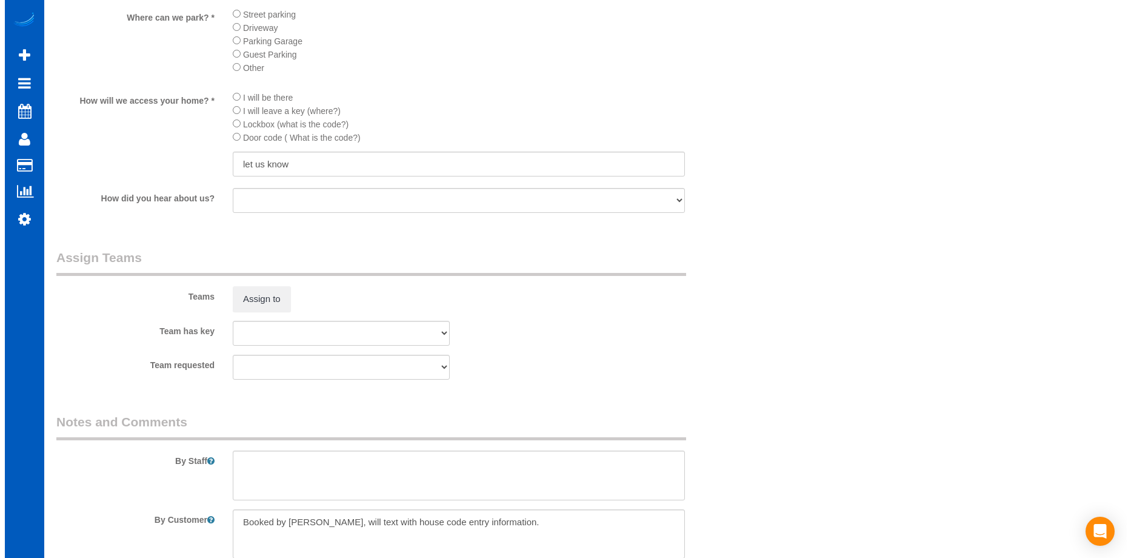
scroll to position [1516, 0]
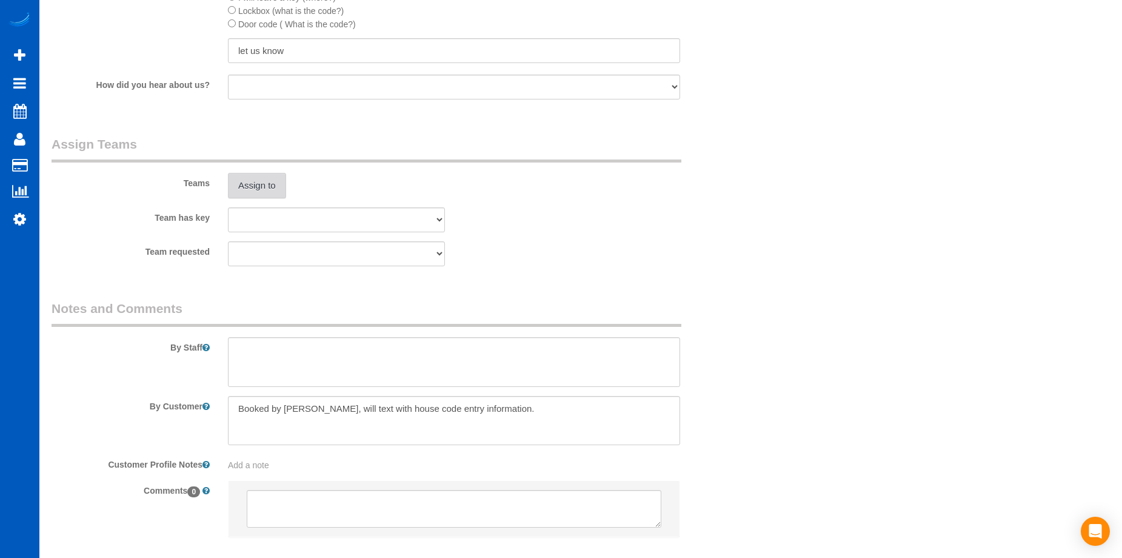
click at [271, 184] on button "Assign to" at bounding box center [257, 185] width 58 height 25
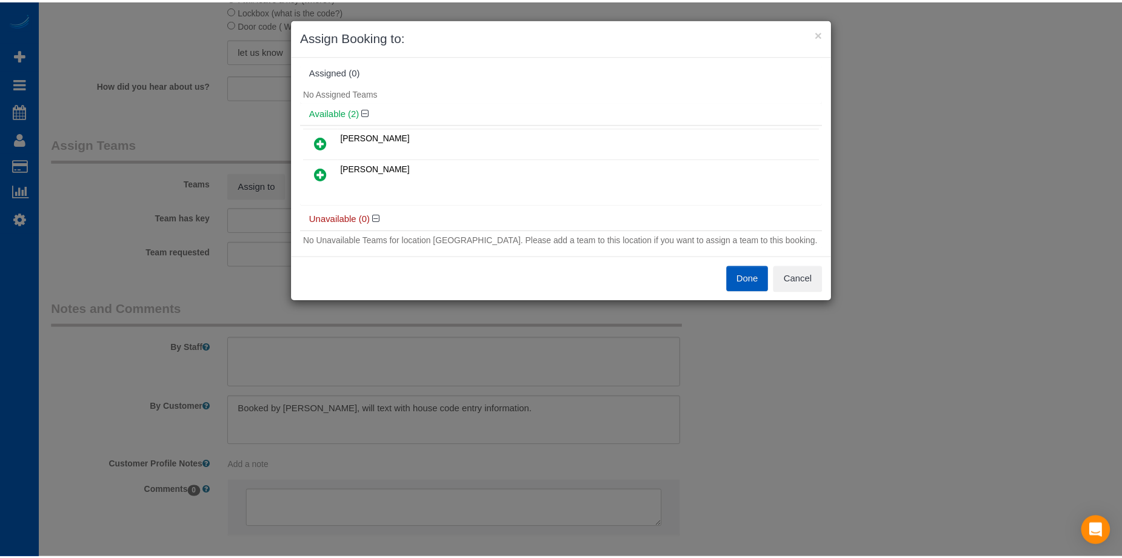
scroll to position [0, 0]
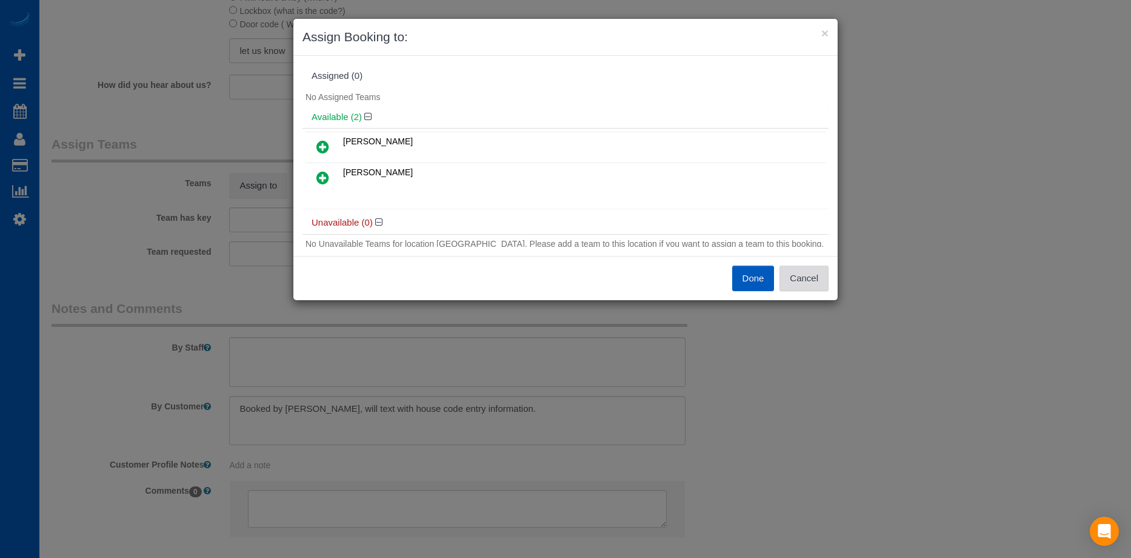
click at [795, 279] on button "Cancel" at bounding box center [804, 278] width 49 height 25
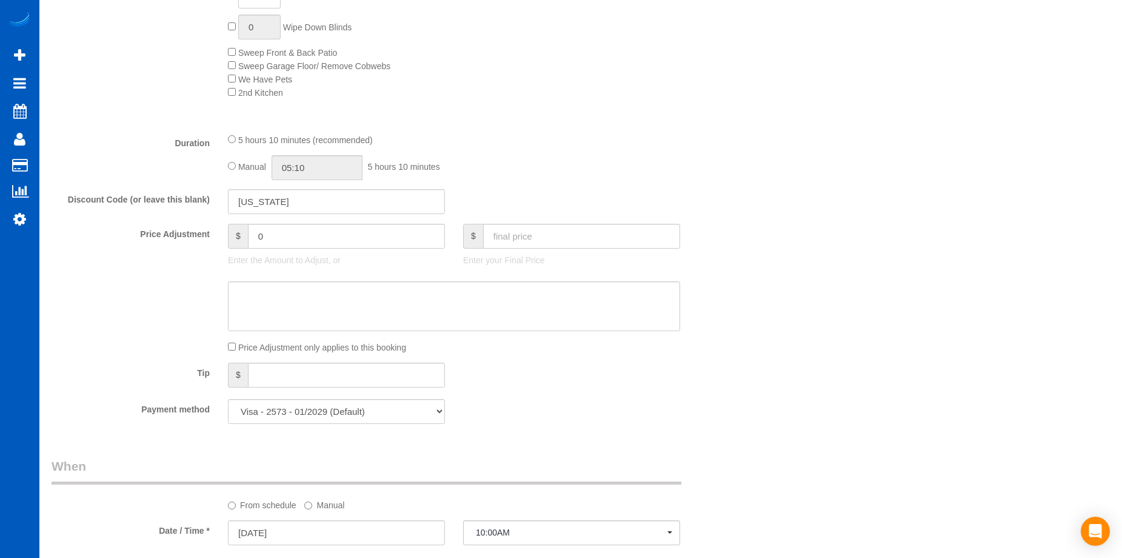
scroll to position [849, 0]
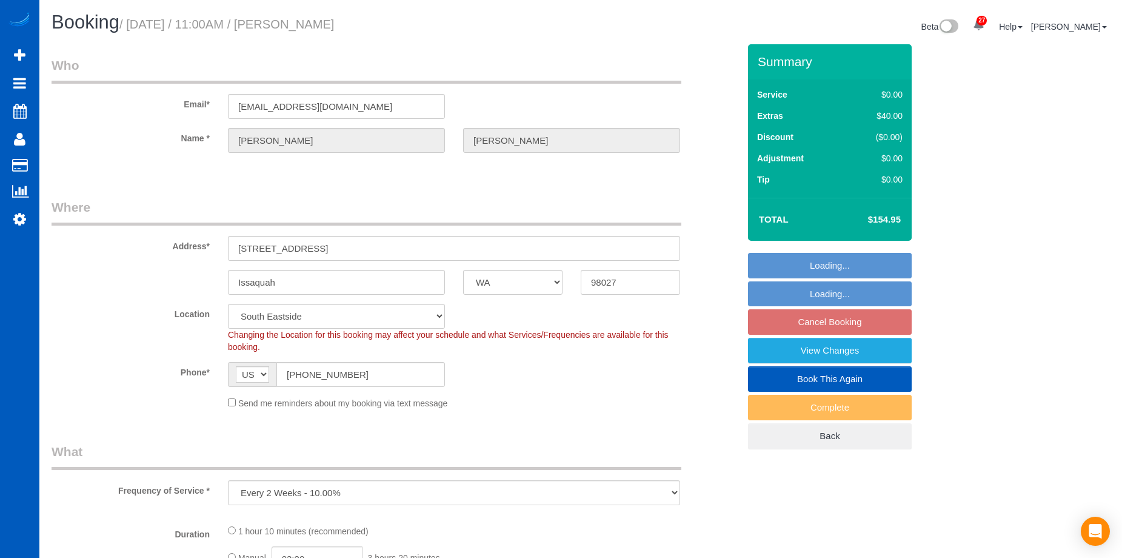
select select "WA"
select select "object:1126"
select select "199"
select select "spot1"
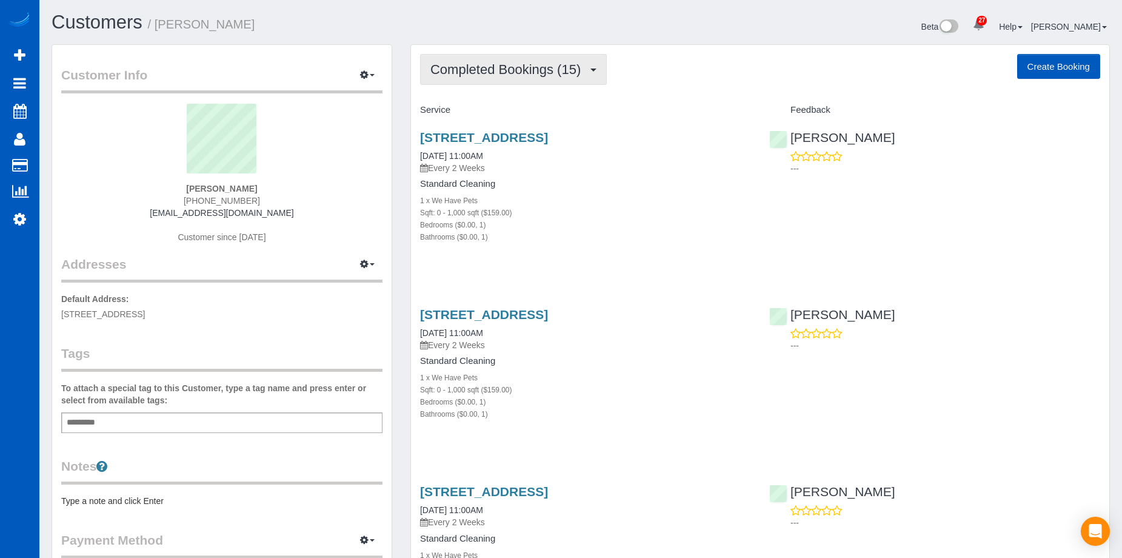
click at [550, 70] on span "Completed Bookings (15)" at bounding box center [509, 69] width 156 height 15
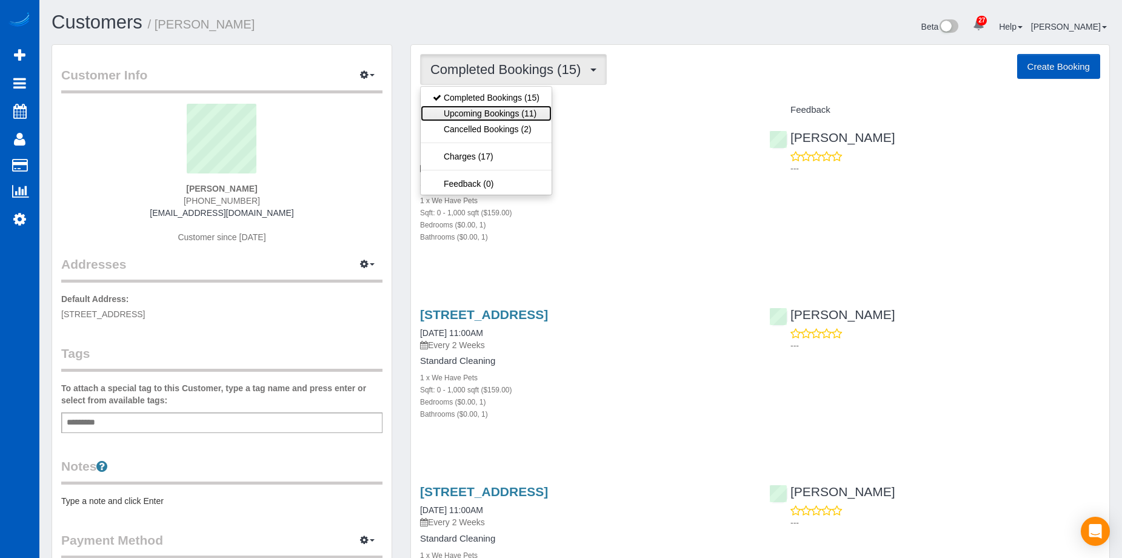
click at [521, 115] on link "Upcoming Bookings (11)" at bounding box center [486, 114] width 131 height 16
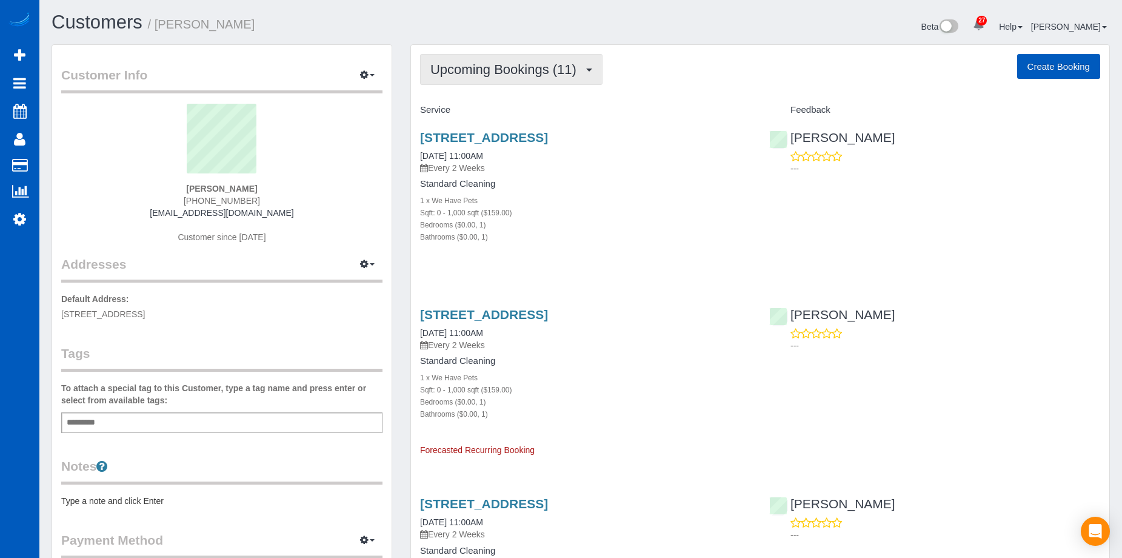
click at [540, 66] on span "Upcoming Bookings (11)" at bounding box center [507, 69] width 152 height 15
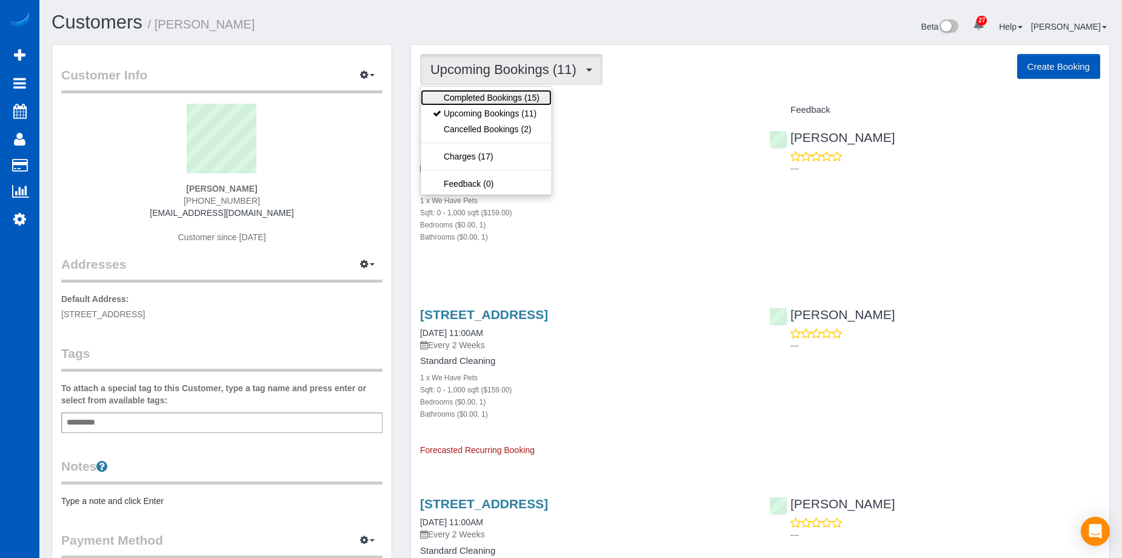
click at [514, 96] on link "Completed Bookings (15)" at bounding box center [486, 98] width 131 height 16
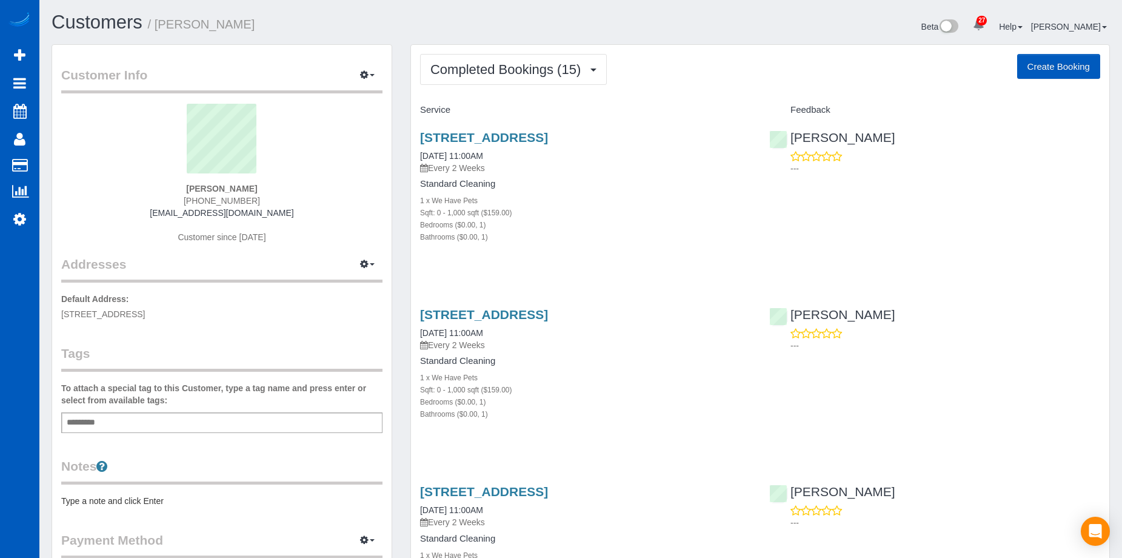
click at [823, 22] on div "Beta 27 Your Notifications You have 0 alerts × You have 3 to charge for 08/20/2…" at bounding box center [850, 28] width 538 height 32
click at [545, 75] on span "Completed Bookings (15)" at bounding box center [509, 69] width 156 height 15
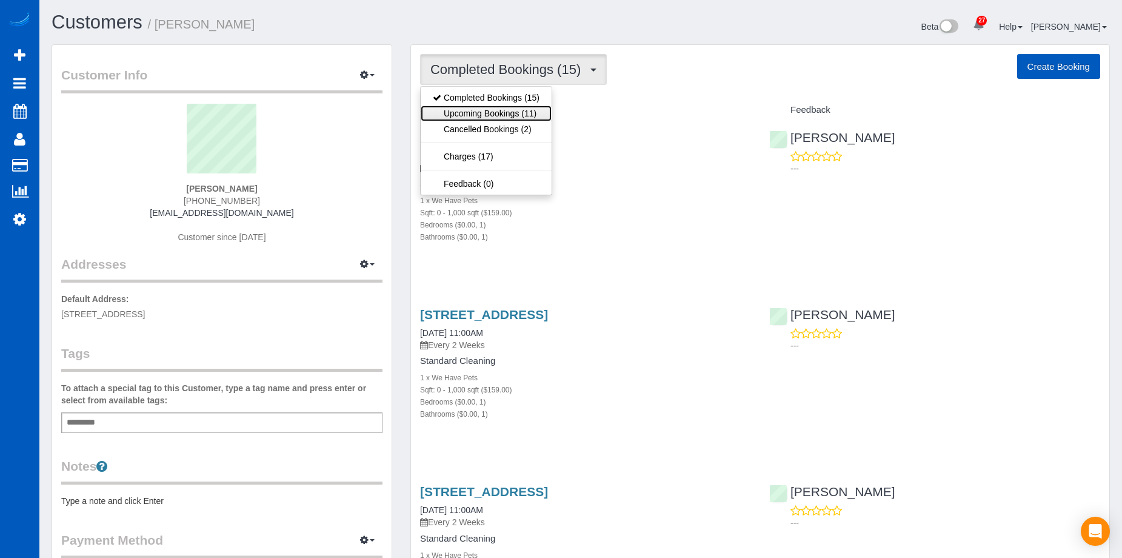
click at [515, 109] on link "Upcoming Bookings (11)" at bounding box center [486, 114] width 131 height 16
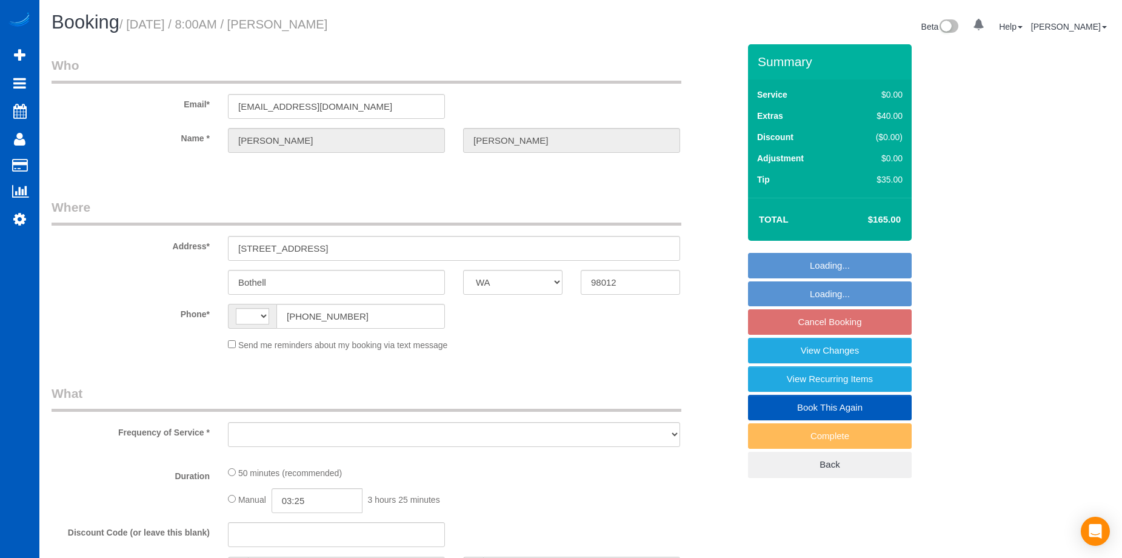
select select "WA"
select select "string:[GEOGRAPHIC_DATA]"
select select "string:fspay-f68b5b25-4a16-472a-8c5a-e821c5e310a3"
select select "number:8"
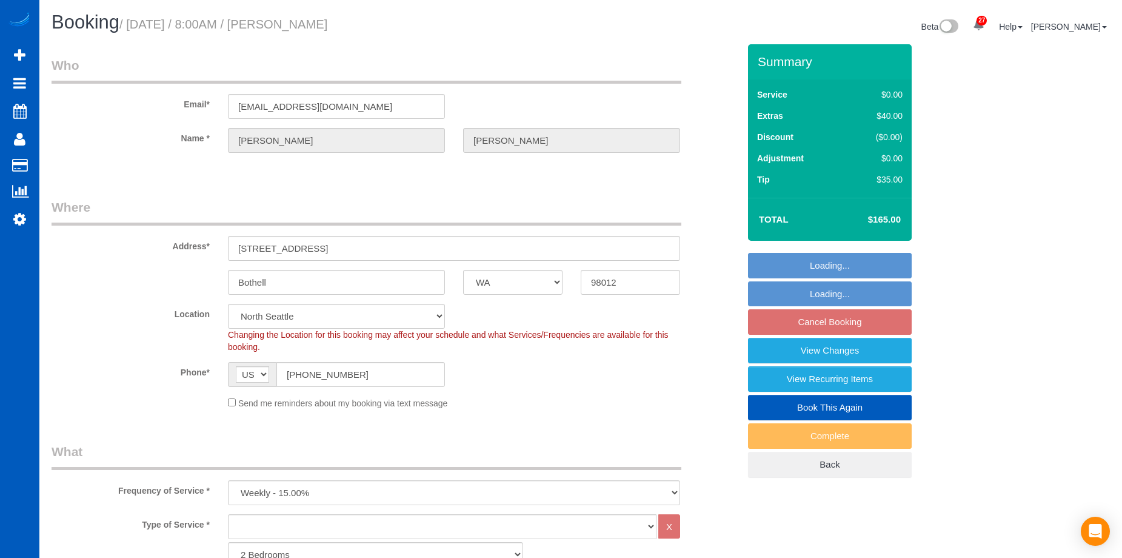
select select "object:1138"
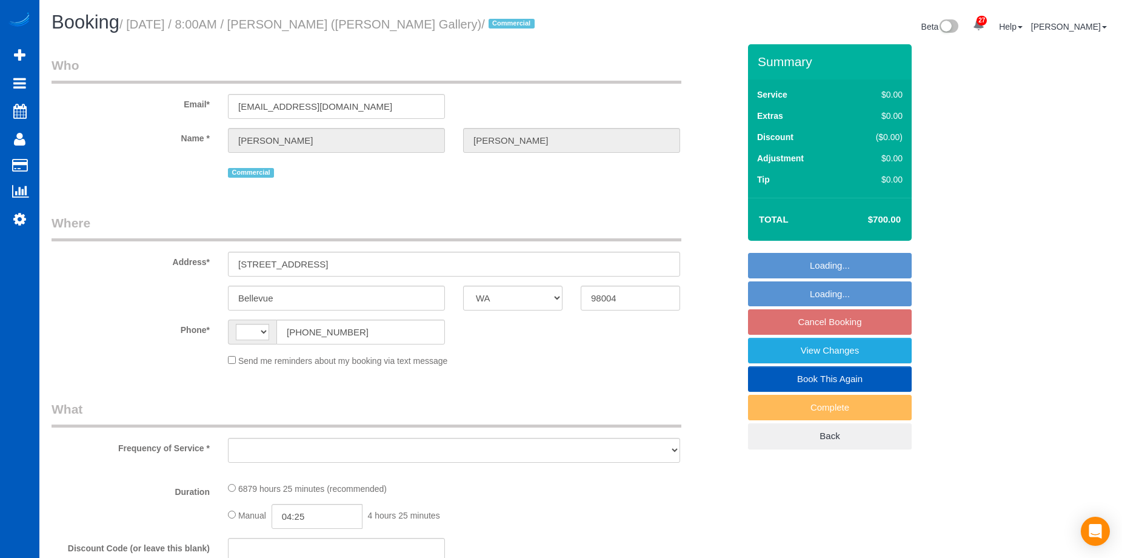
select select "WA"
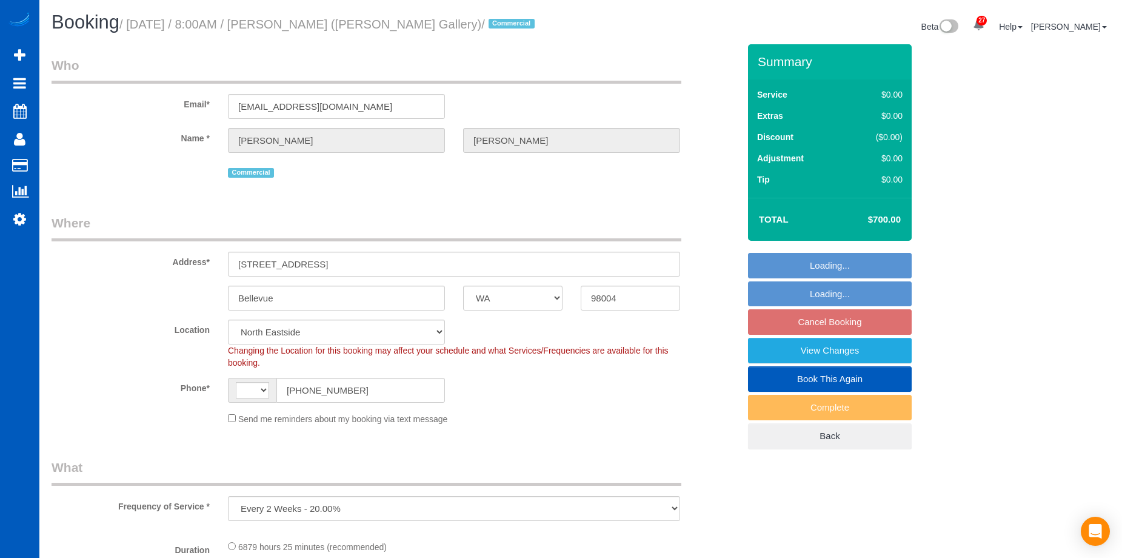
select select "object:1091"
select select "string:[GEOGRAPHIC_DATA]"
select select "2501"
select select "4"
select select "spot1"
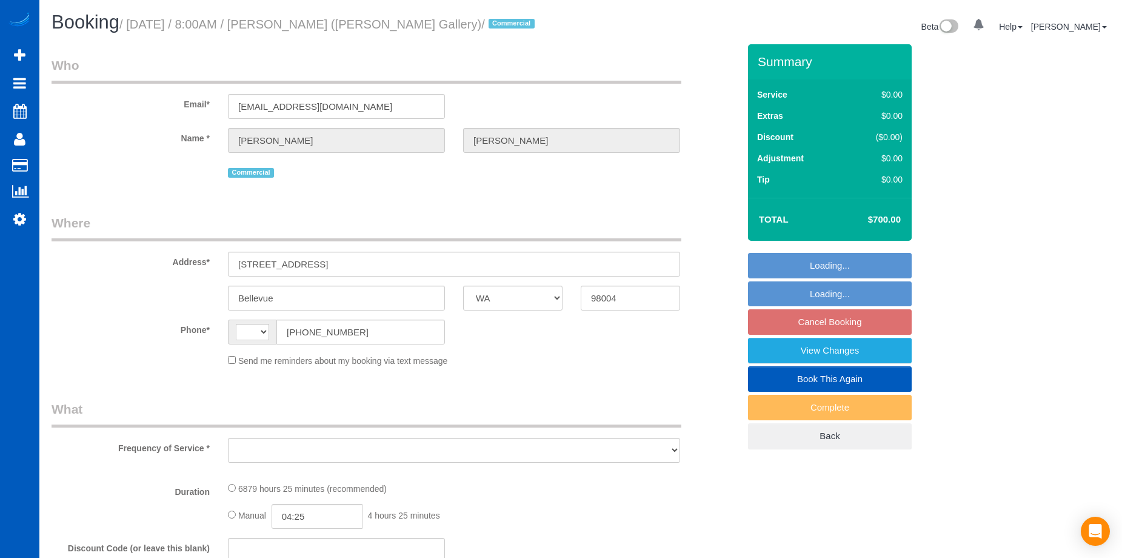
select select "WA"
select select "string:[GEOGRAPHIC_DATA]"
select select "object:800"
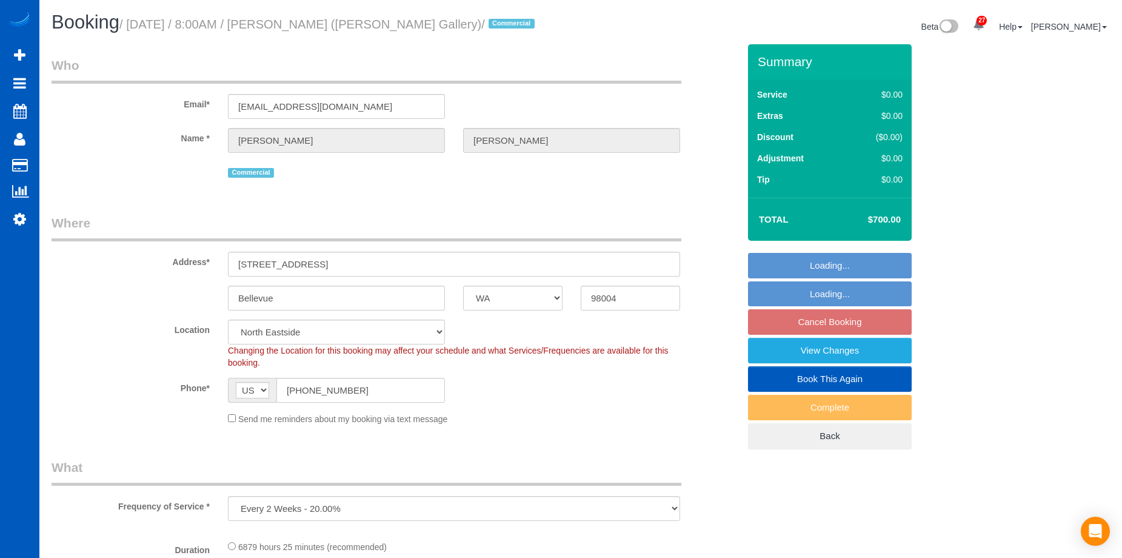
select select "spot1"
select select "object:1096"
select select "2501"
select select "4"
select select "2501"
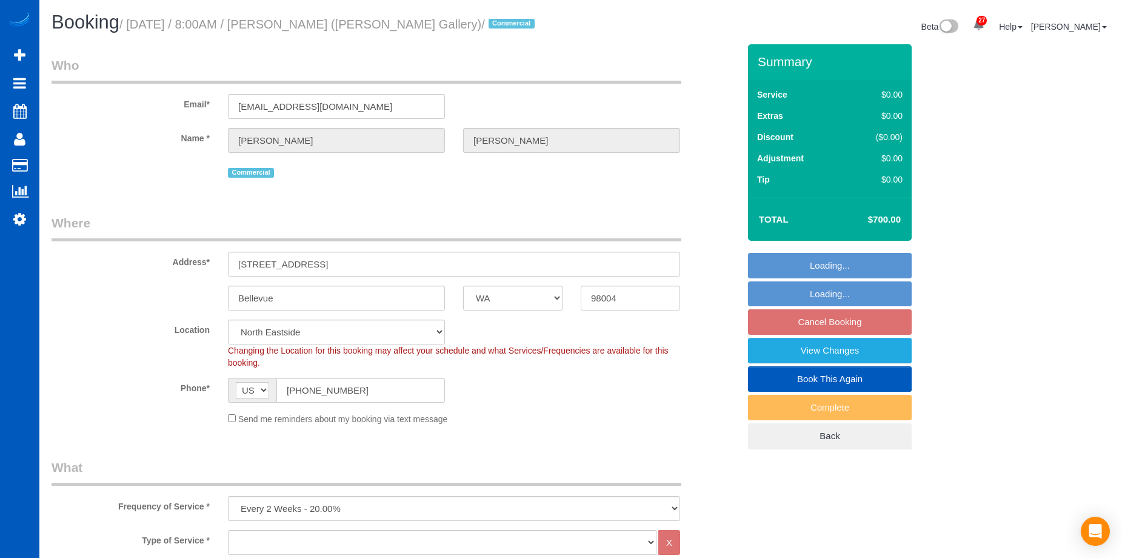
select select "4"
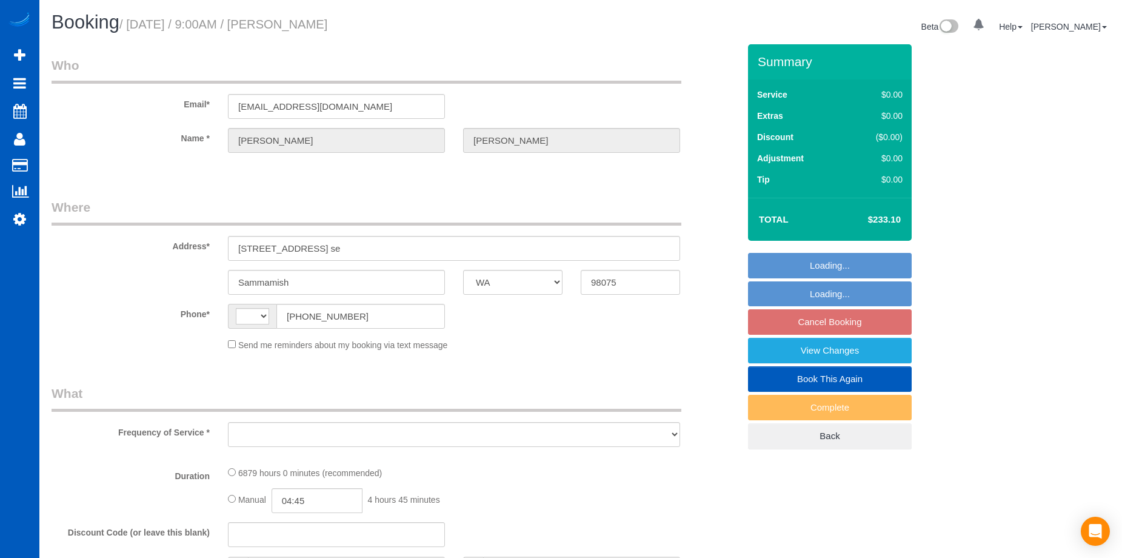
select select "WA"
select select "object:363"
select select "string:fspay-da8af360-6591-4472-a459-83977af01be6"
select select "string:[GEOGRAPHIC_DATA]"
select select "2501"
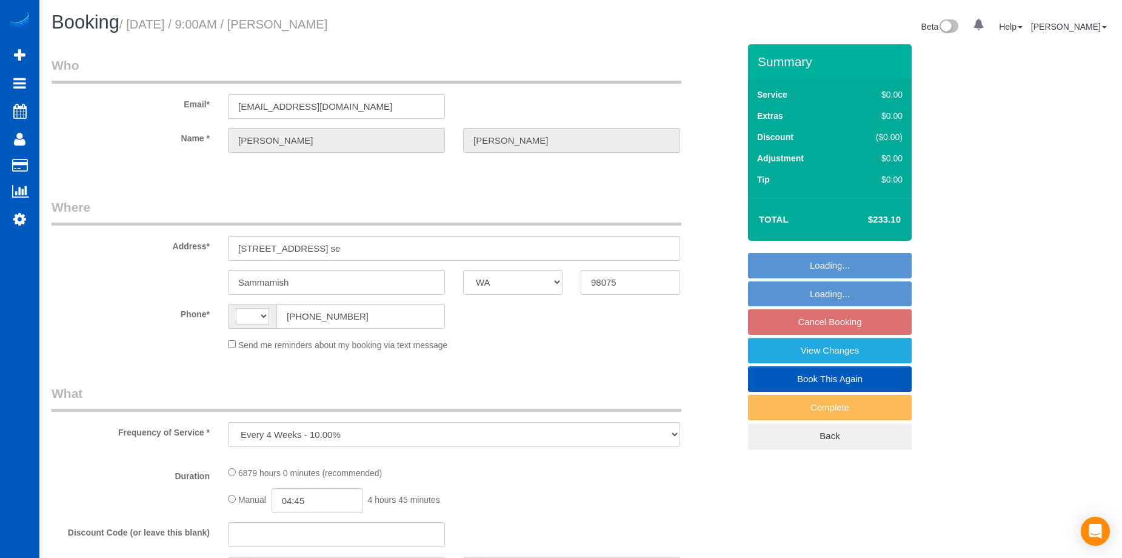
select select "3"
select select "number:10"
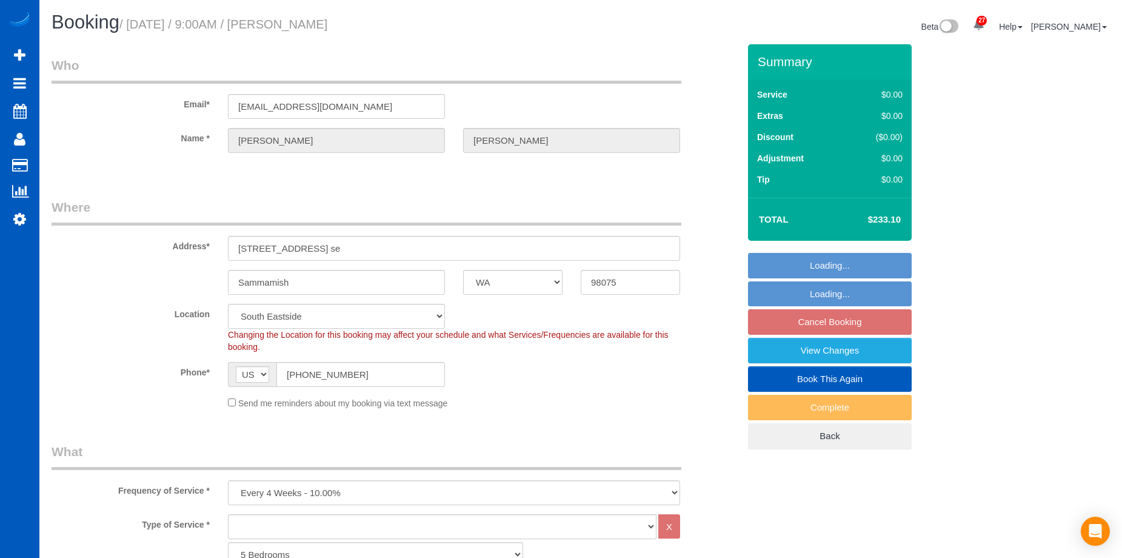
select select "object:1075"
select select "2501"
select select "3"
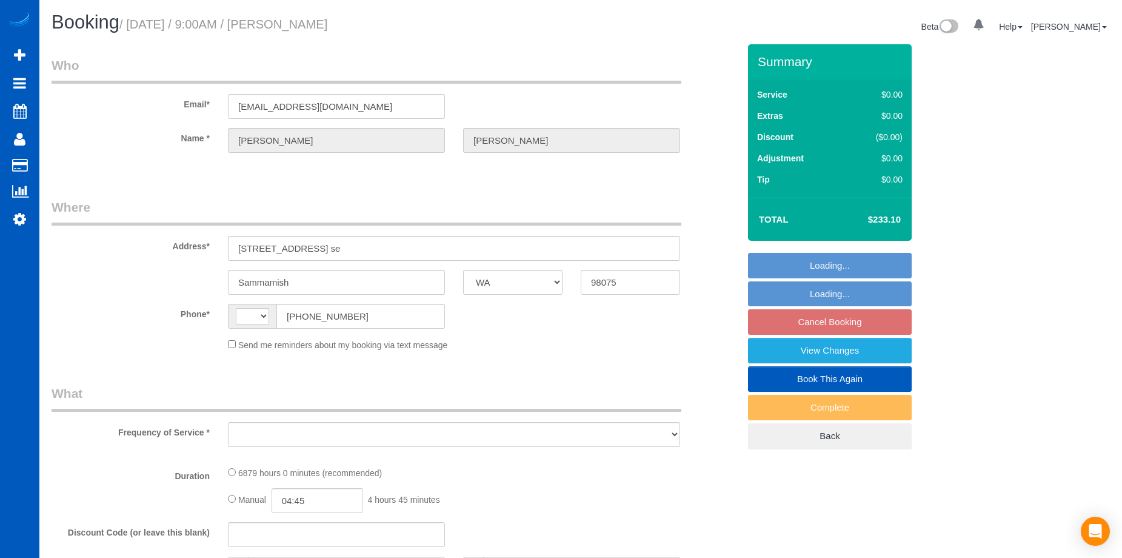
select select "WA"
select select "string:[GEOGRAPHIC_DATA]"
select select "object:805"
select select "string:fspay-da8af360-6591-4472-a459-83977af01be6"
select select "number:10"
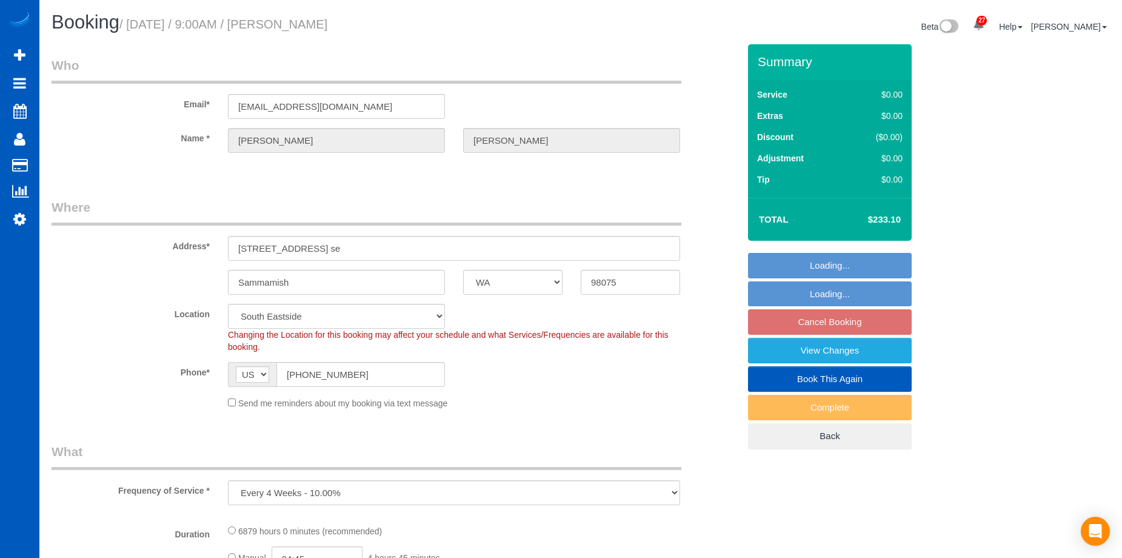
select select "object:995"
select select "2501"
select select "3"
select select "2501"
select select "3"
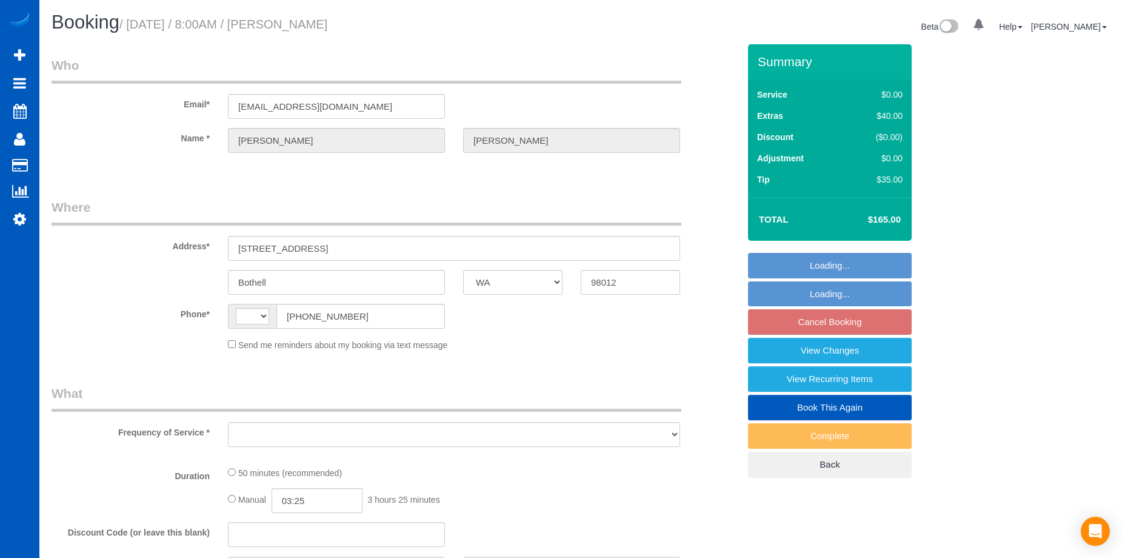
select select "WA"
select select "string:[GEOGRAPHIC_DATA]"
select select "string:fspay-f68b5b25-4a16-472a-8c5a-e821c5e310a3"
select select "number:8"
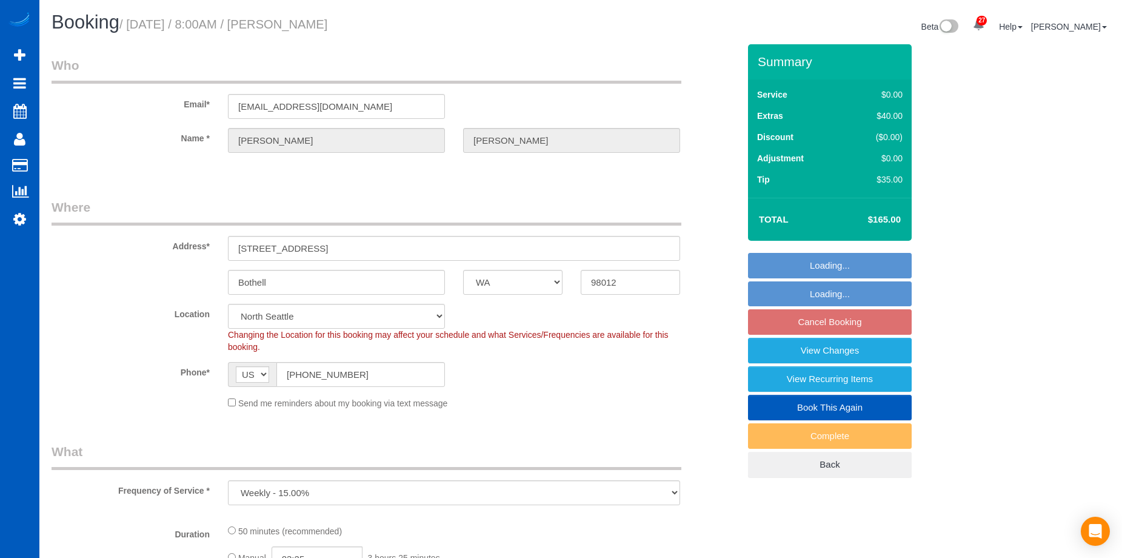
select select "object:1138"
